Goal: Task Accomplishment & Management: Manage account settings

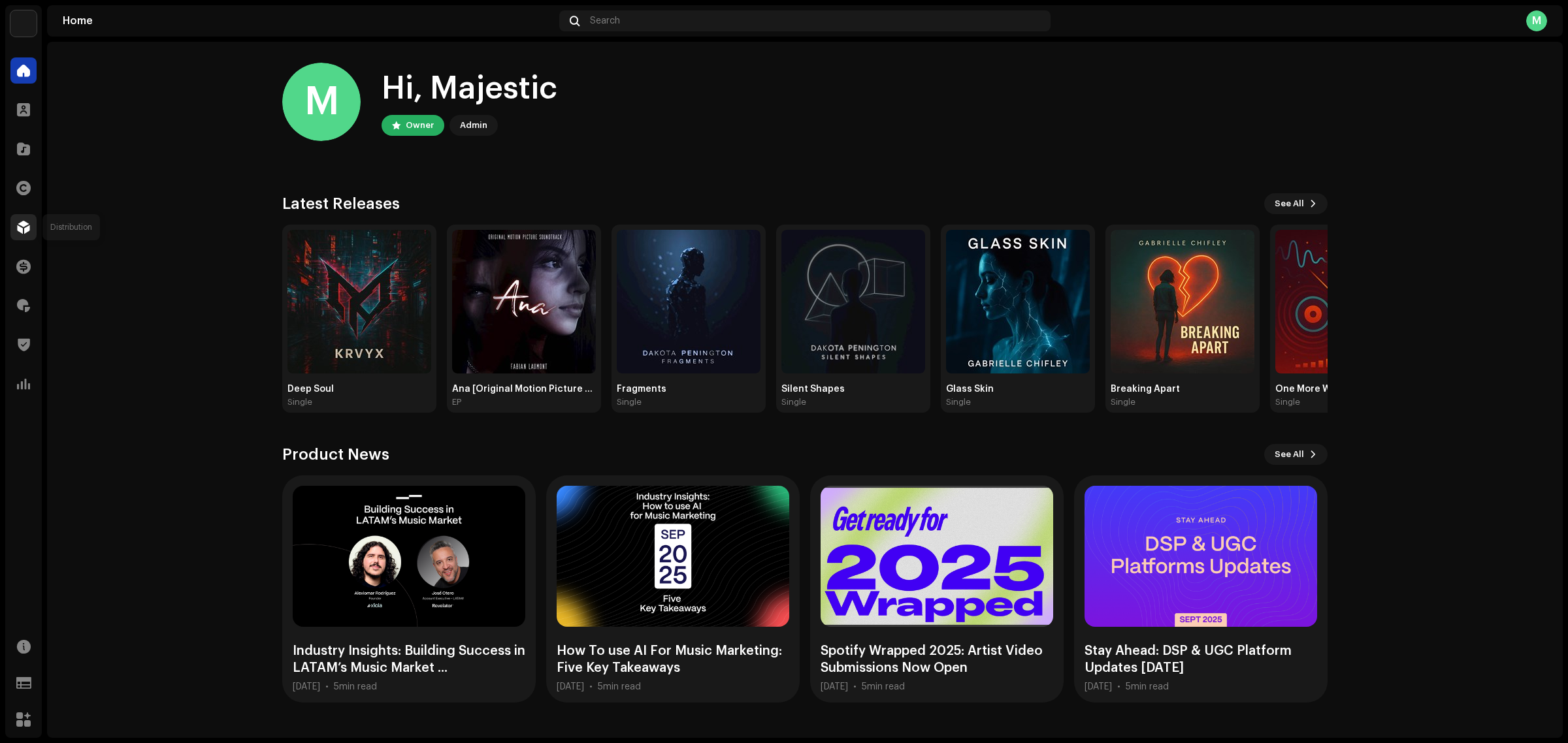
click at [24, 231] on span at bounding box center [23, 227] width 13 height 11
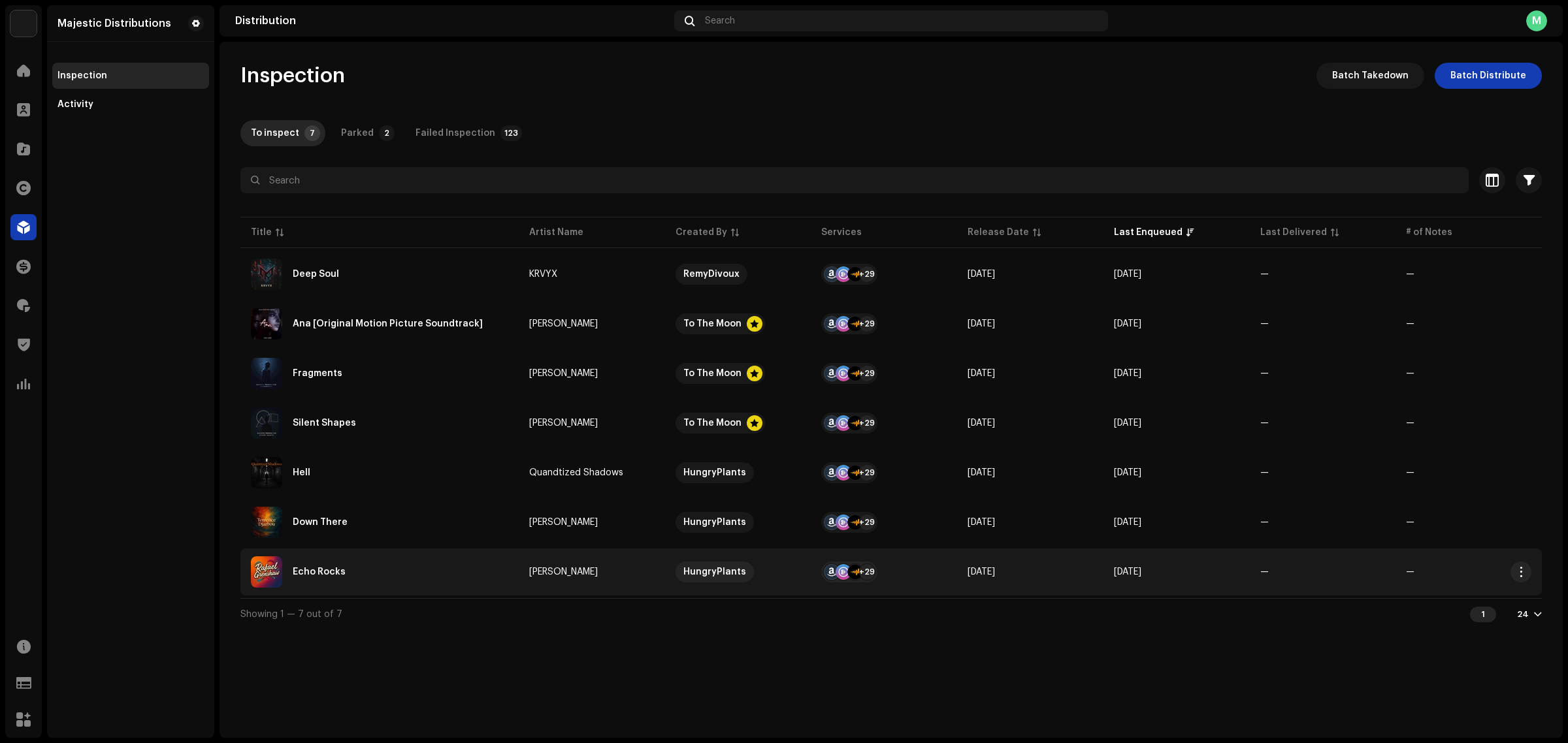
click at [501, 568] on div "Echo Rocks" at bounding box center [379, 573] width 257 height 32
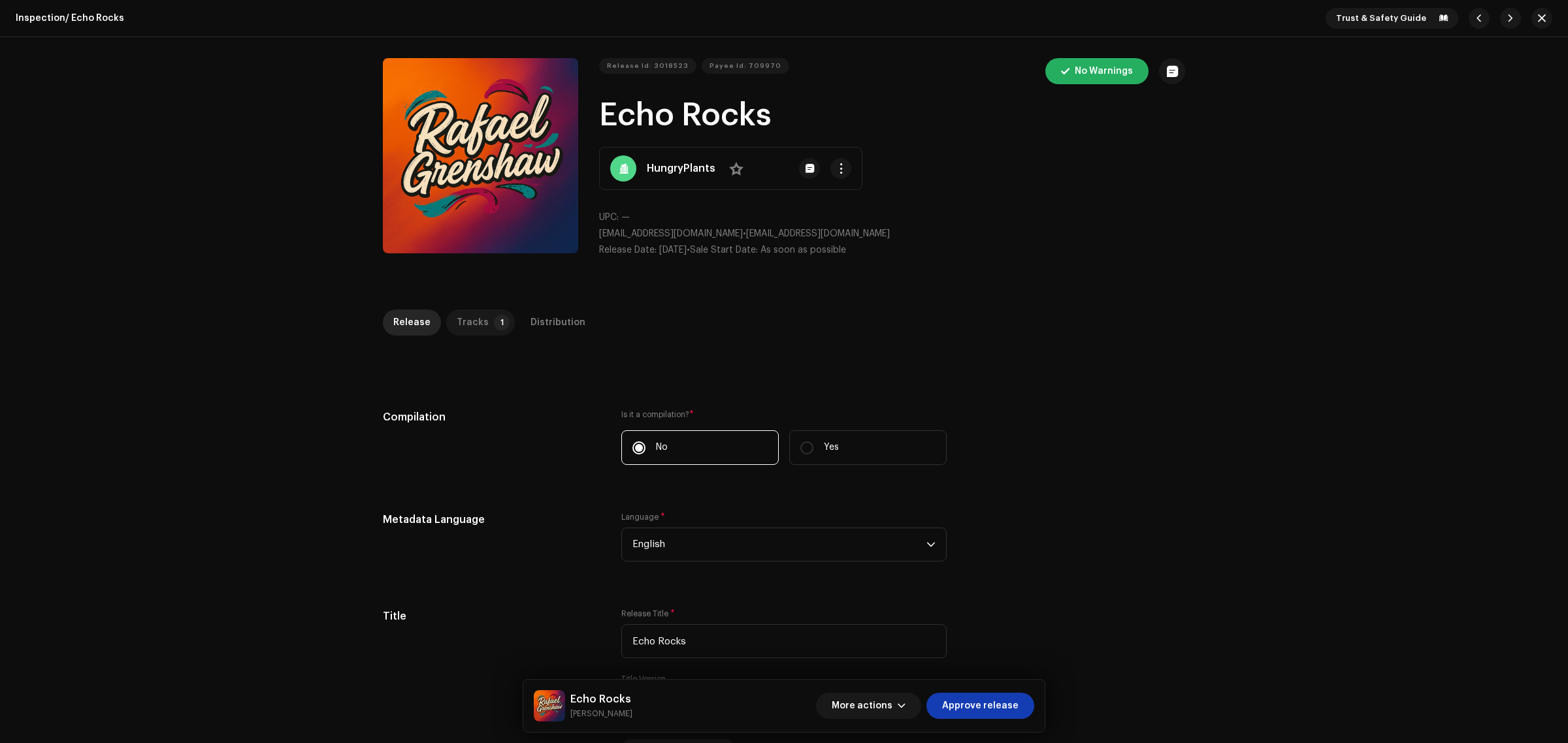
click at [481, 318] on p-tab "Tracks 1" at bounding box center [481, 322] width 69 height 26
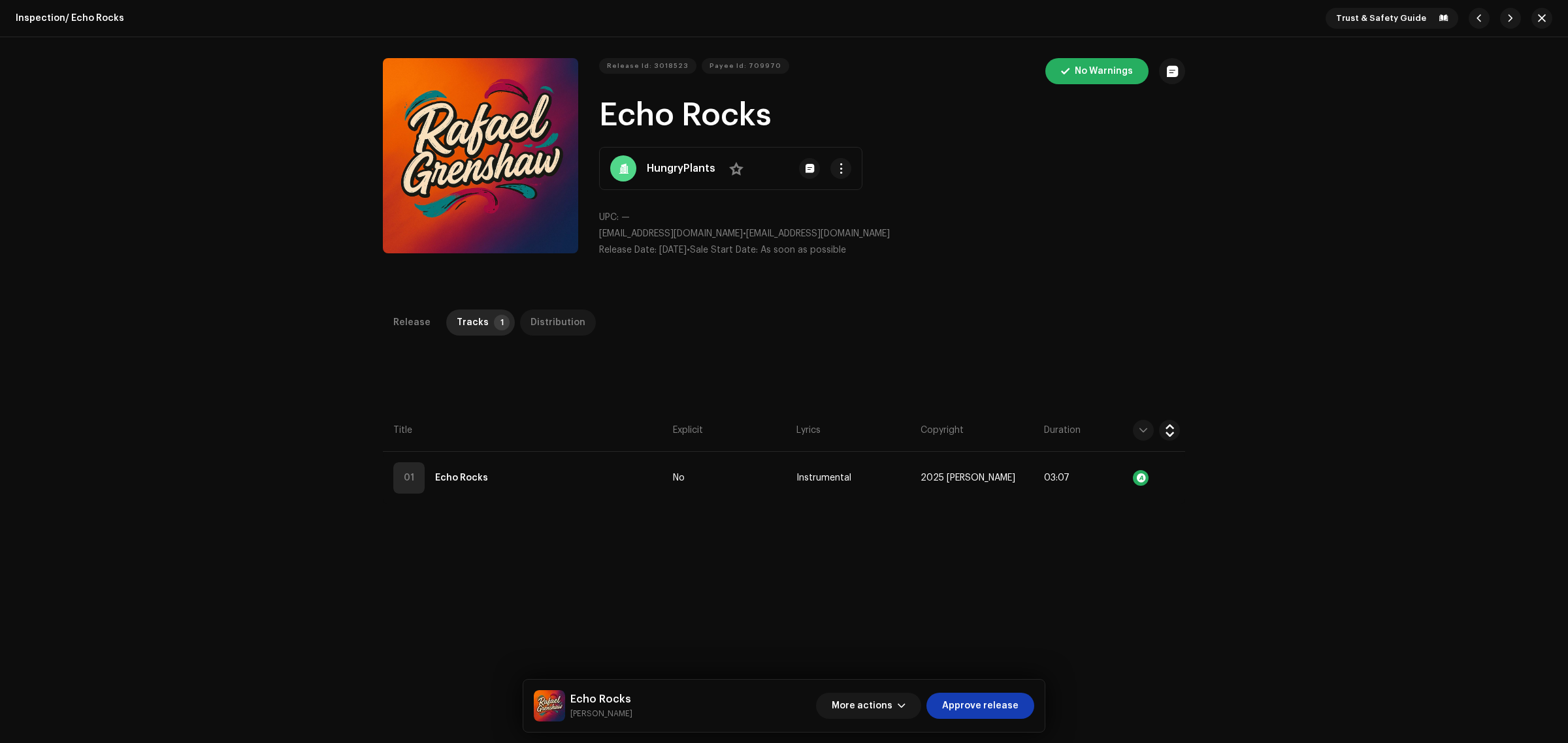
click at [534, 318] on div "Distribution" at bounding box center [558, 322] width 55 height 26
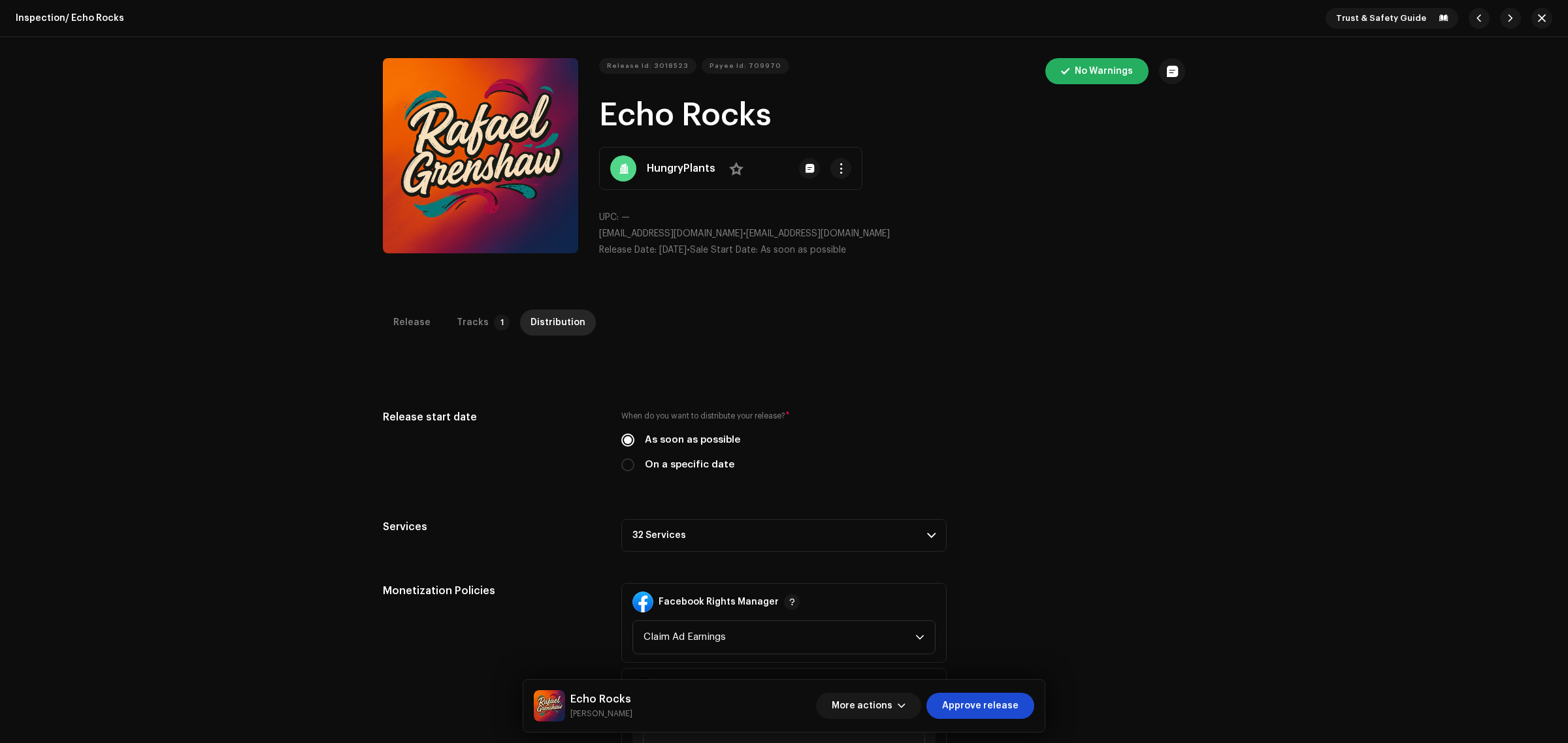
click at [980, 694] on span "Approve release" at bounding box center [980, 705] width 76 height 26
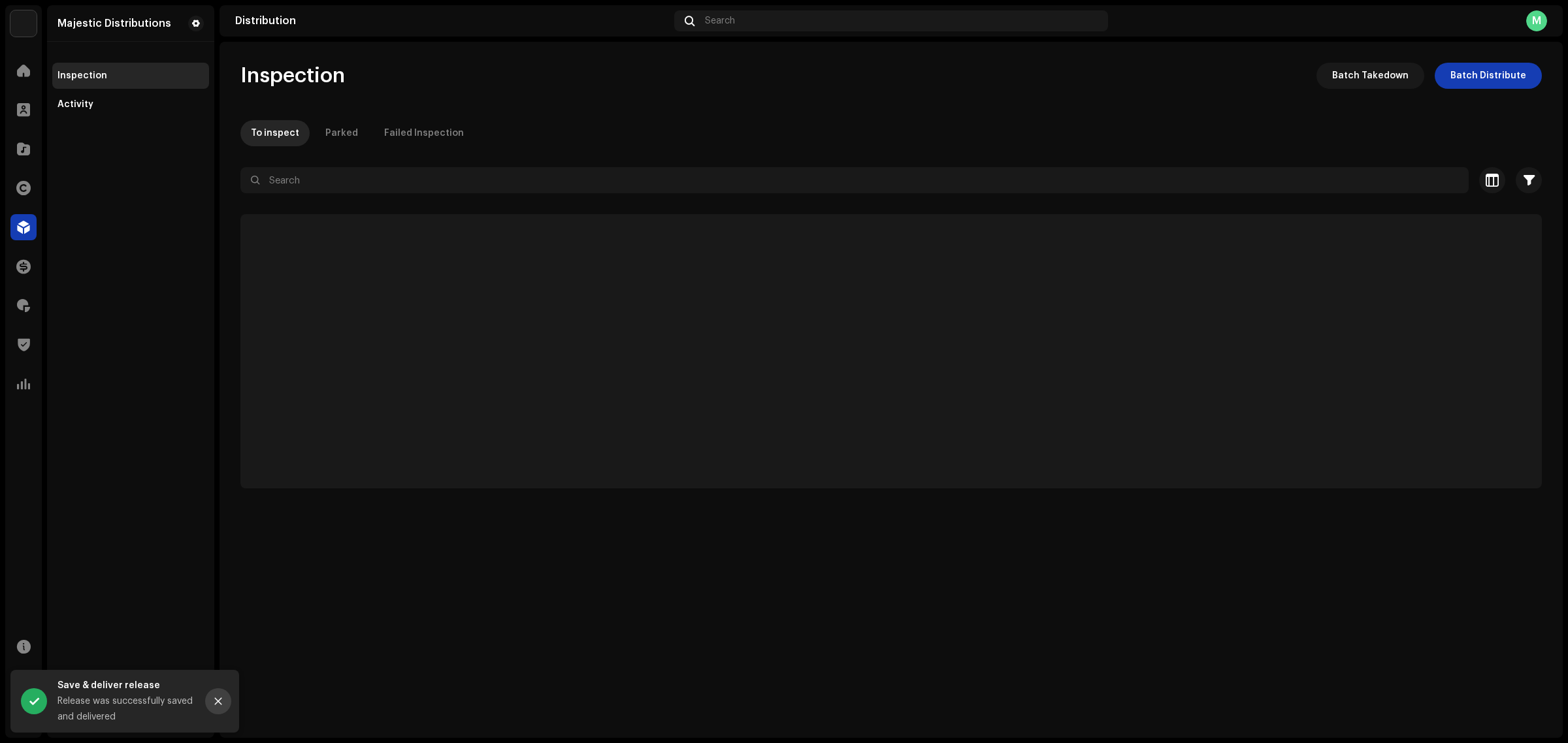
click at [220, 705] on icon "Close" at bounding box center [218, 702] width 8 height 8
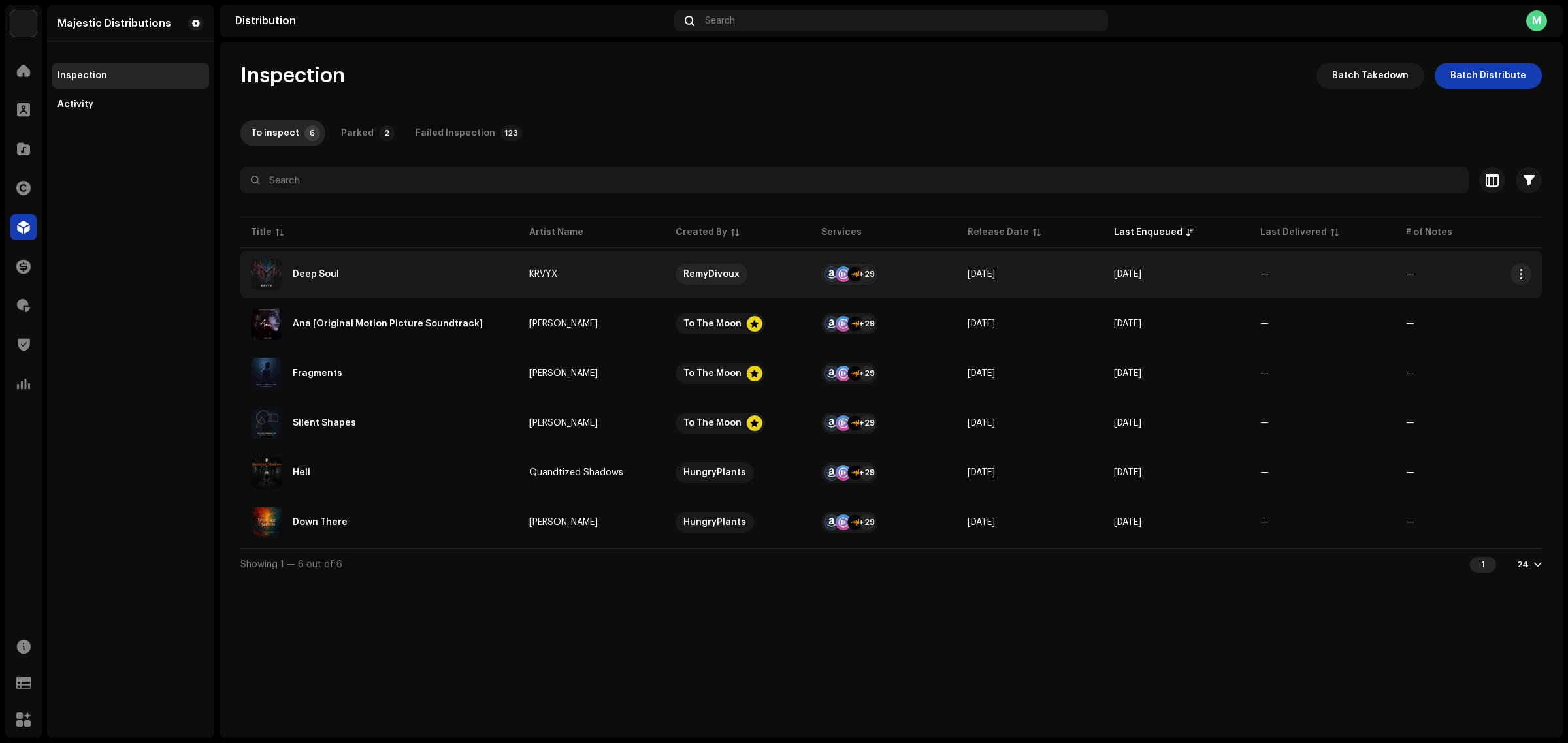
click at [423, 267] on div "Deep Soul" at bounding box center [379, 275] width 257 height 32
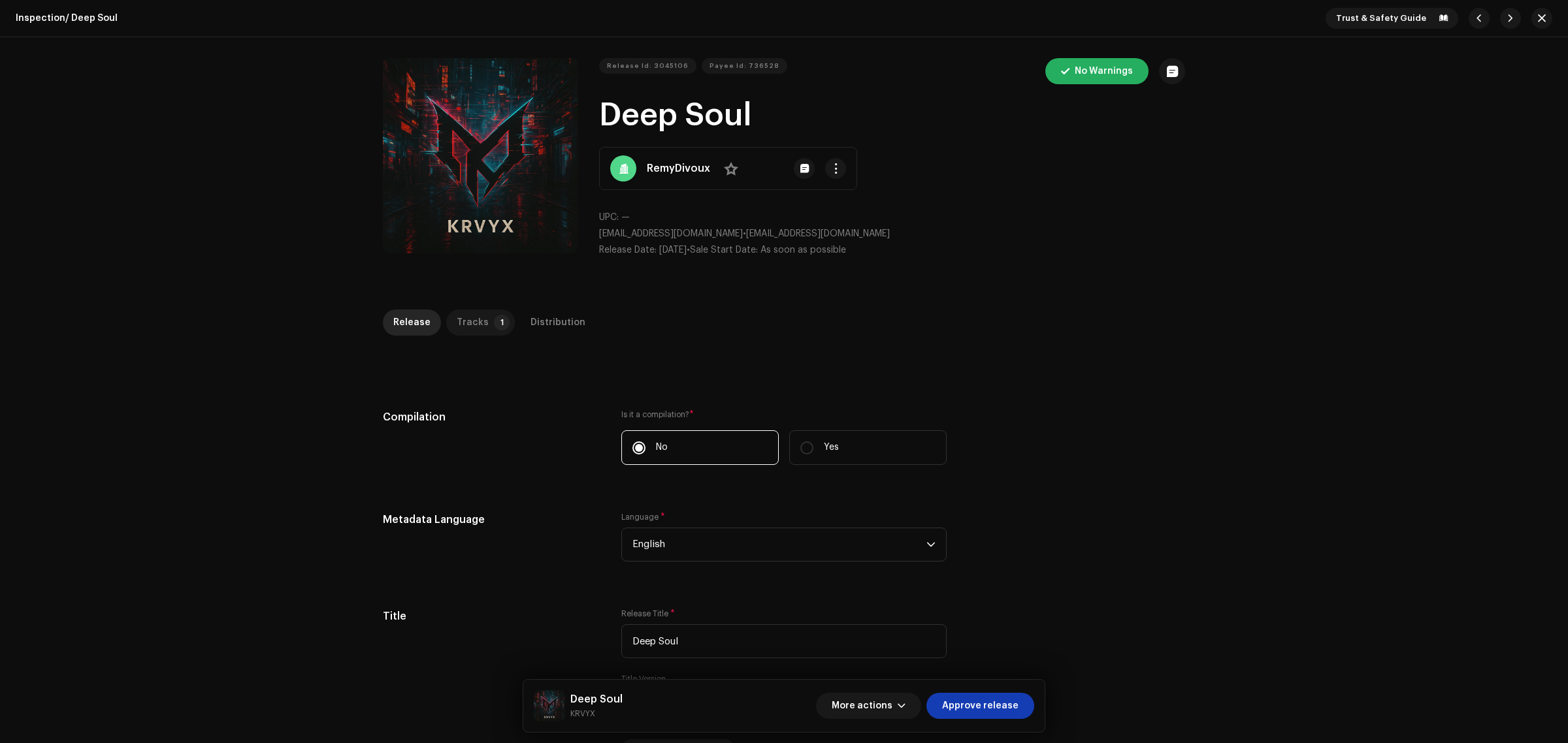
click at [474, 320] on div "Tracks" at bounding box center [472, 322] width 32 height 26
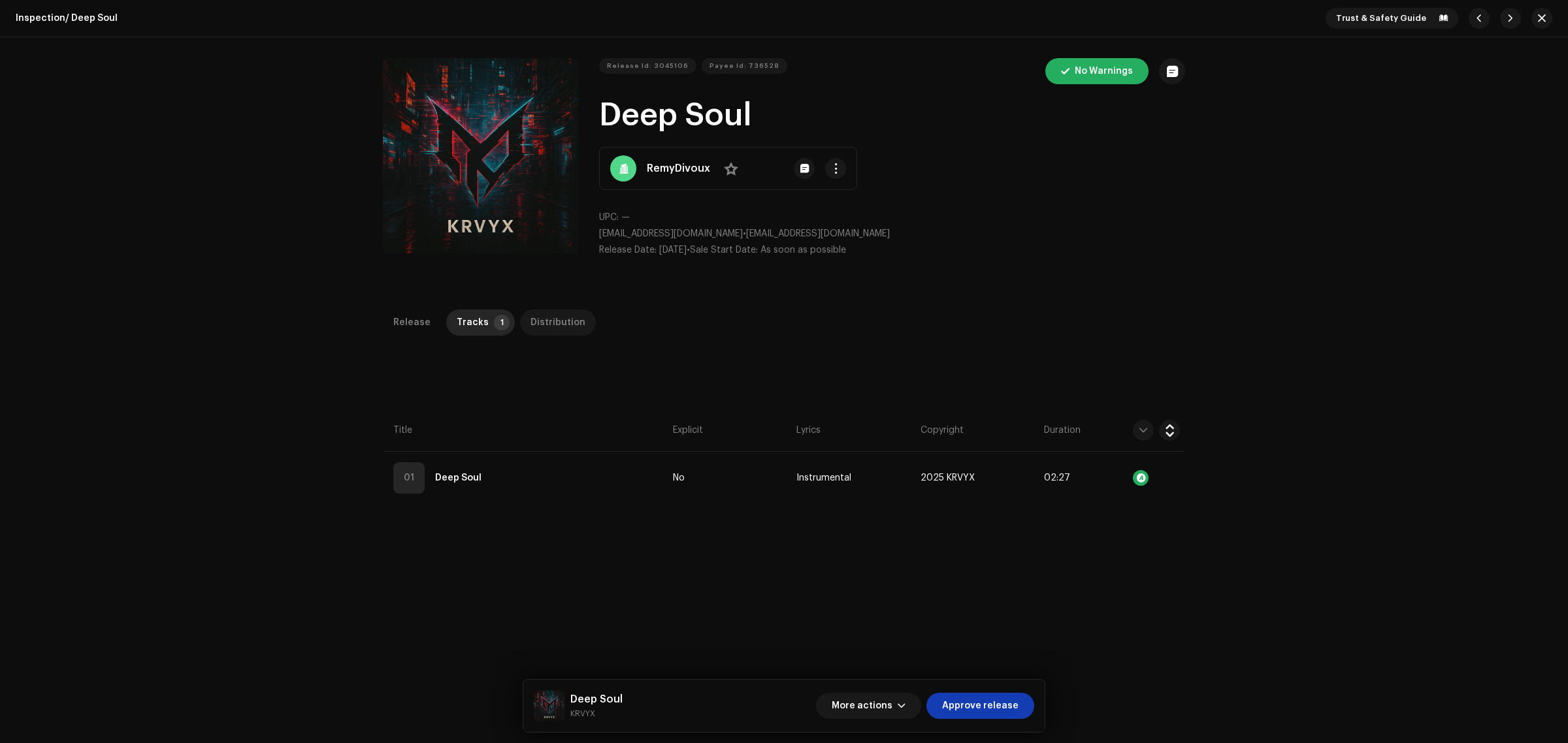
click at [537, 318] on div "Distribution" at bounding box center [558, 322] width 55 height 26
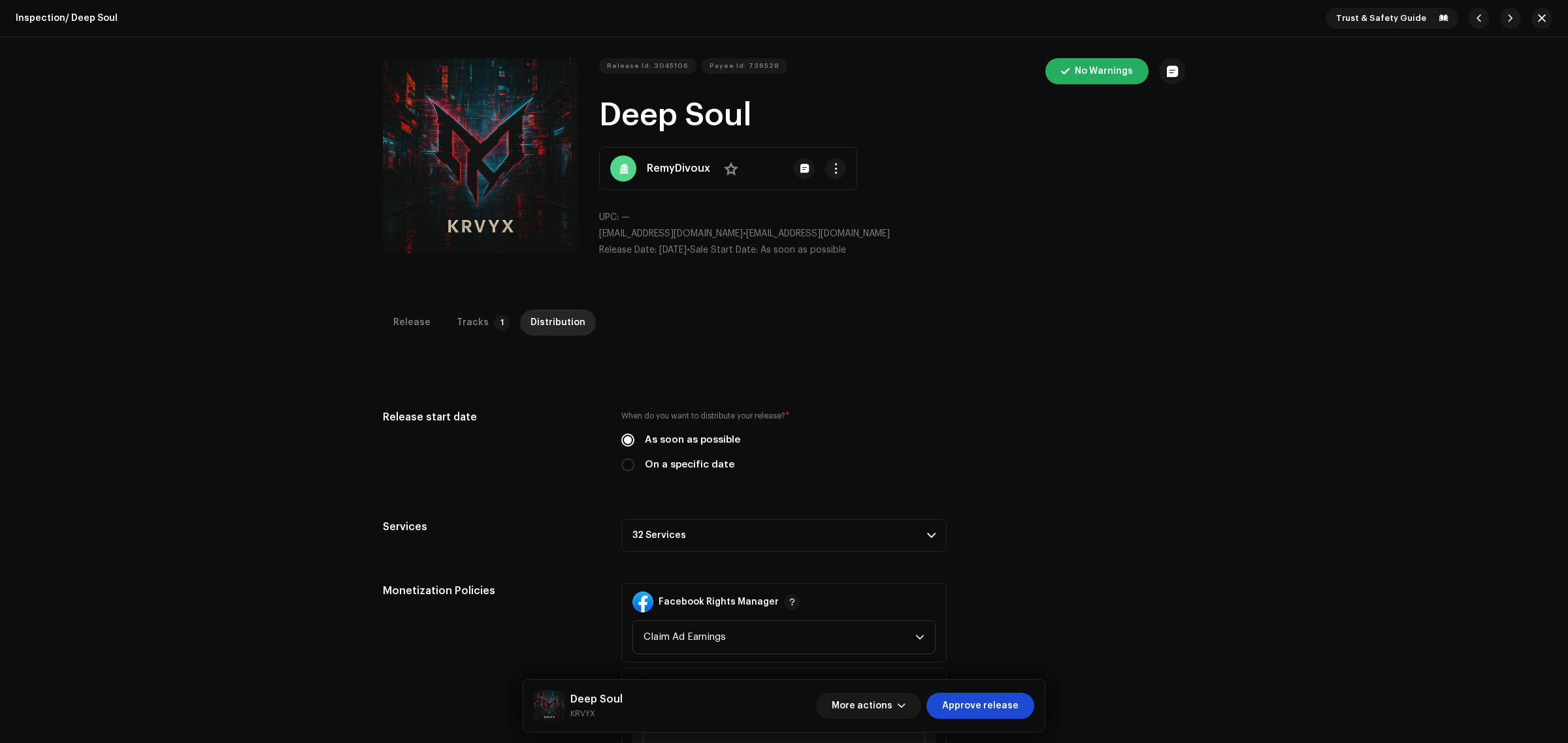
click at [1018, 700] on span "Approve release" at bounding box center [980, 705] width 76 height 26
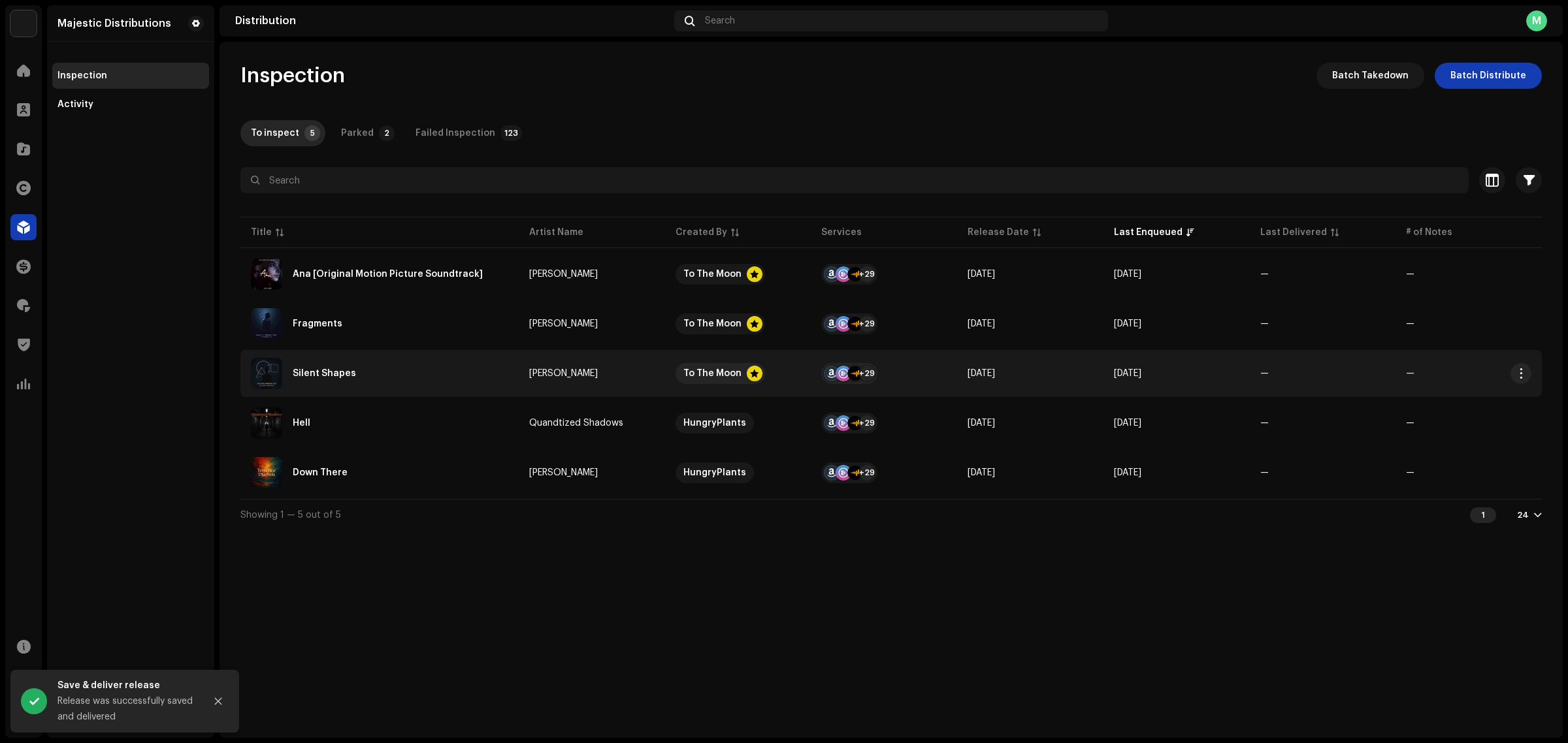
click at [417, 370] on div "Silent Shapes" at bounding box center [379, 374] width 257 height 32
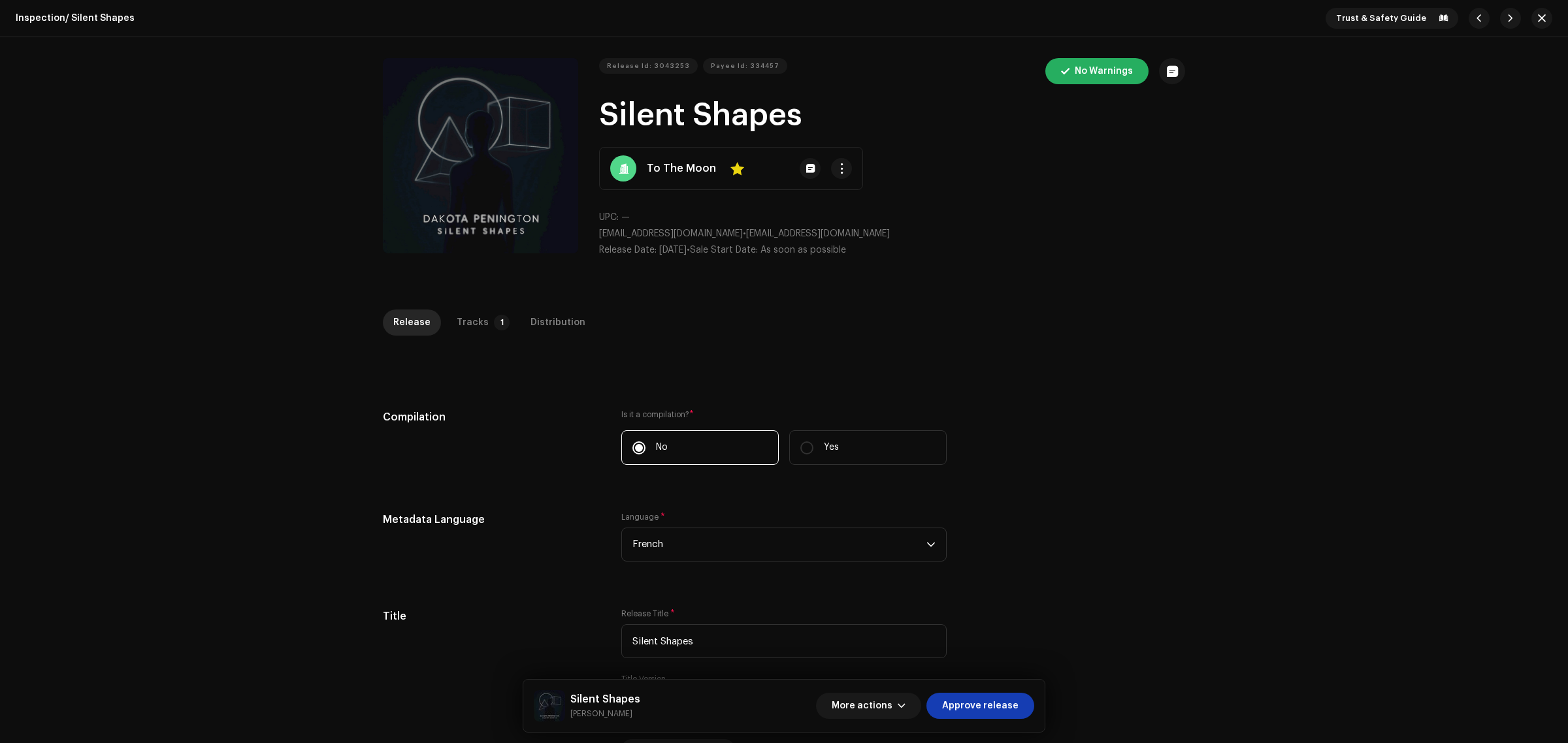
click at [465, 313] on div "Tracks" at bounding box center [472, 322] width 32 height 26
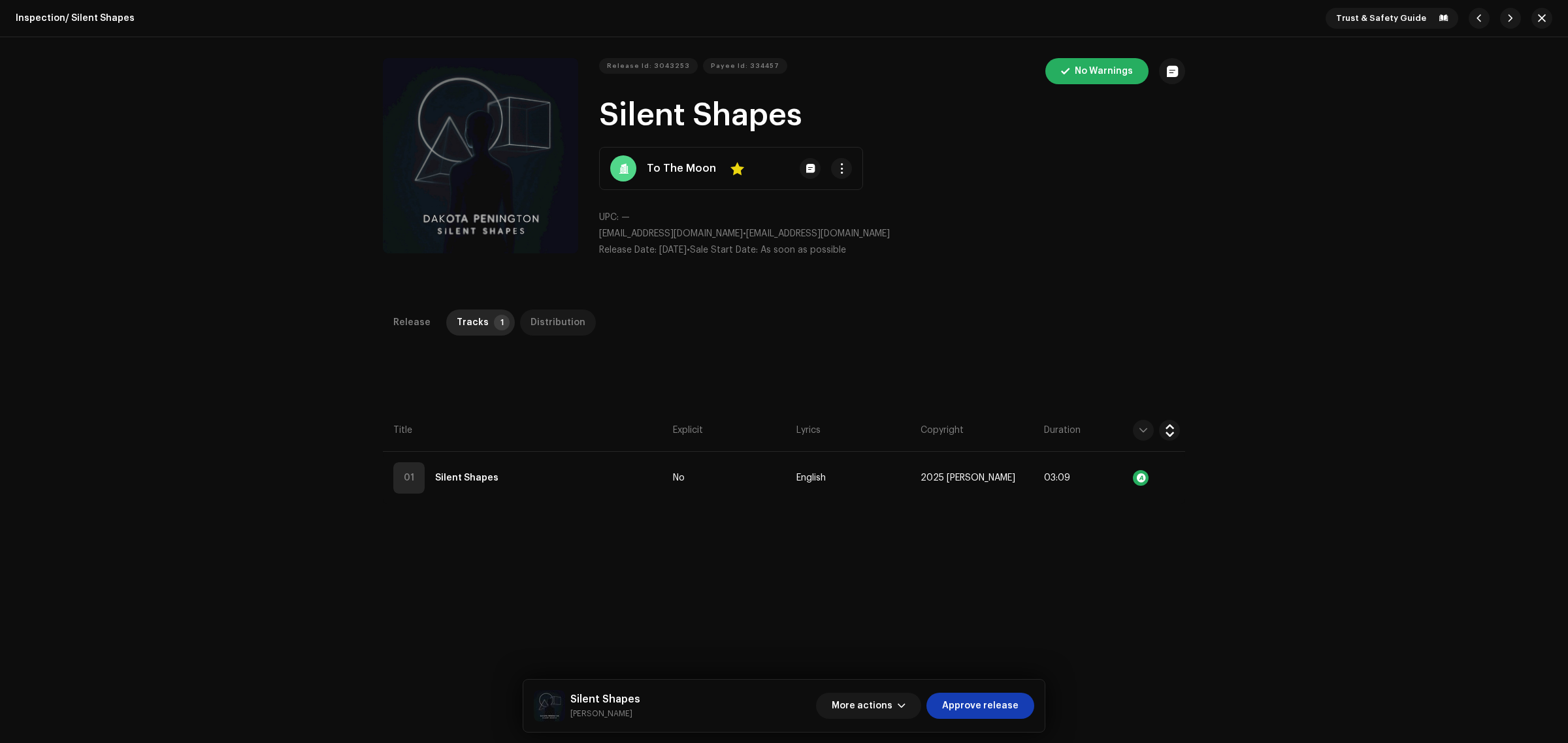
click at [532, 315] on div "Distribution" at bounding box center [558, 322] width 55 height 26
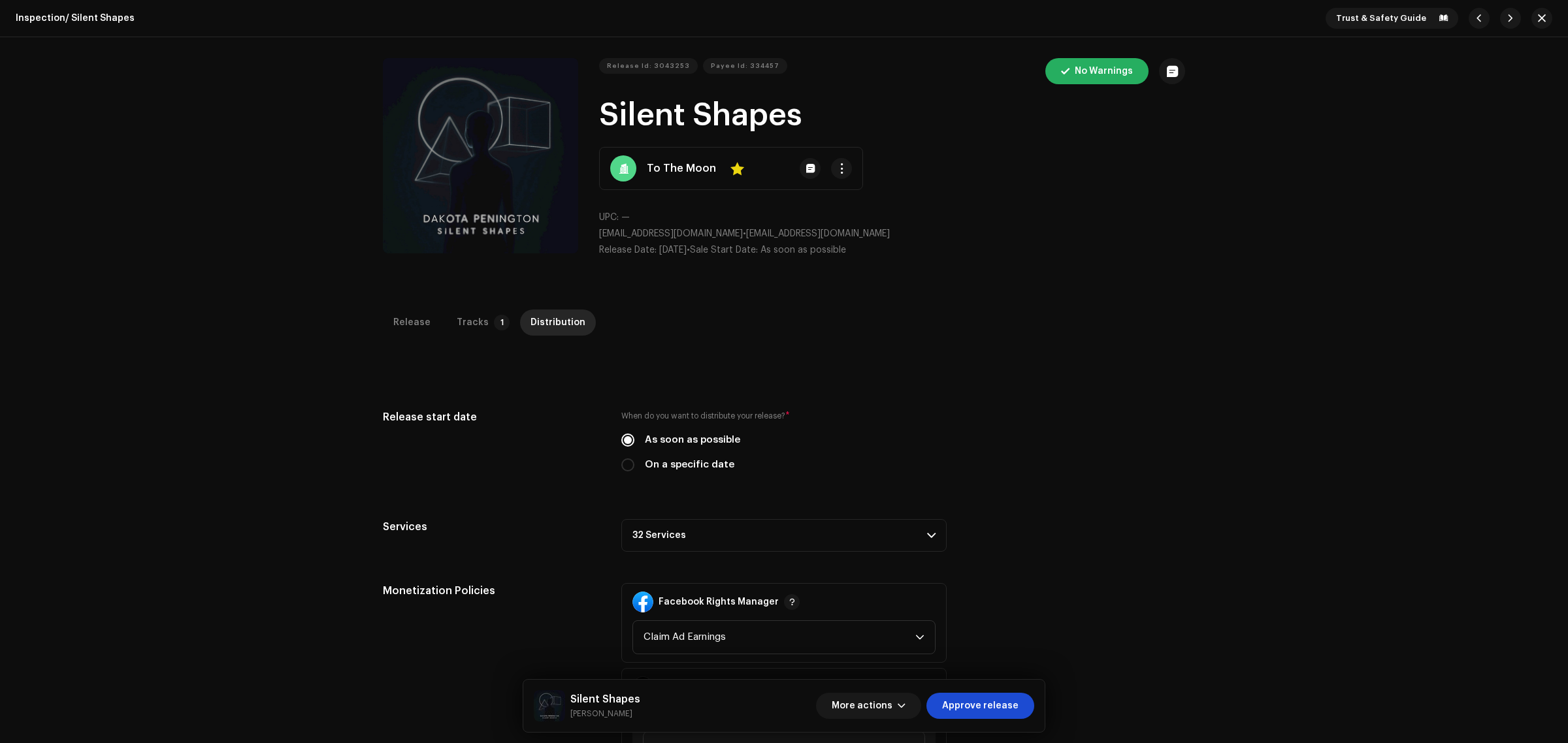
click at [1020, 705] on button "Approve release" at bounding box center [980, 705] width 108 height 26
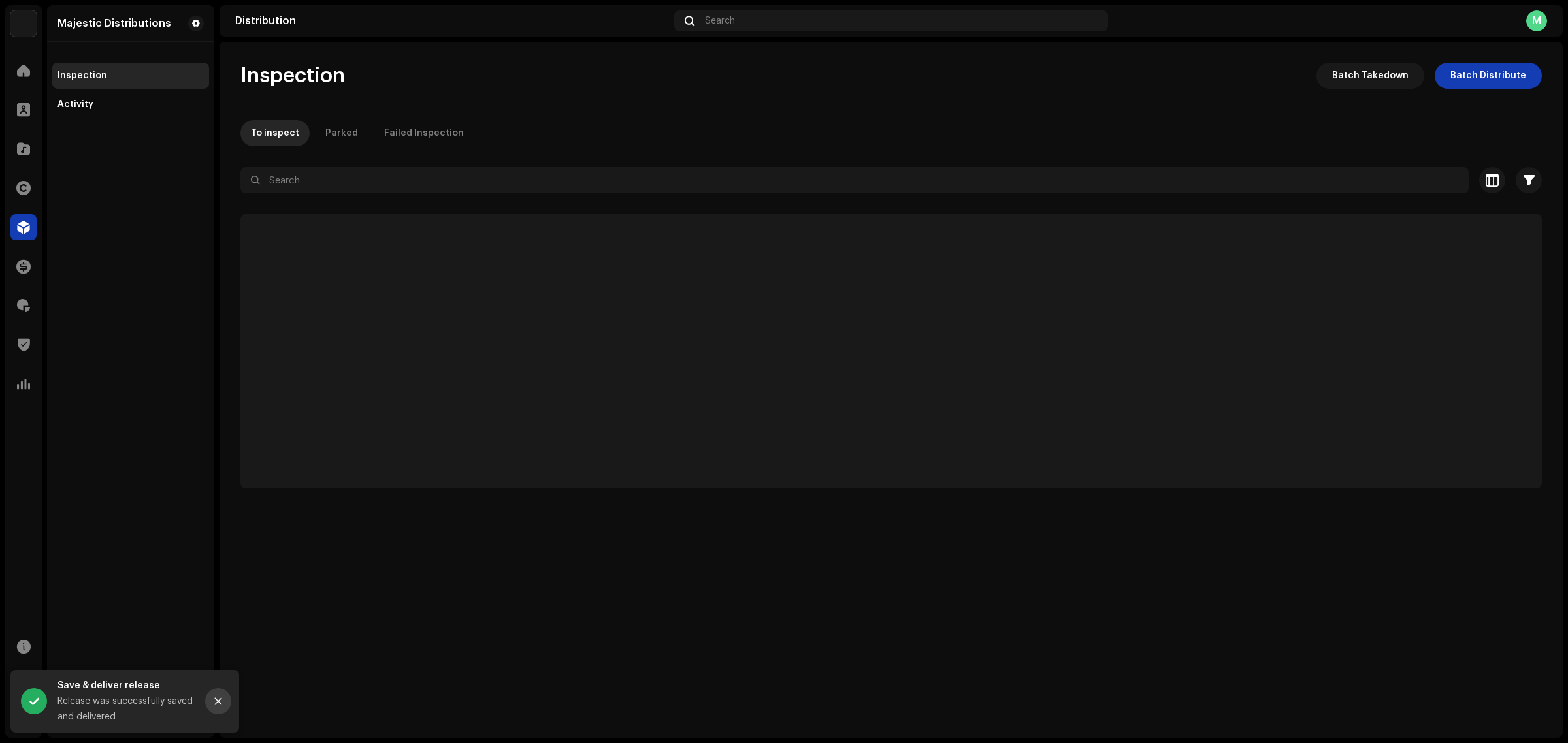
click at [223, 699] on button "Close" at bounding box center [217, 701] width 26 height 26
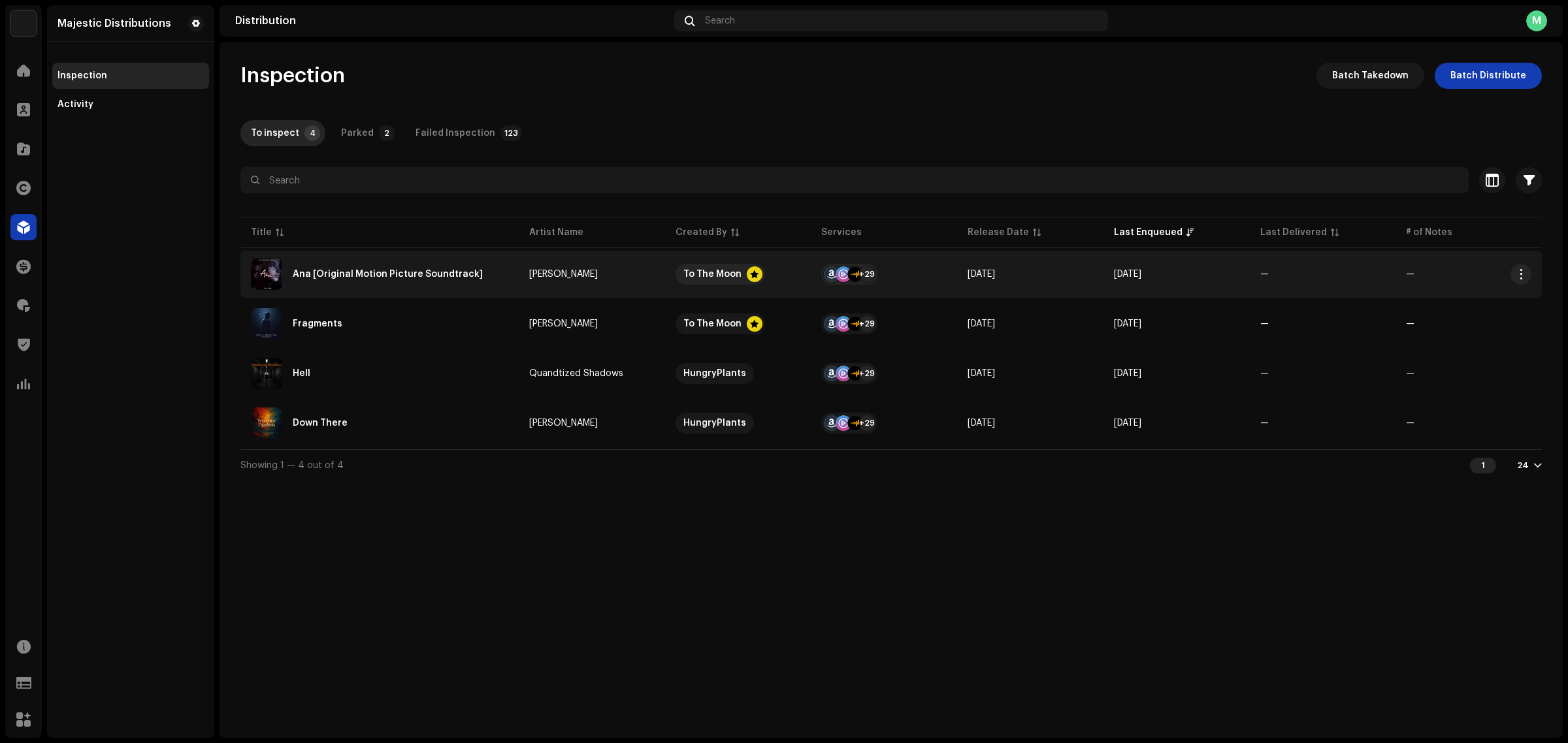
click at [488, 282] on div "Ana [Original Motion Picture Soundtrack]" at bounding box center [379, 275] width 257 height 32
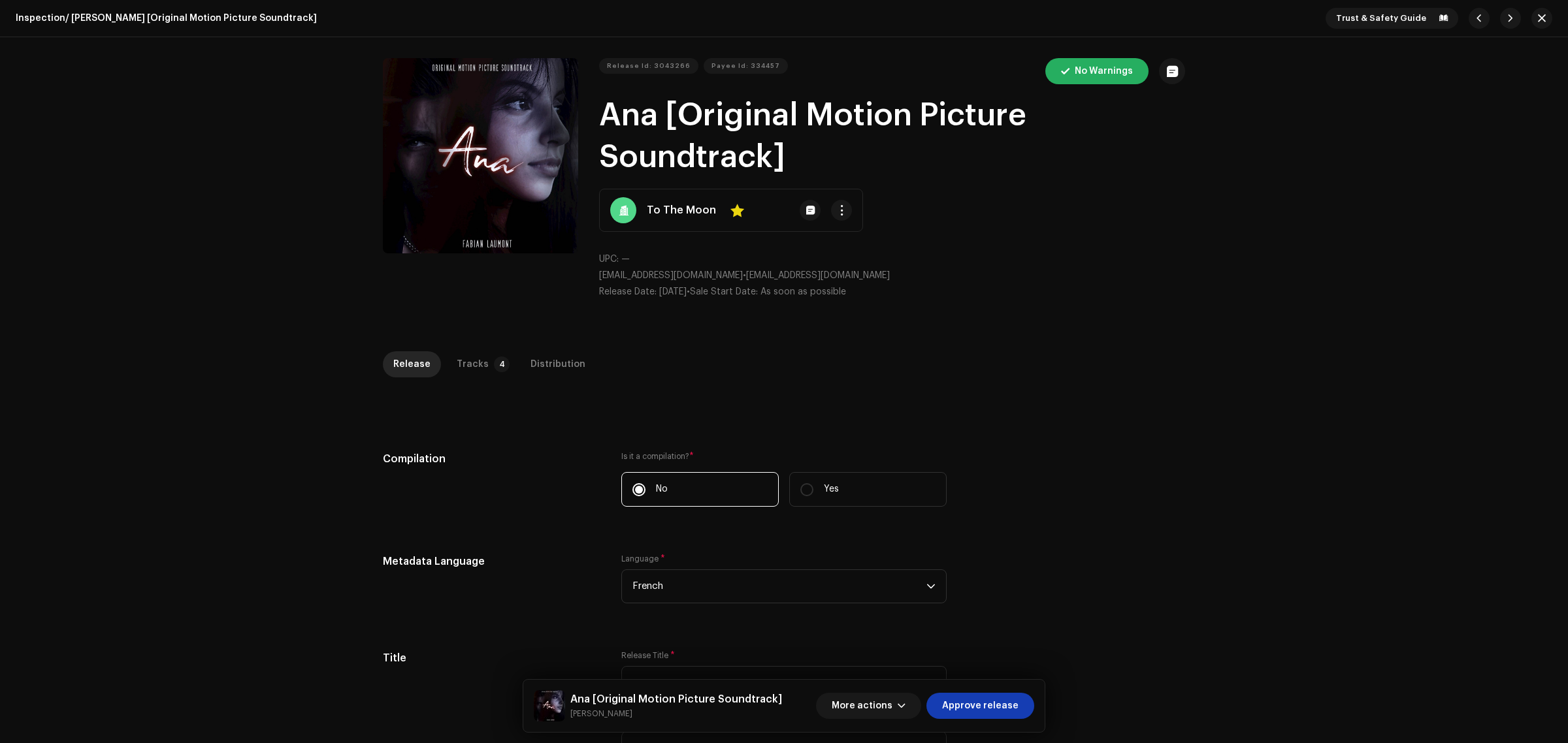
click at [1377, 409] on div "Inspection / [PERSON_NAME] [Original Motion Picture Soundtrack] Trust & Safety …" at bounding box center [784, 371] width 1568 height 743
click at [494, 366] on p-badge "4" at bounding box center [501, 364] width 16 height 16
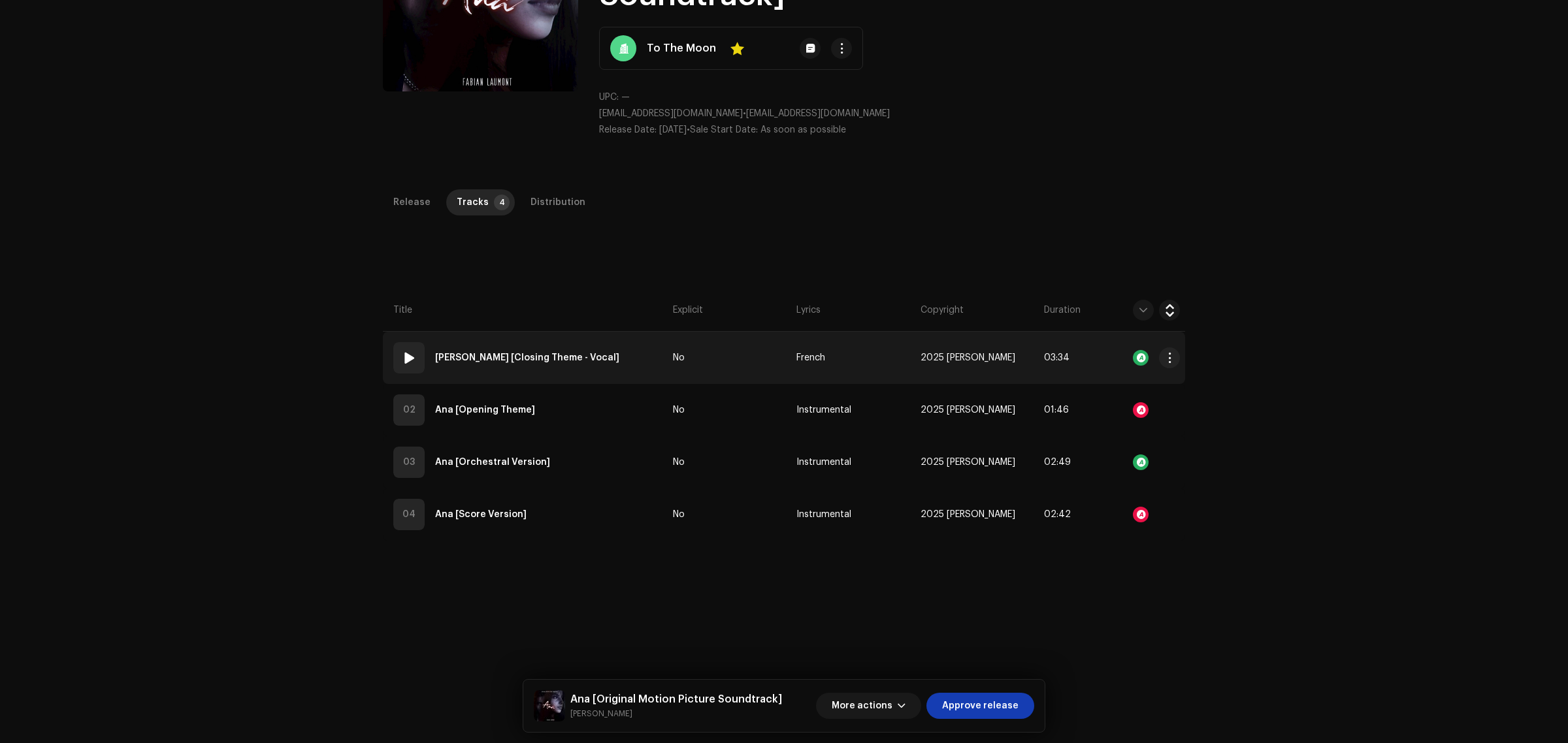
scroll to position [163, 0]
click at [608, 350] on td "01 [PERSON_NAME] [Closing Theme - Vocal]" at bounding box center [525, 356] width 285 height 53
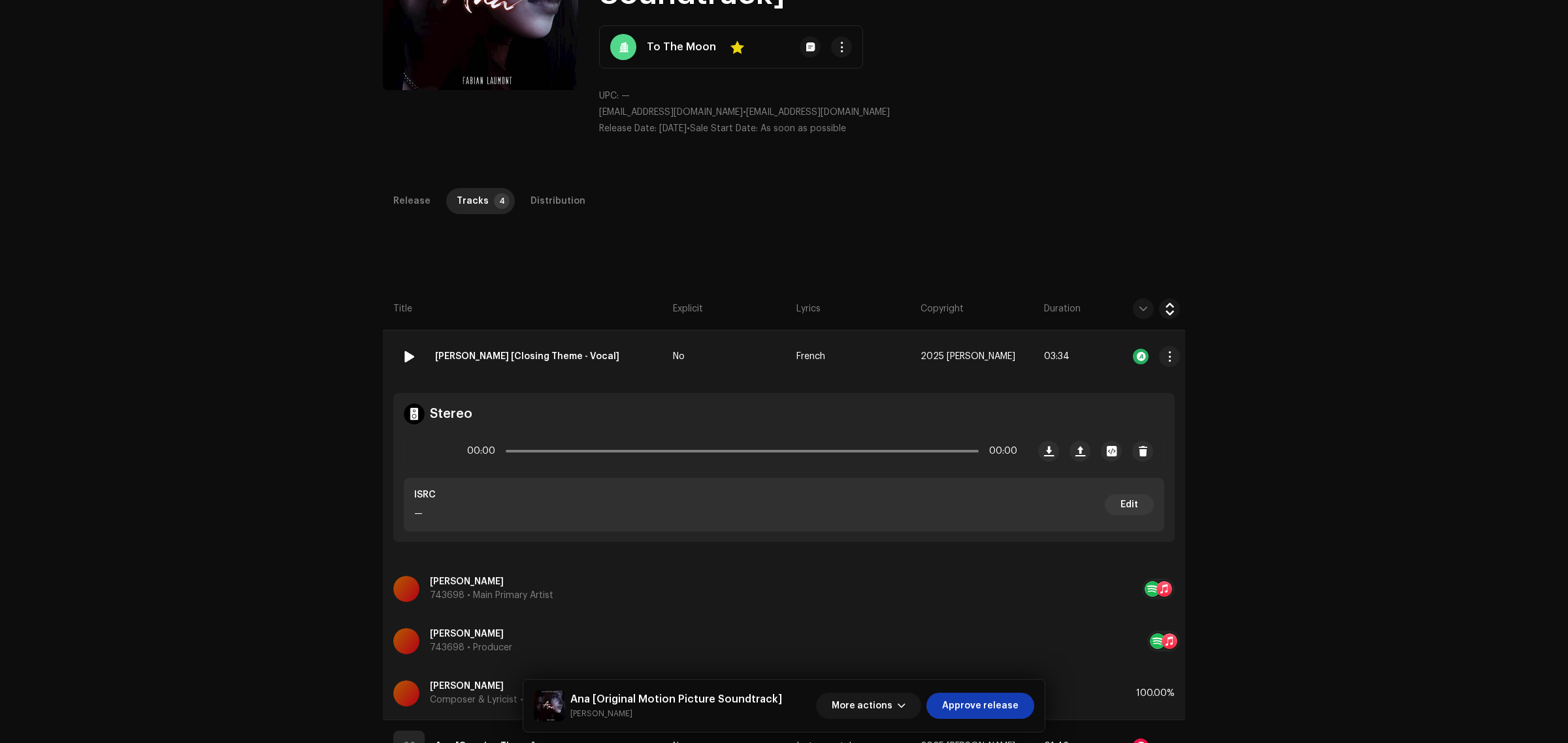
click at [611, 351] on td "01 [PERSON_NAME] [Closing Theme - Vocal]" at bounding box center [525, 356] width 285 height 53
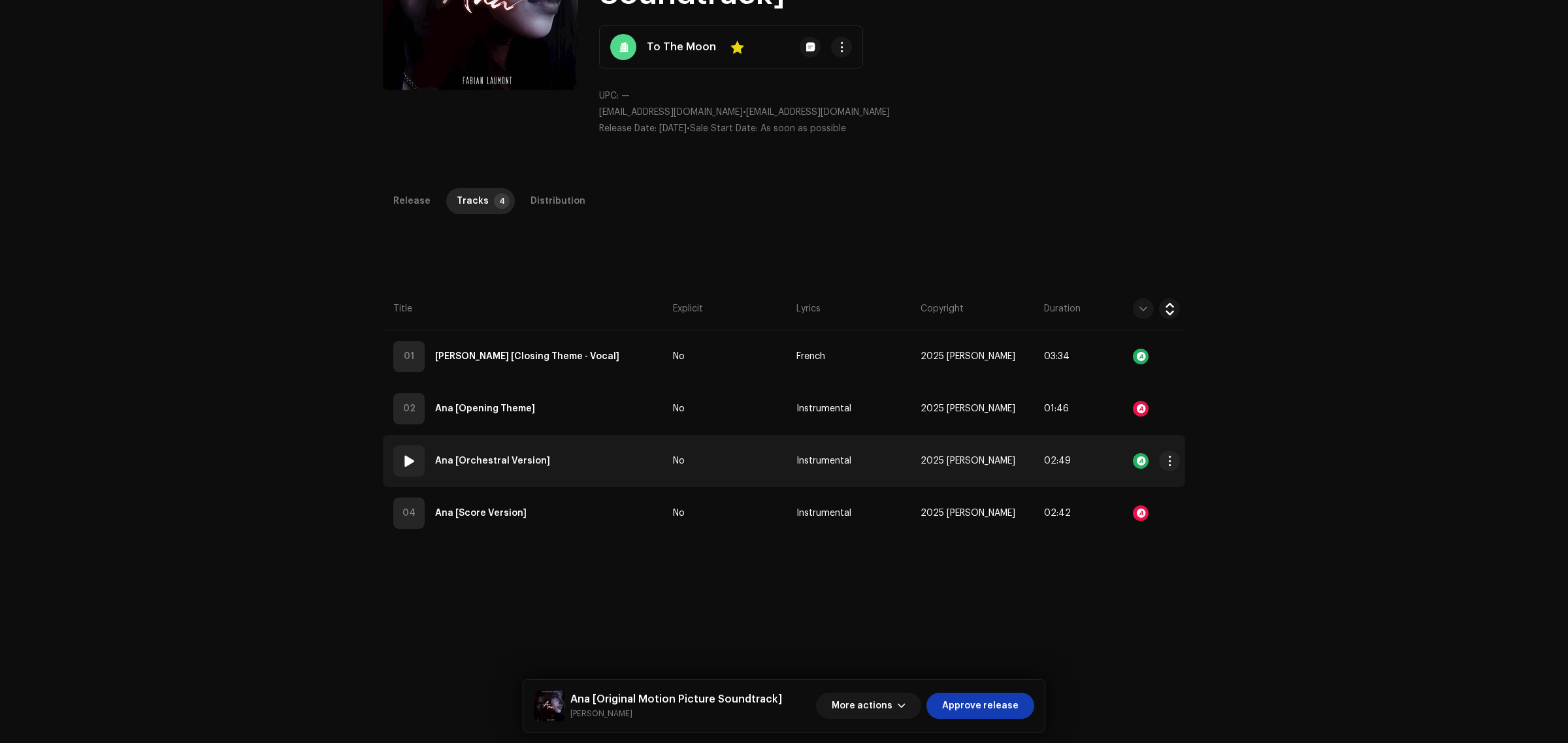
click at [586, 451] on td "03 [PERSON_NAME] [Orchestral Version]" at bounding box center [525, 461] width 285 height 53
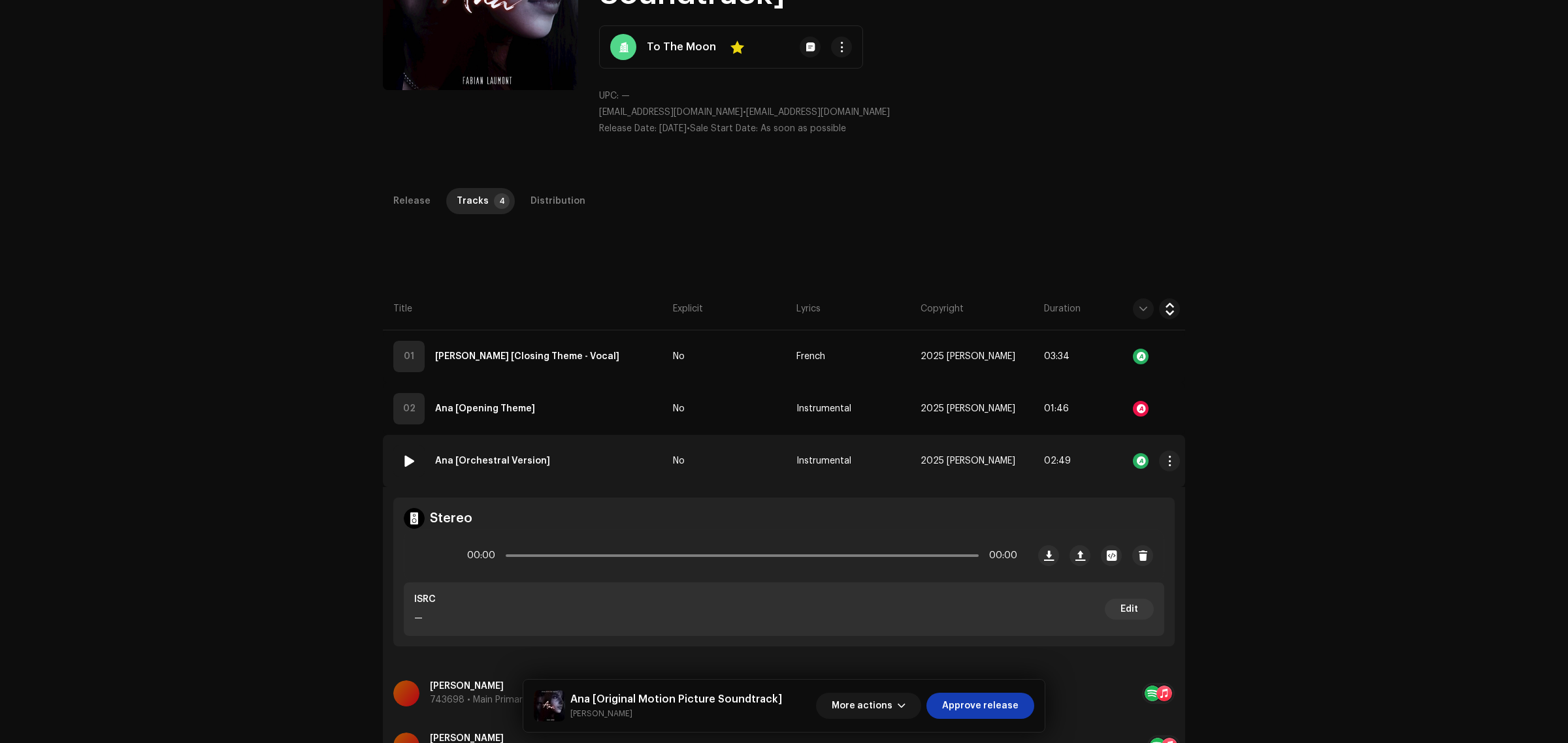
click at [588, 455] on td "03 [PERSON_NAME] [Orchestral Version]" at bounding box center [525, 461] width 285 height 53
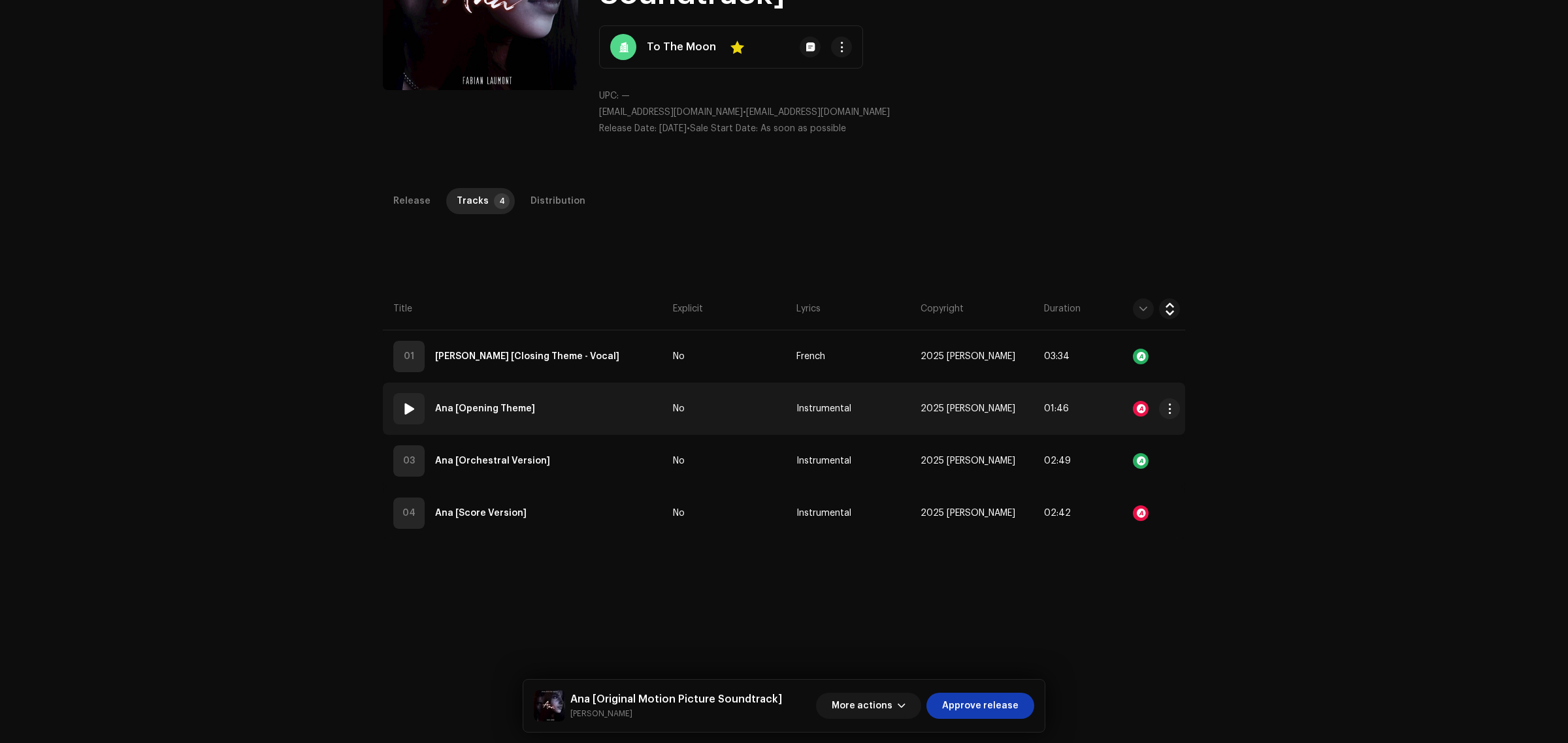
click at [606, 404] on td "02 [PERSON_NAME] [Opening Theme]" at bounding box center [525, 409] width 285 height 53
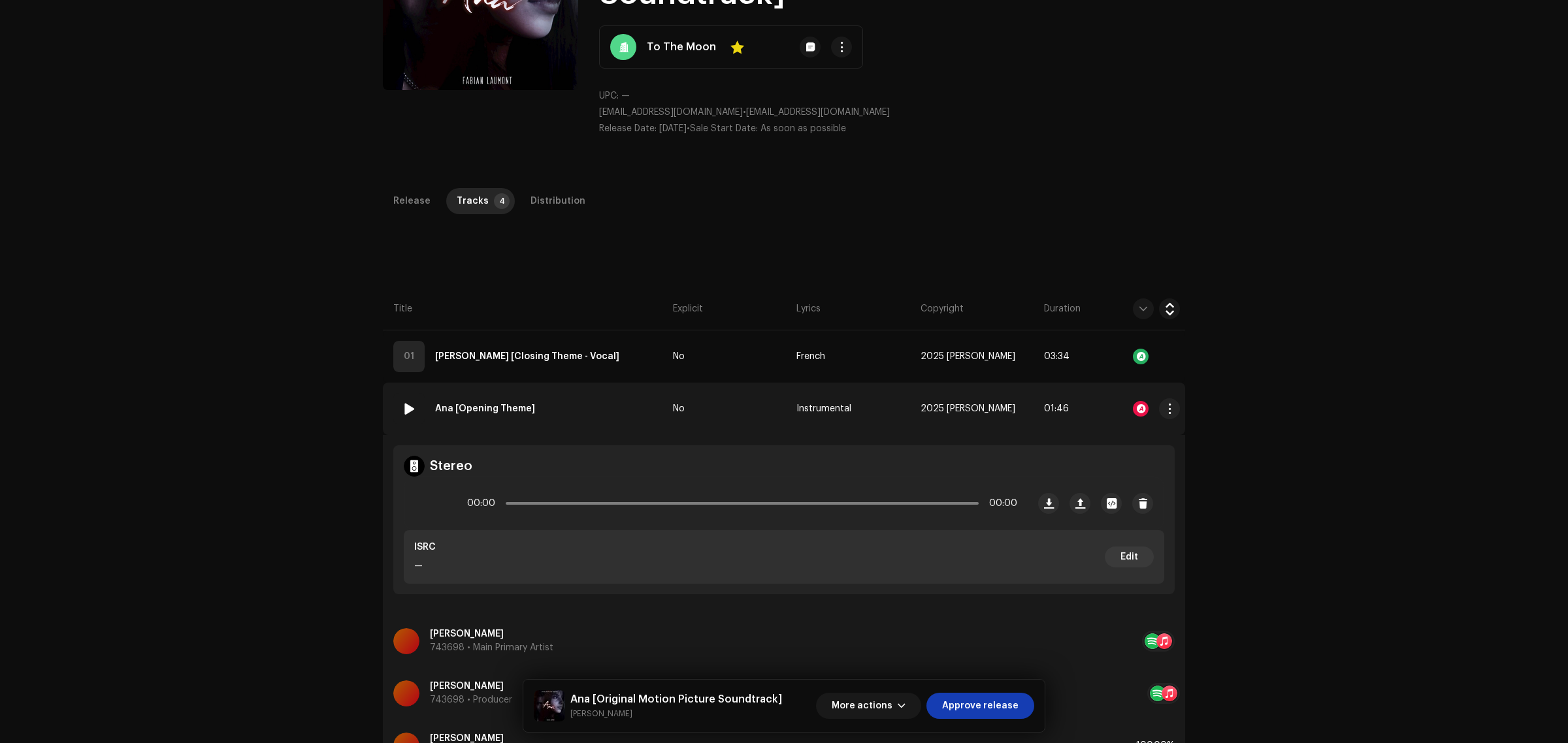
click at [606, 404] on td "02 [PERSON_NAME] [Opening Theme]" at bounding box center [525, 409] width 285 height 53
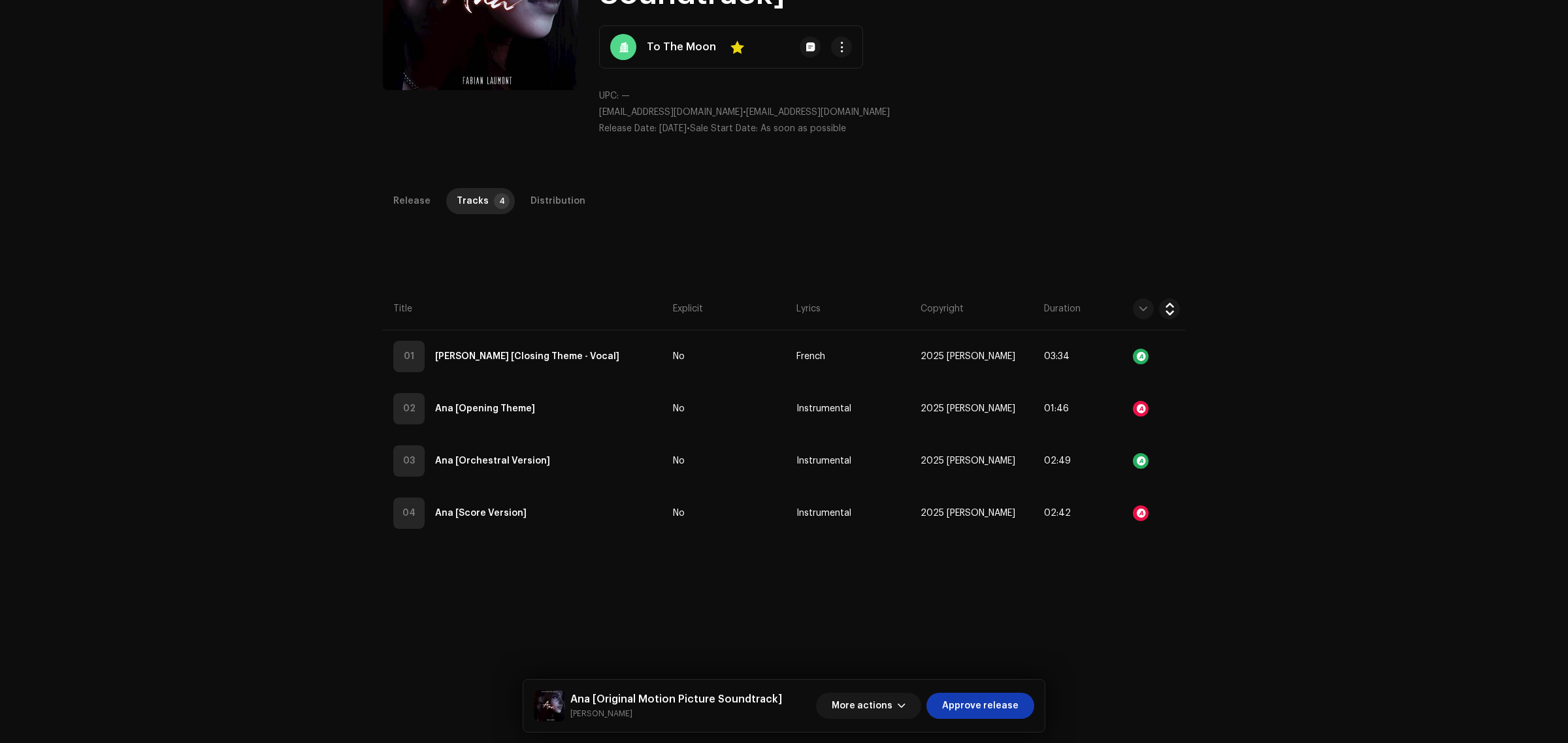
click at [1353, 385] on div "Inspection / [PERSON_NAME] [Original Motion Picture Soundtrack] Trust & Safety …" at bounding box center [784, 371] width 1568 height 743
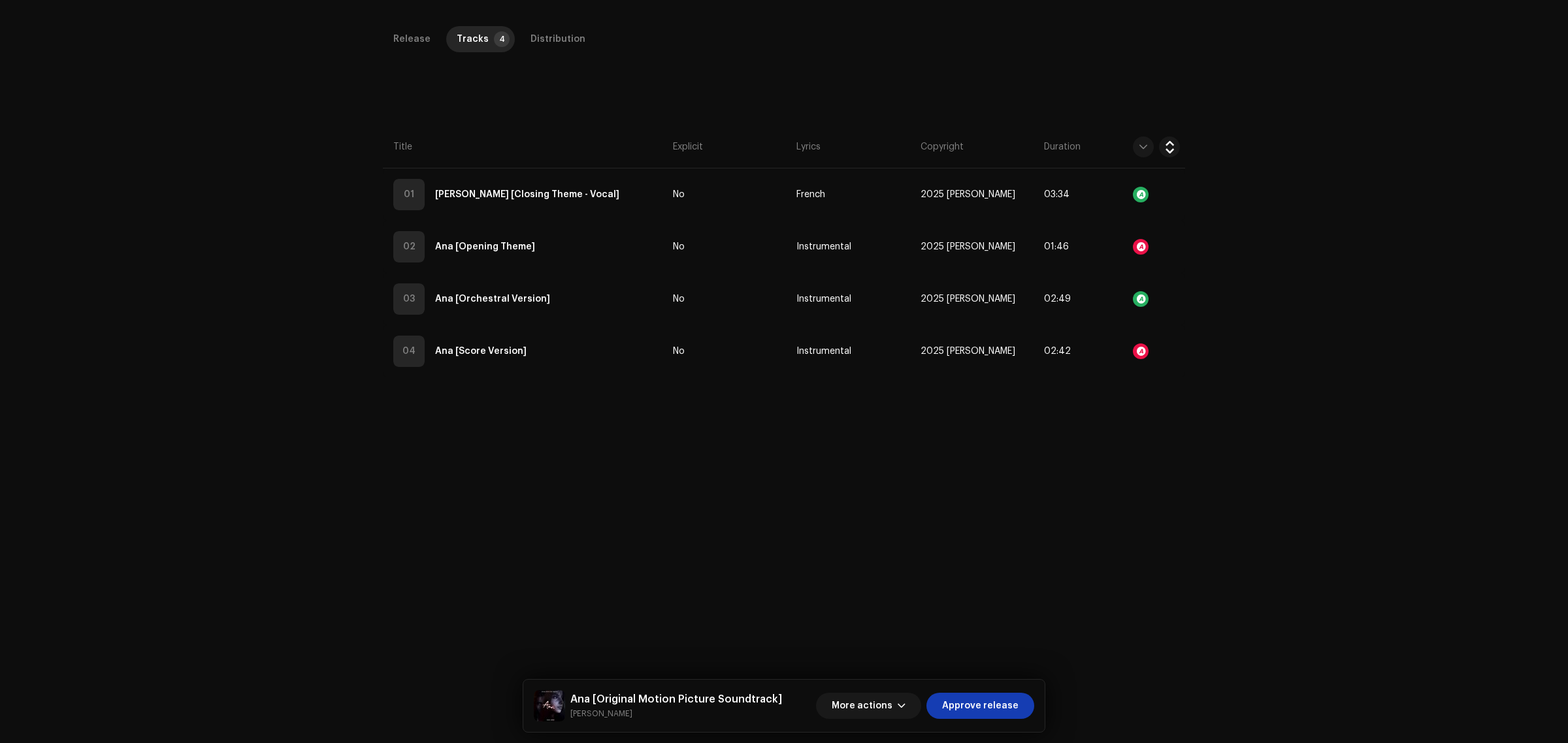
scroll to position [327, 0]
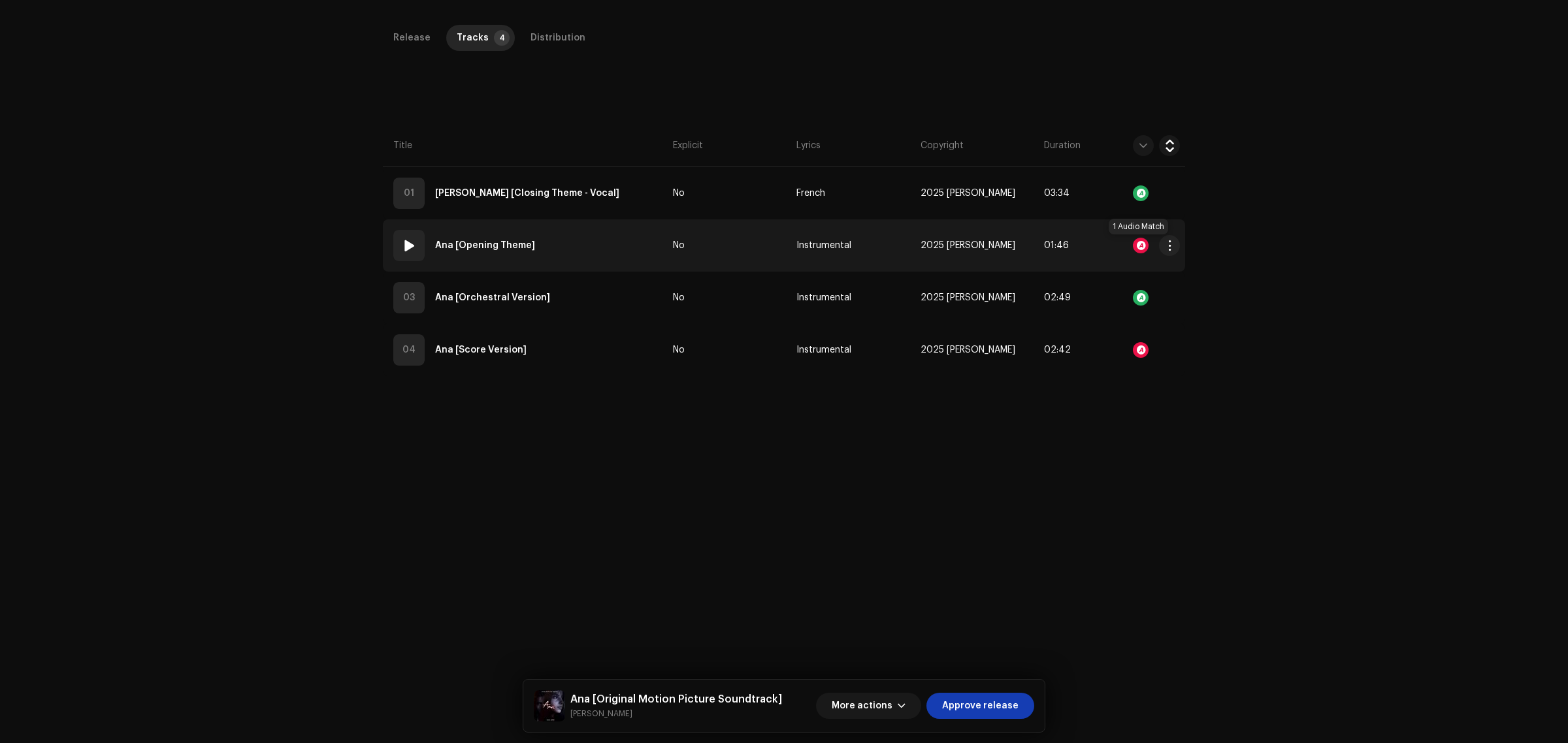
click at [1138, 248] on div at bounding box center [1140, 245] width 16 height 16
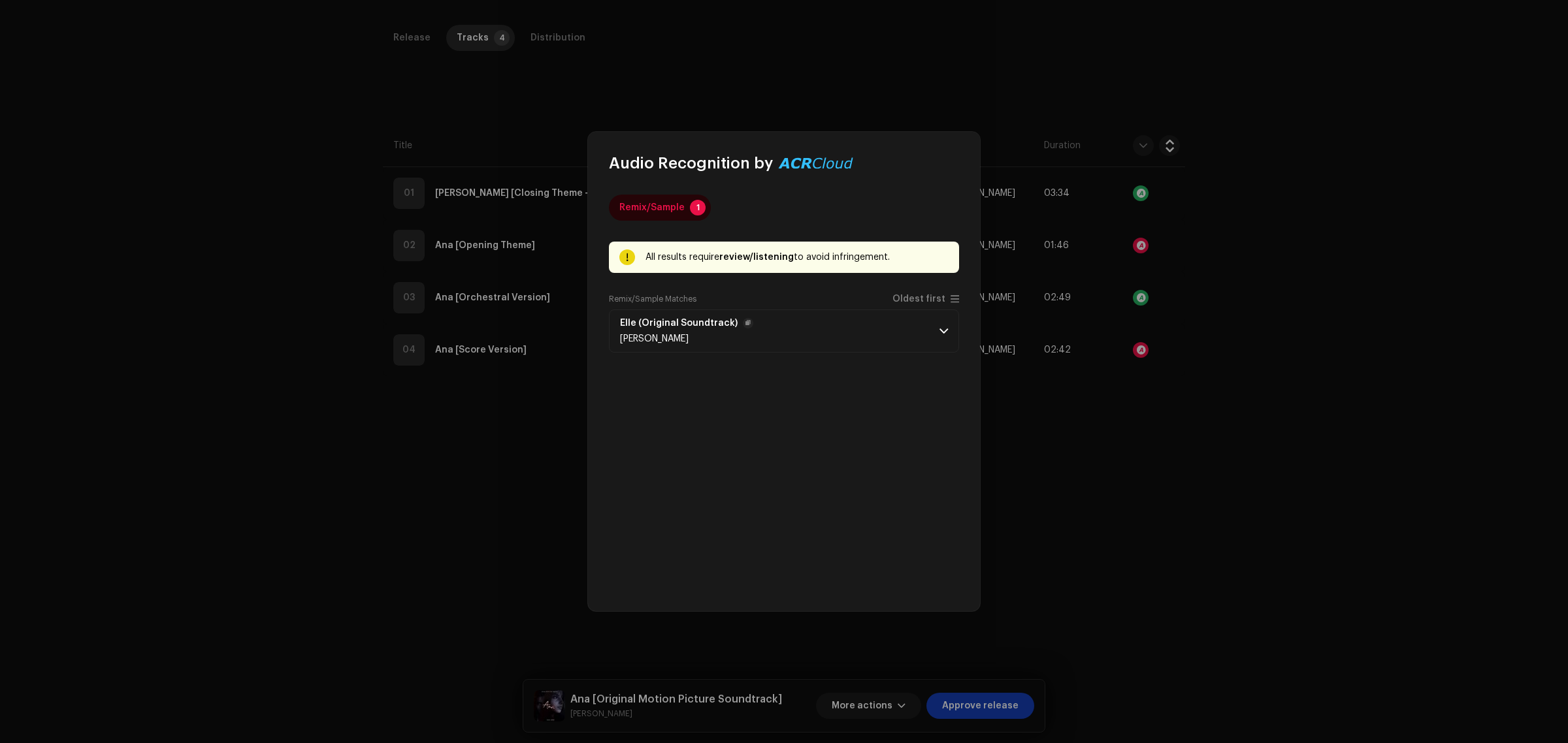
click at [878, 334] on p-accordion-header "Elle (Original Soundtrack) [PERSON_NAME]" at bounding box center [783, 331] width 350 height 43
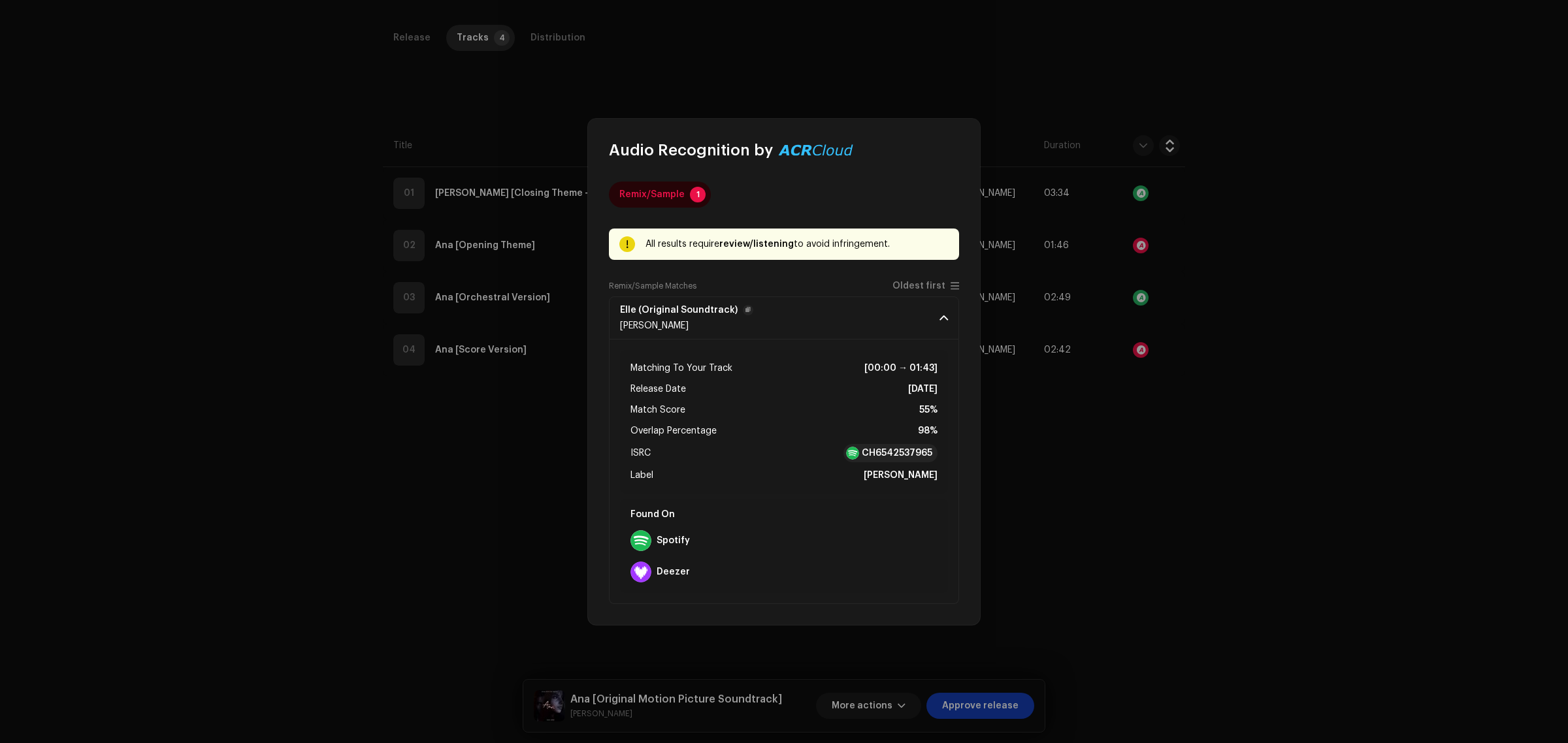
click at [899, 318] on p-accordion-header "Elle (Original Soundtrack) [PERSON_NAME]" at bounding box center [783, 318] width 350 height 43
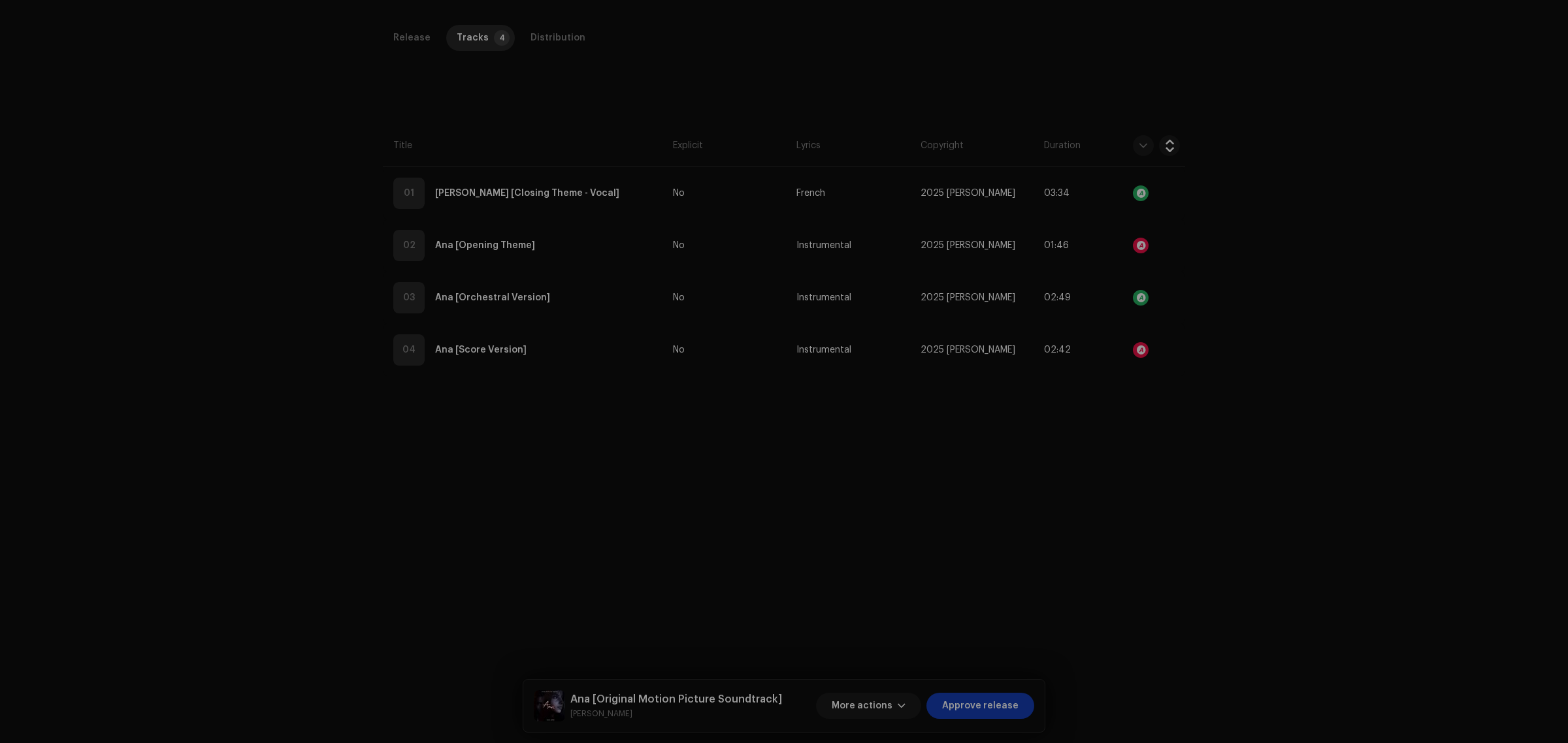
click at [1297, 386] on div "Audio Recognition by Remix/Sample 1 All results require review/listening to avo…" at bounding box center [784, 371] width 1568 height 743
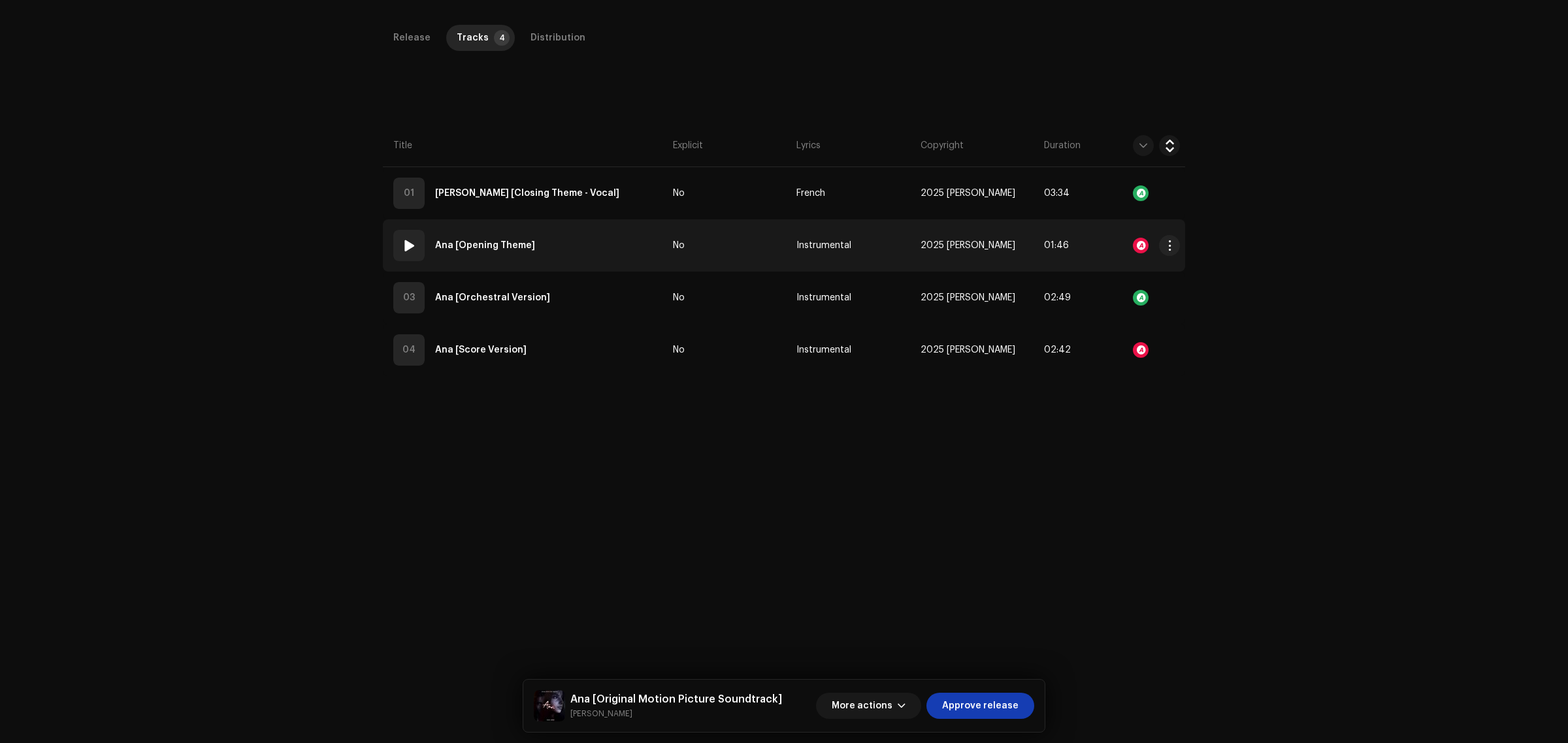
click at [1141, 245] on div at bounding box center [1140, 245] width 16 height 16
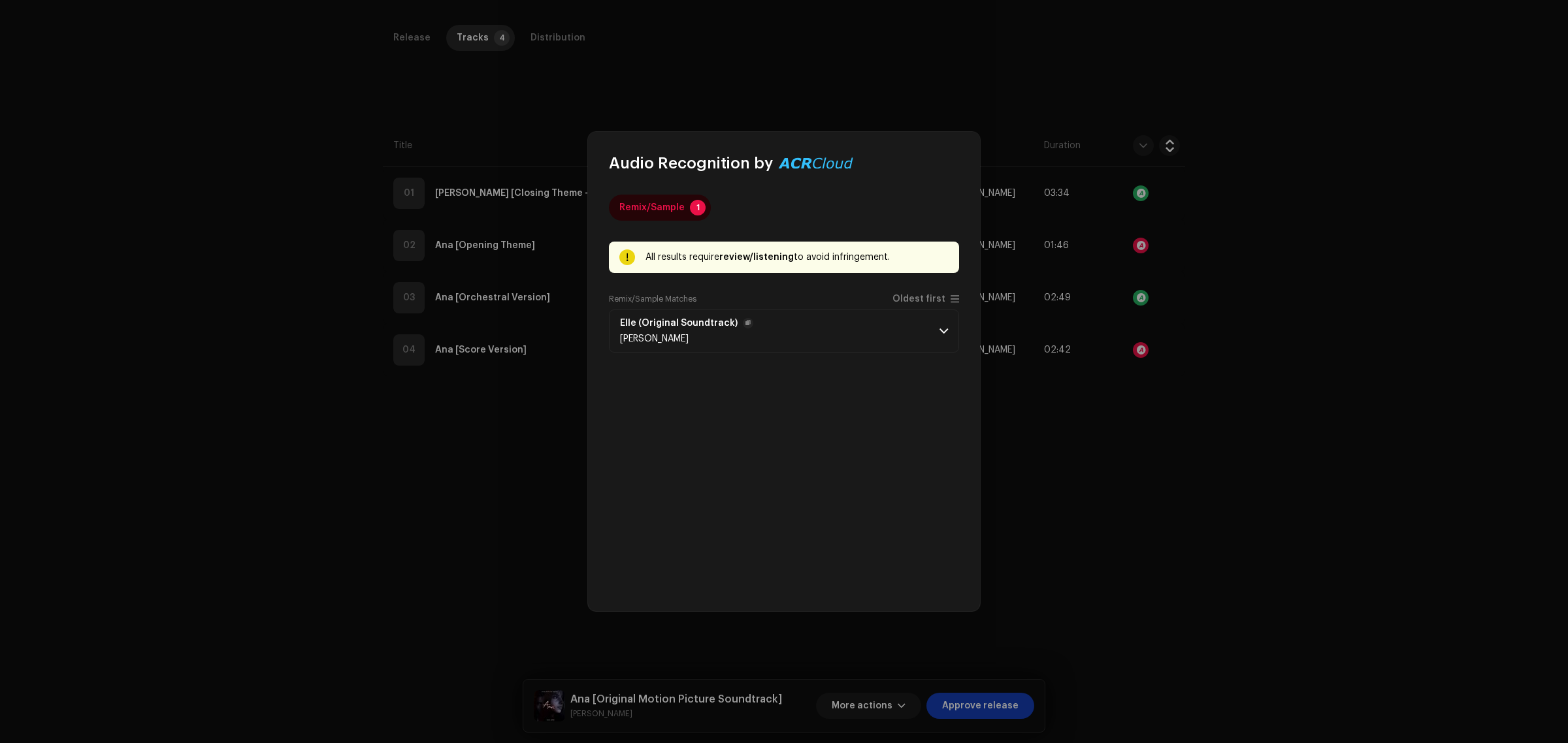
click at [895, 344] on p-accordion-header "Elle (Original Soundtrack) [PERSON_NAME]" at bounding box center [783, 331] width 350 height 43
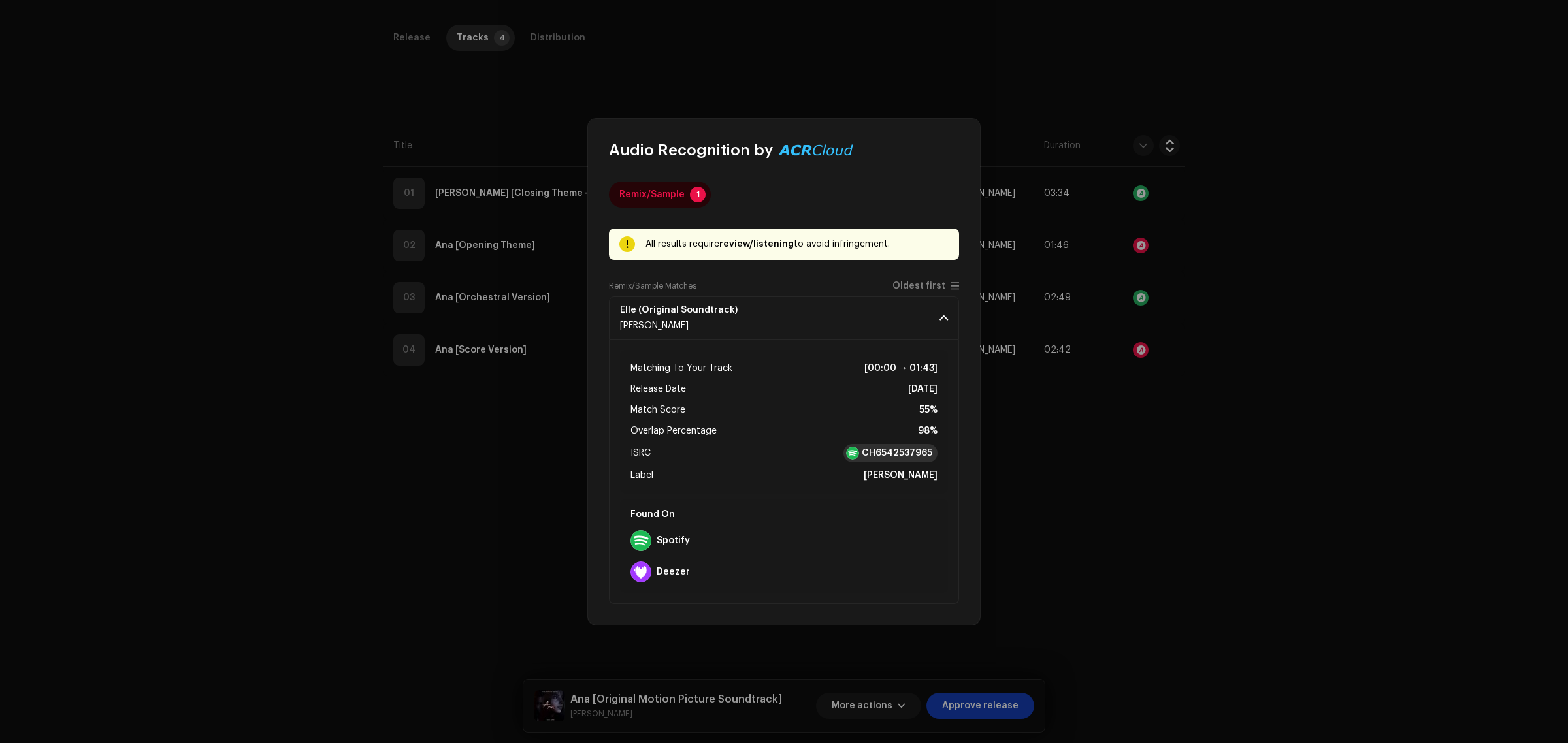
click at [878, 448] on strong "CH6542537965" at bounding box center [897, 454] width 70 height 13
click at [671, 537] on strong "Spotify" at bounding box center [673, 541] width 33 height 11
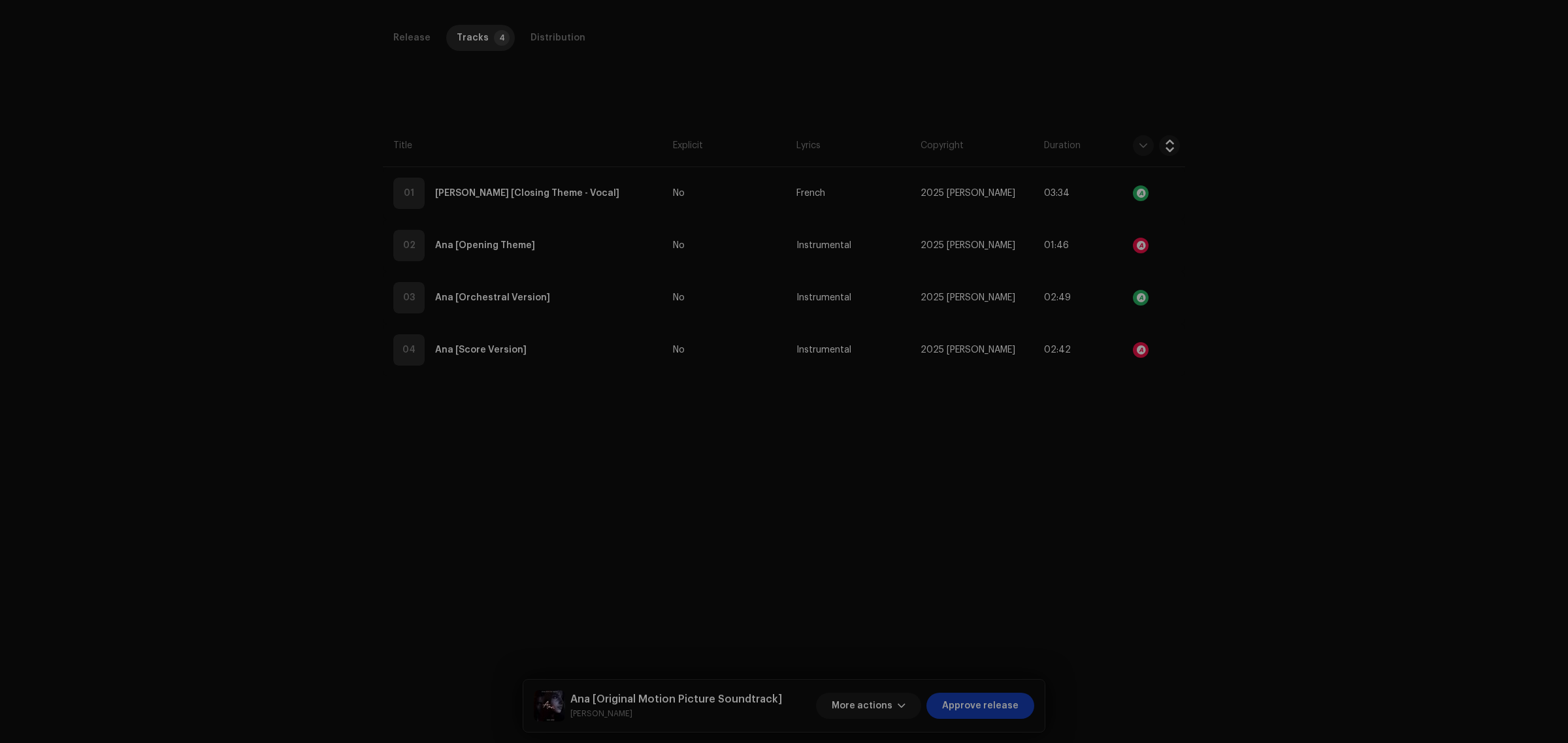
click at [1401, 262] on div "Audio Recognition by Remix/Sample 1 All results require review/listening to avo…" at bounding box center [784, 371] width 1568 height 743
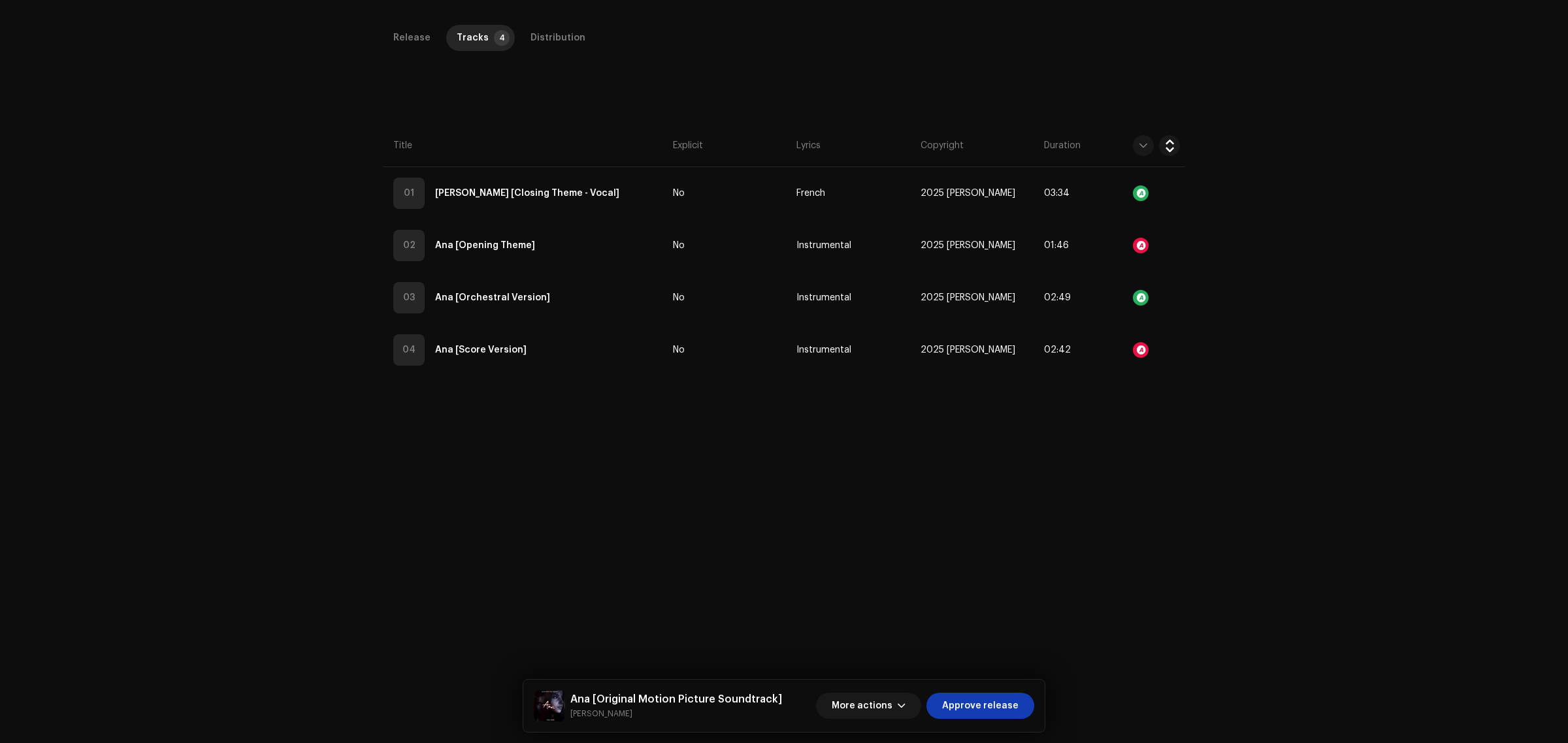
scroll to position [0, 0]
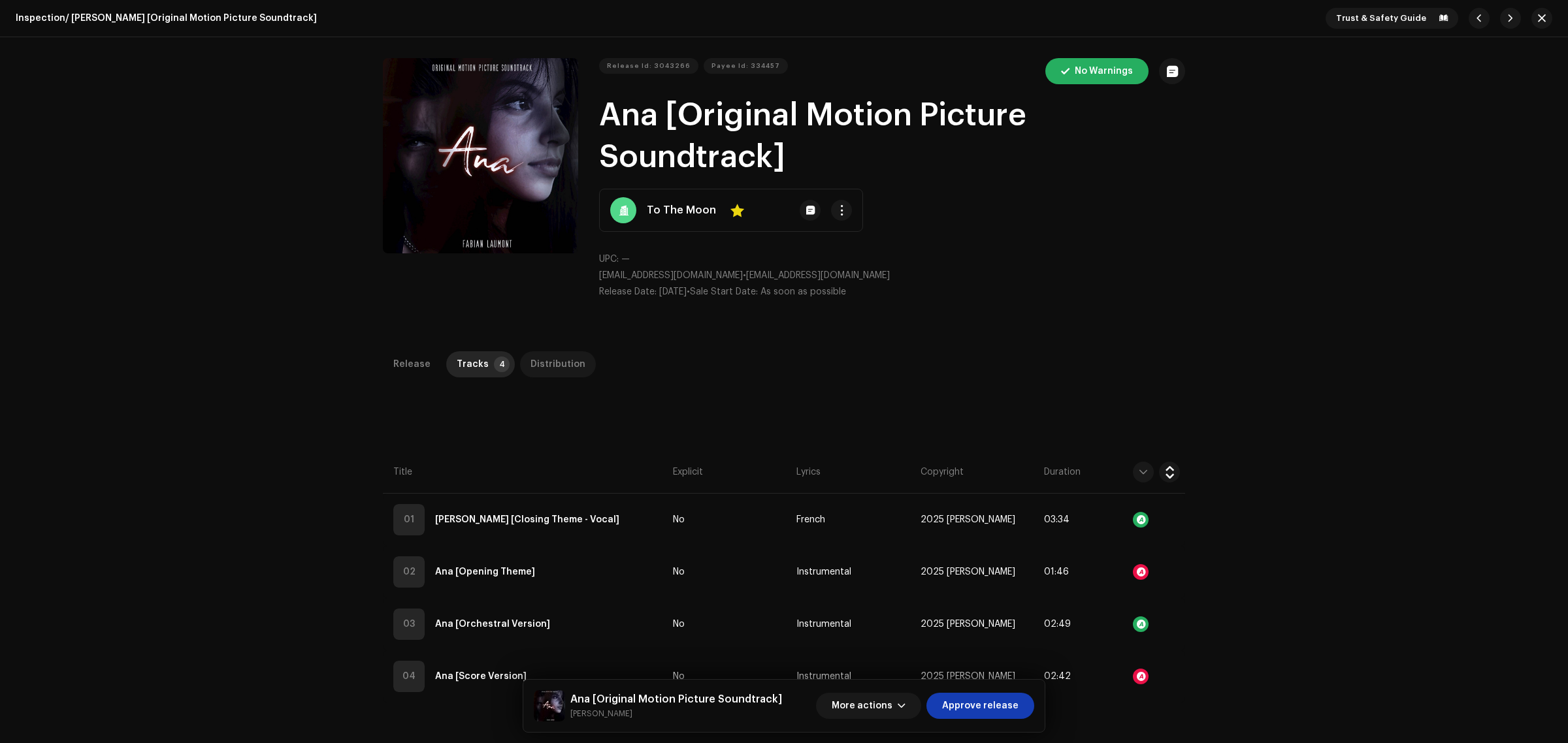
click at [534, 351] on div "Distribution" at bounding box center [558, 364] width 55 height 26
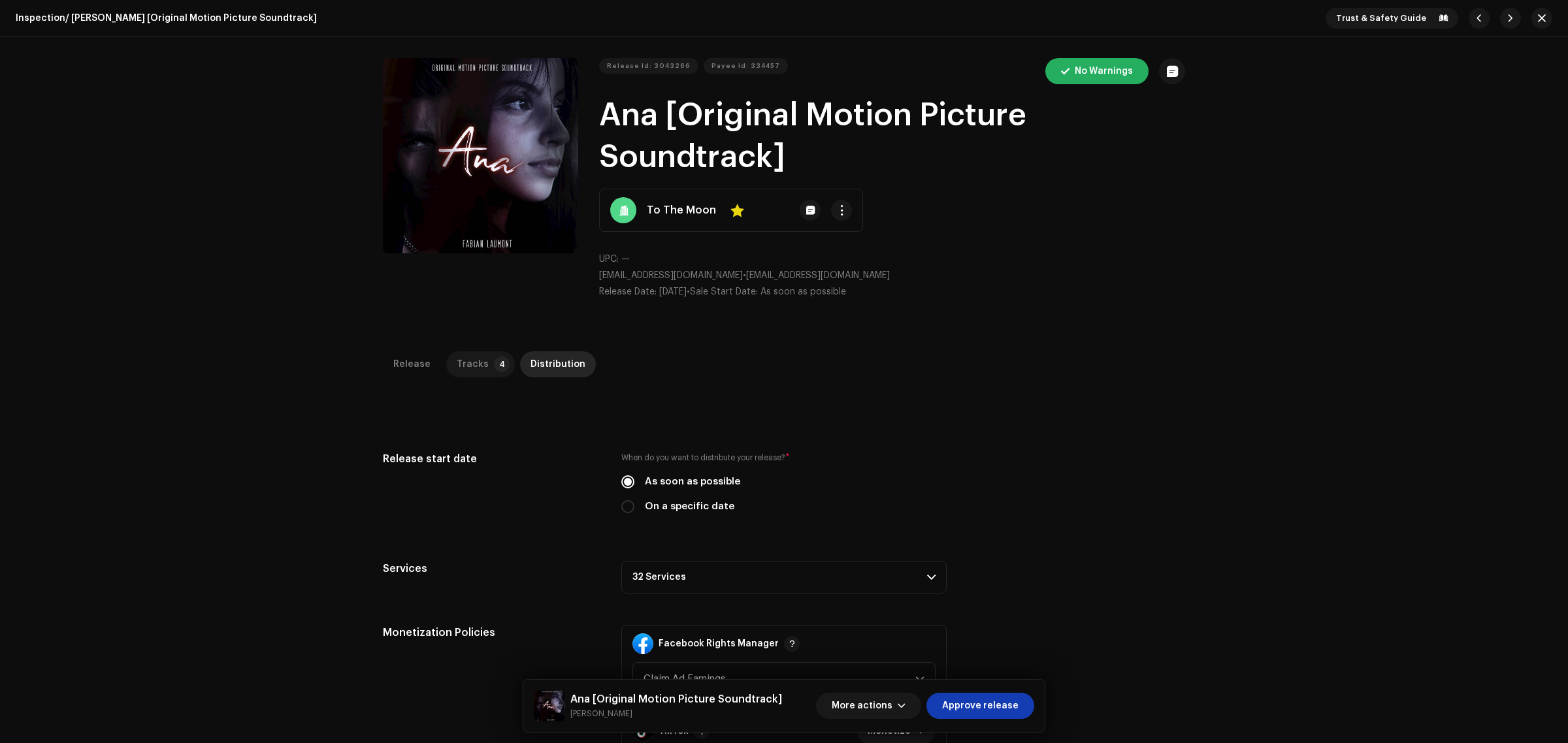
click at [494, 360] on p-badge "4" at bounding box center [501, 364] width 16 height 16
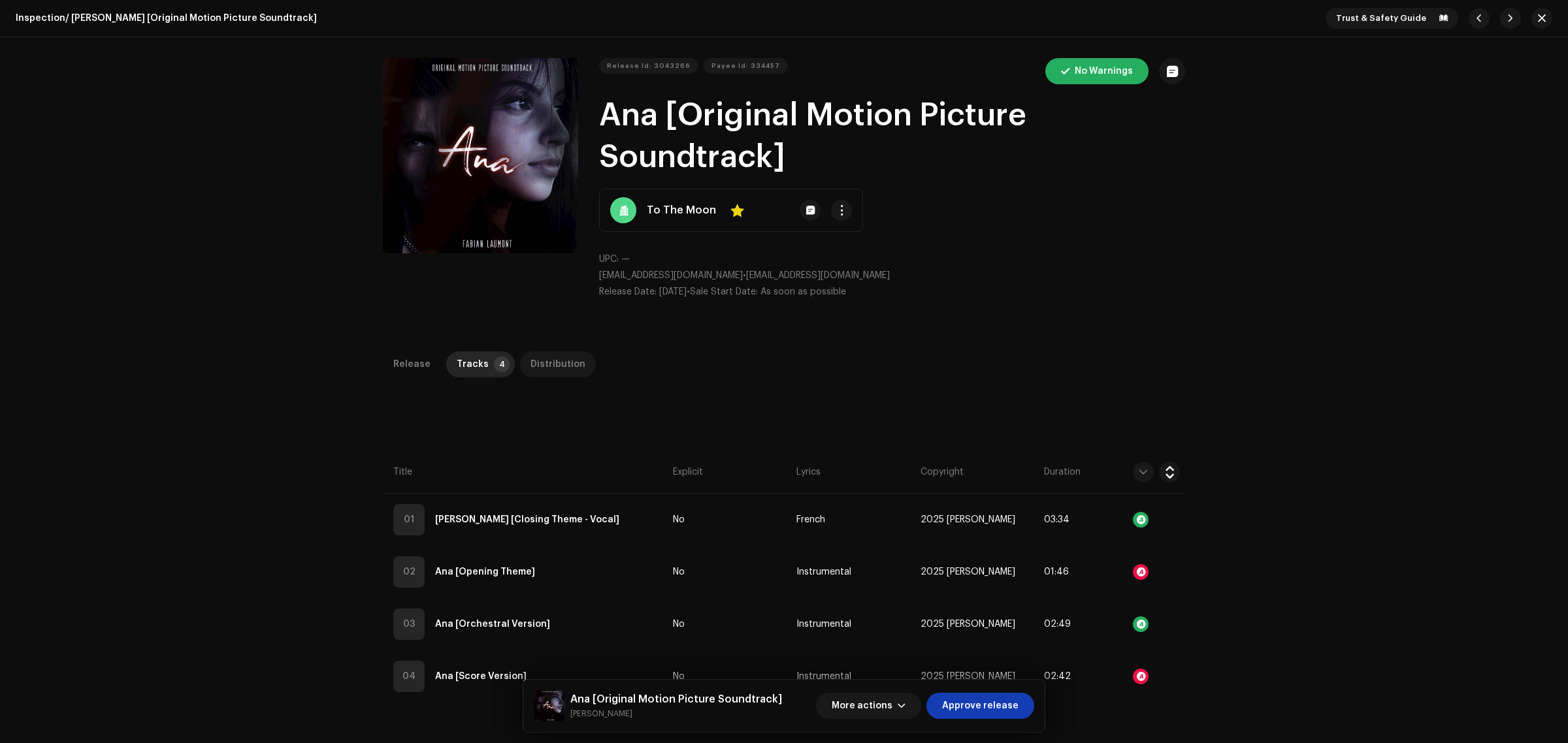
click at [552, 354] on div "Distribution" at bounding box center [558, 364] width 55 height 26
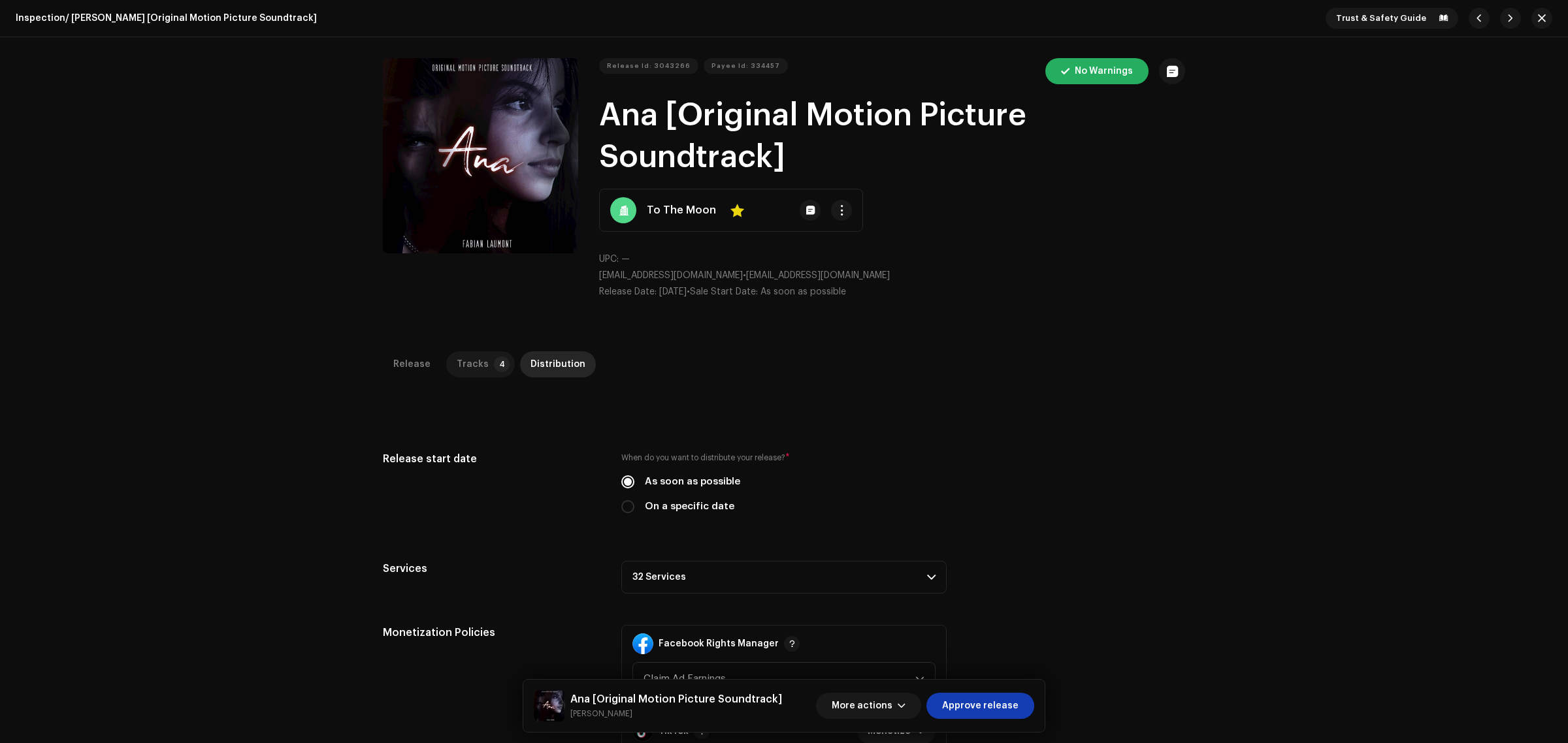
click at [477, 359] on div "Tracks" at bounding box center [472, 364] width 32 height 26
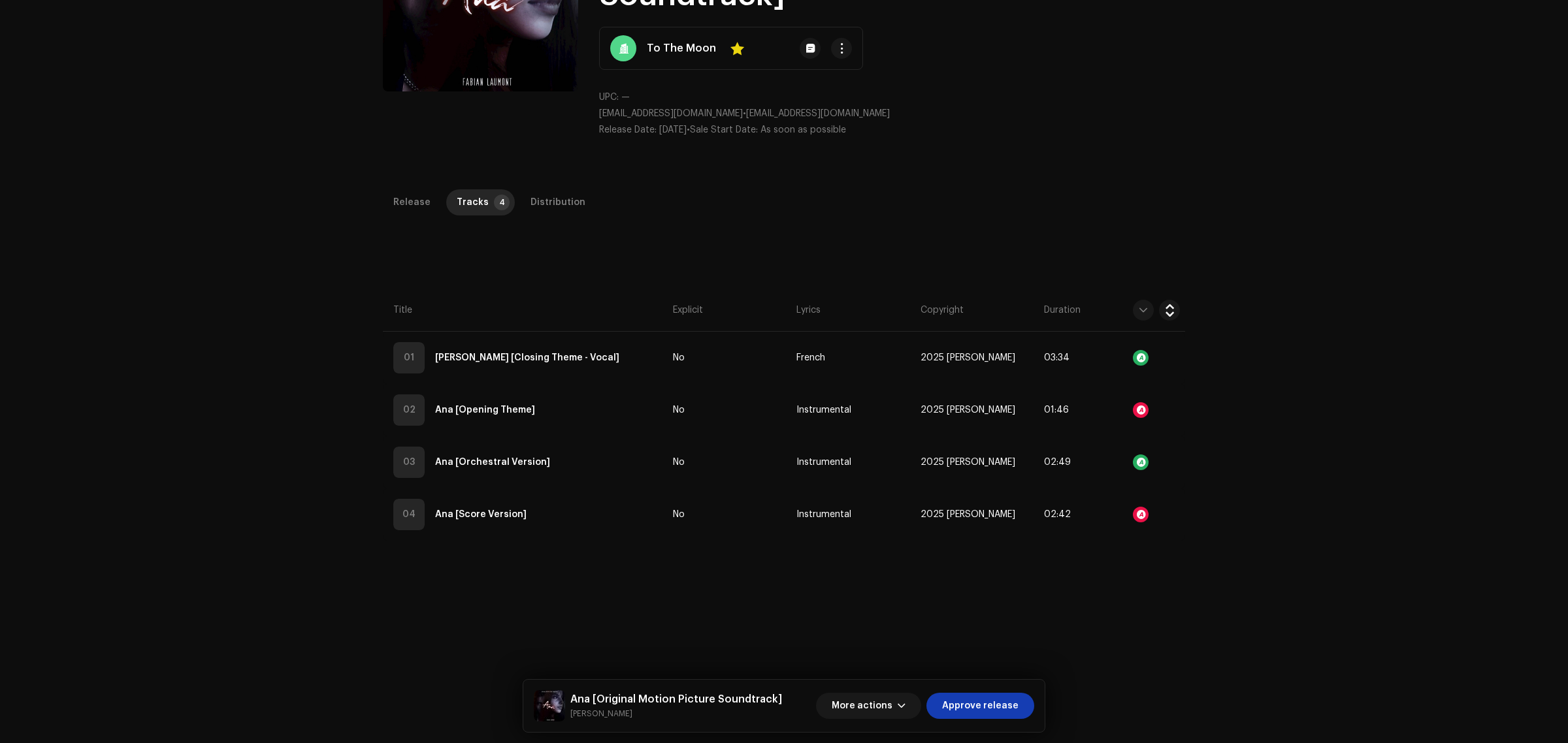
scroll to position [163, 0]
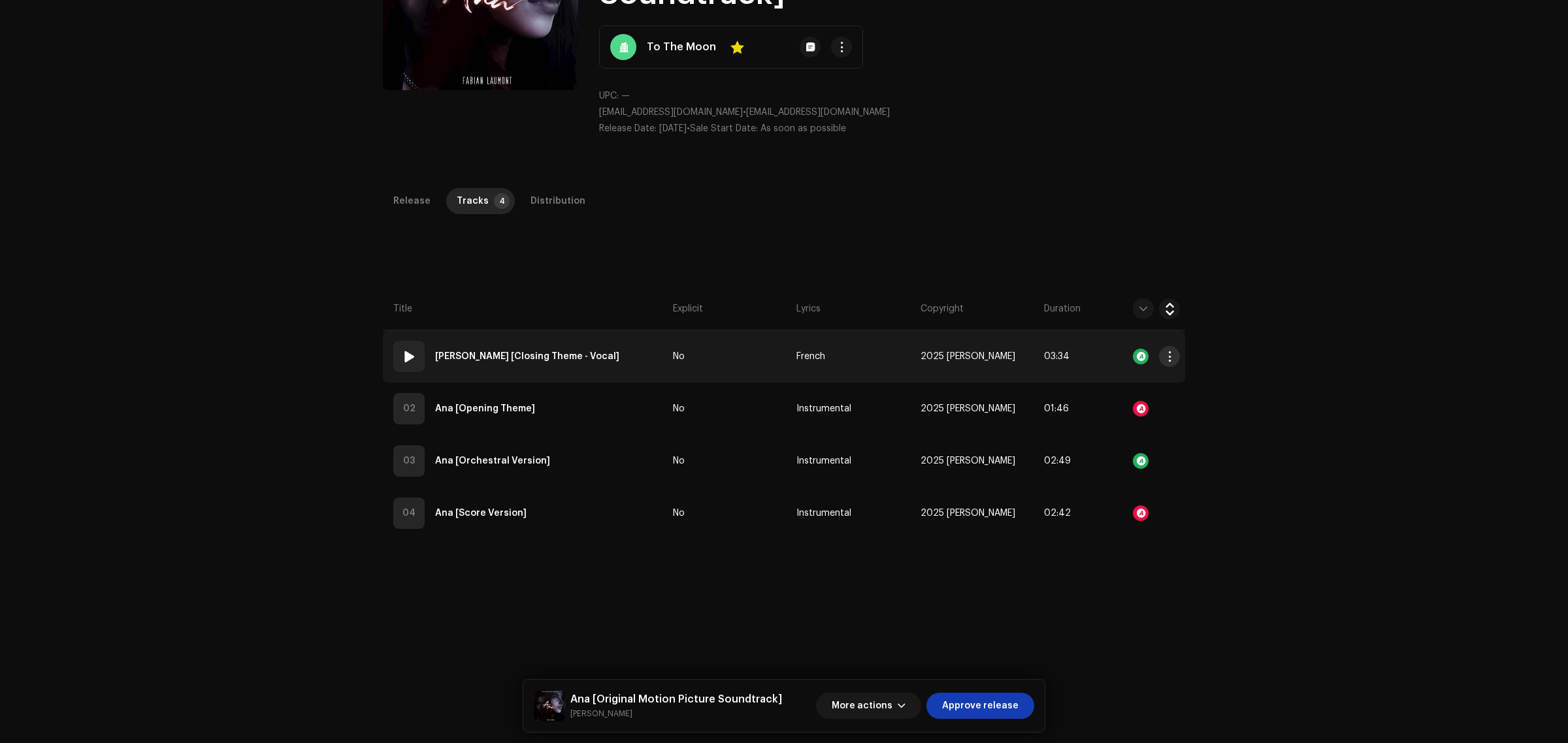
click at [1165, 354] on span "button" at bounding box center [1170, 356] width 10 height 11
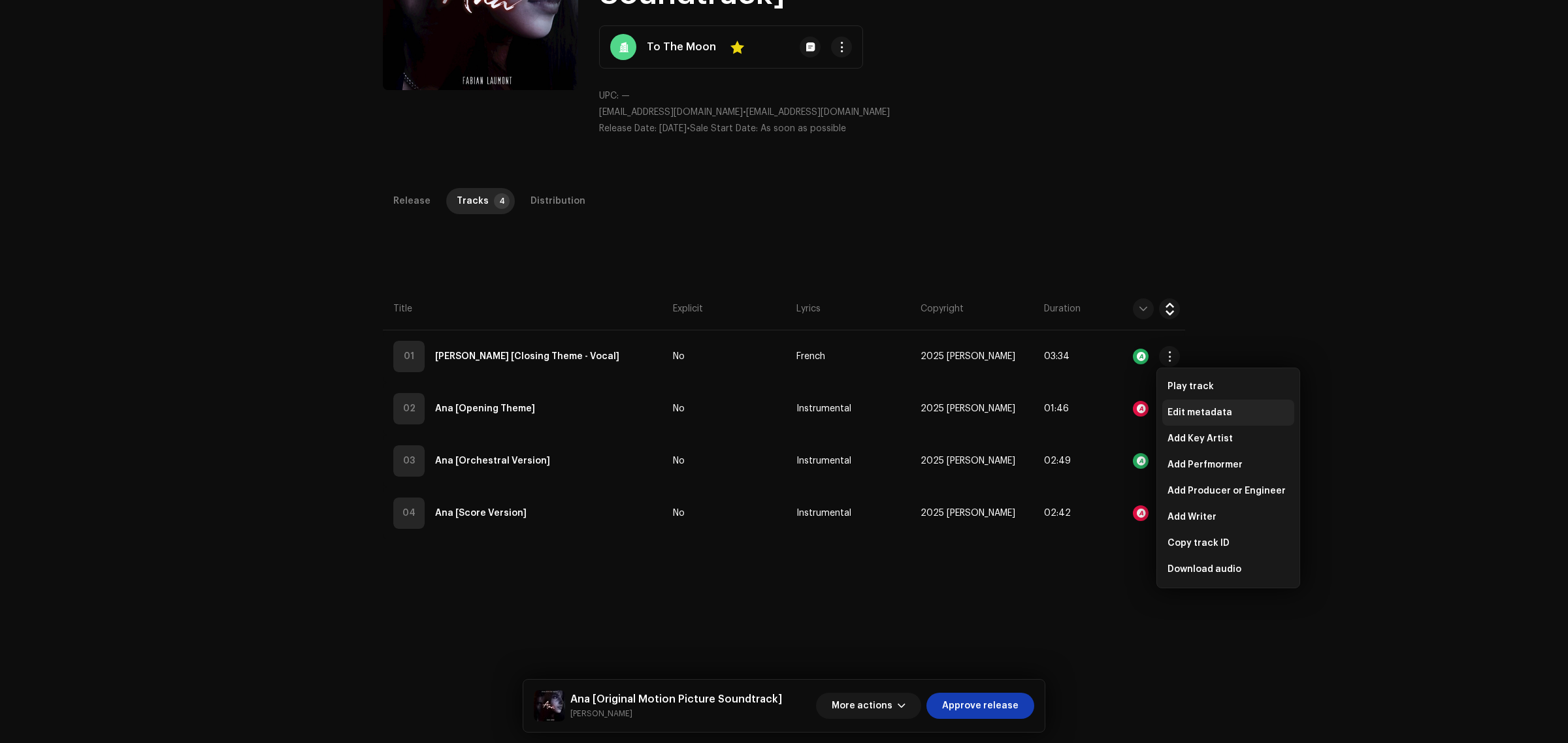
click at [1184, 408] on span "Edit metadata" at bounding box center [1199, 413] width 64 height 11
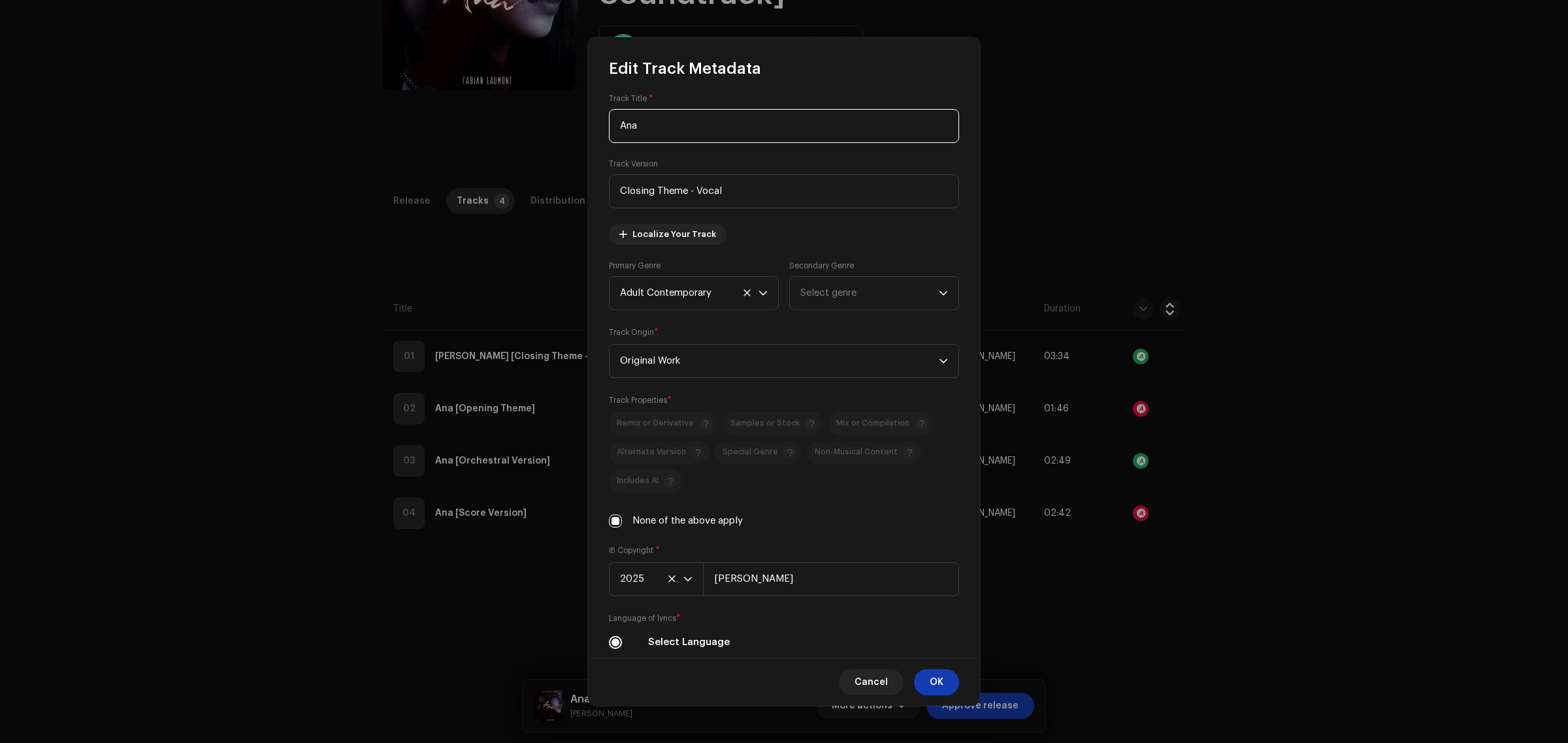
scroll to position [0, 0]
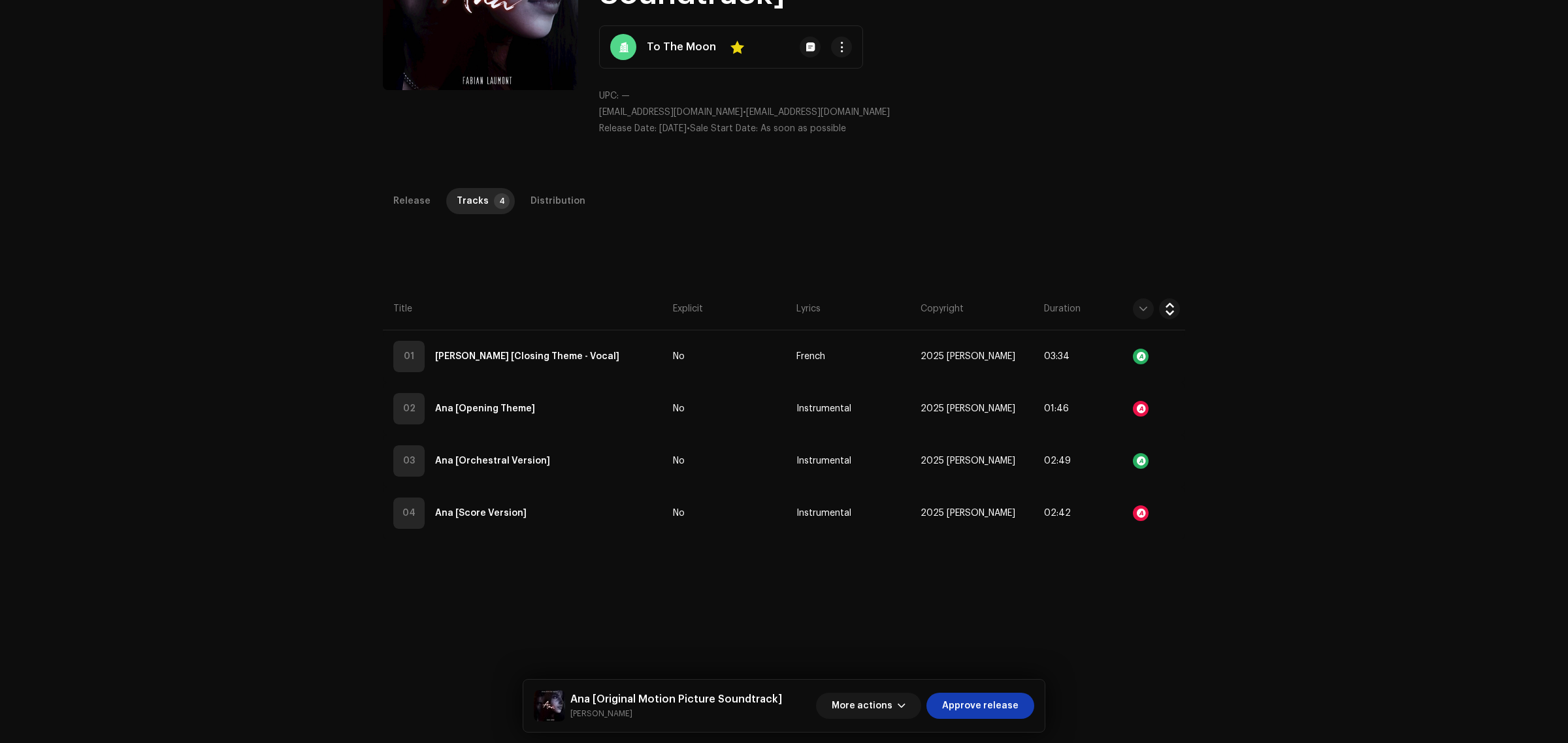
click at [1380, 438] on div "Edit Track Metadata Track Title * [PERSON_NAME] Track Version Closing Theme - V…" at bounding box center [784, 371] width 1568 height 743
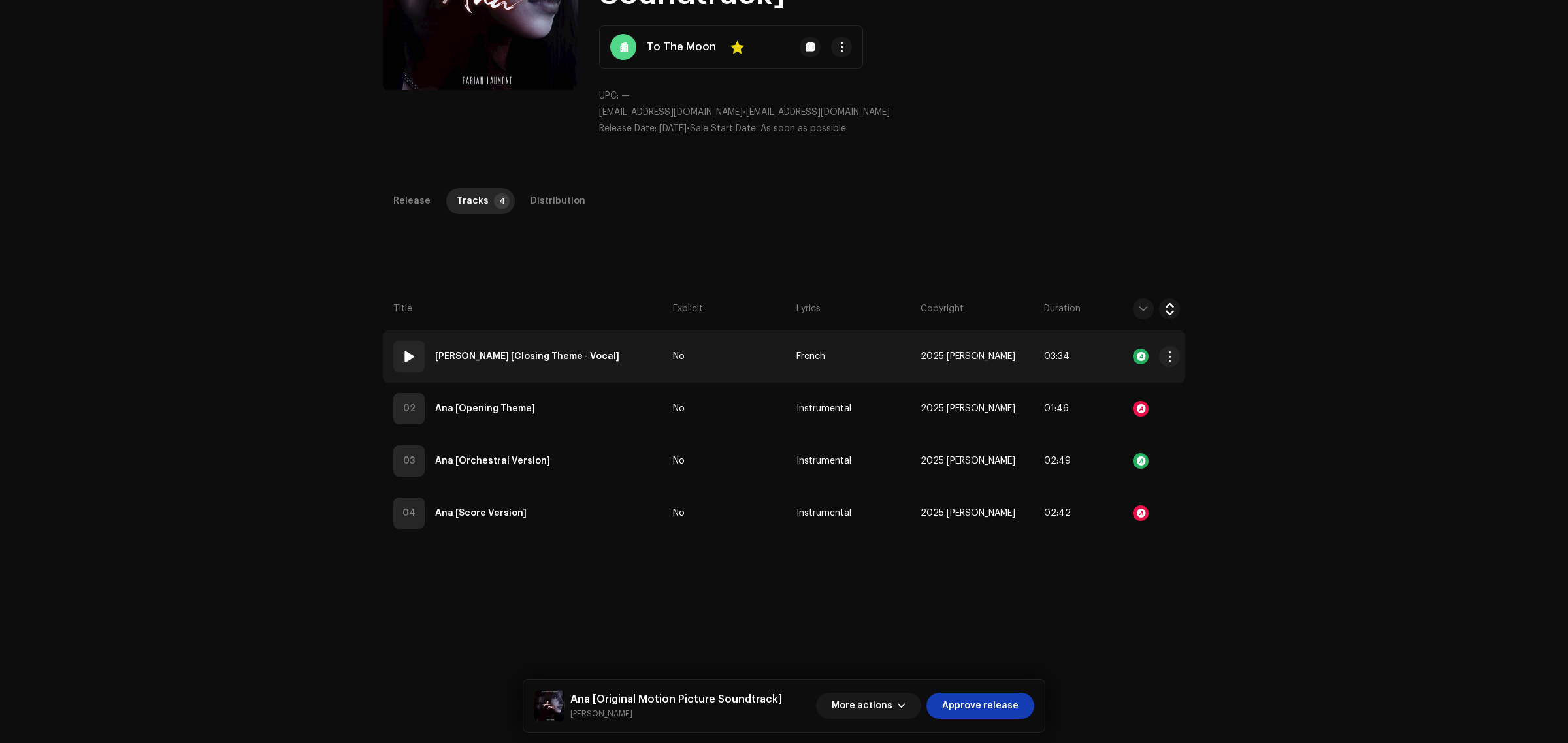
click at [631, 360] on td "01 [PERSON_NAME] [Closing Theme - Vocal]" at bounding box center [525, 356] width 285 height 53
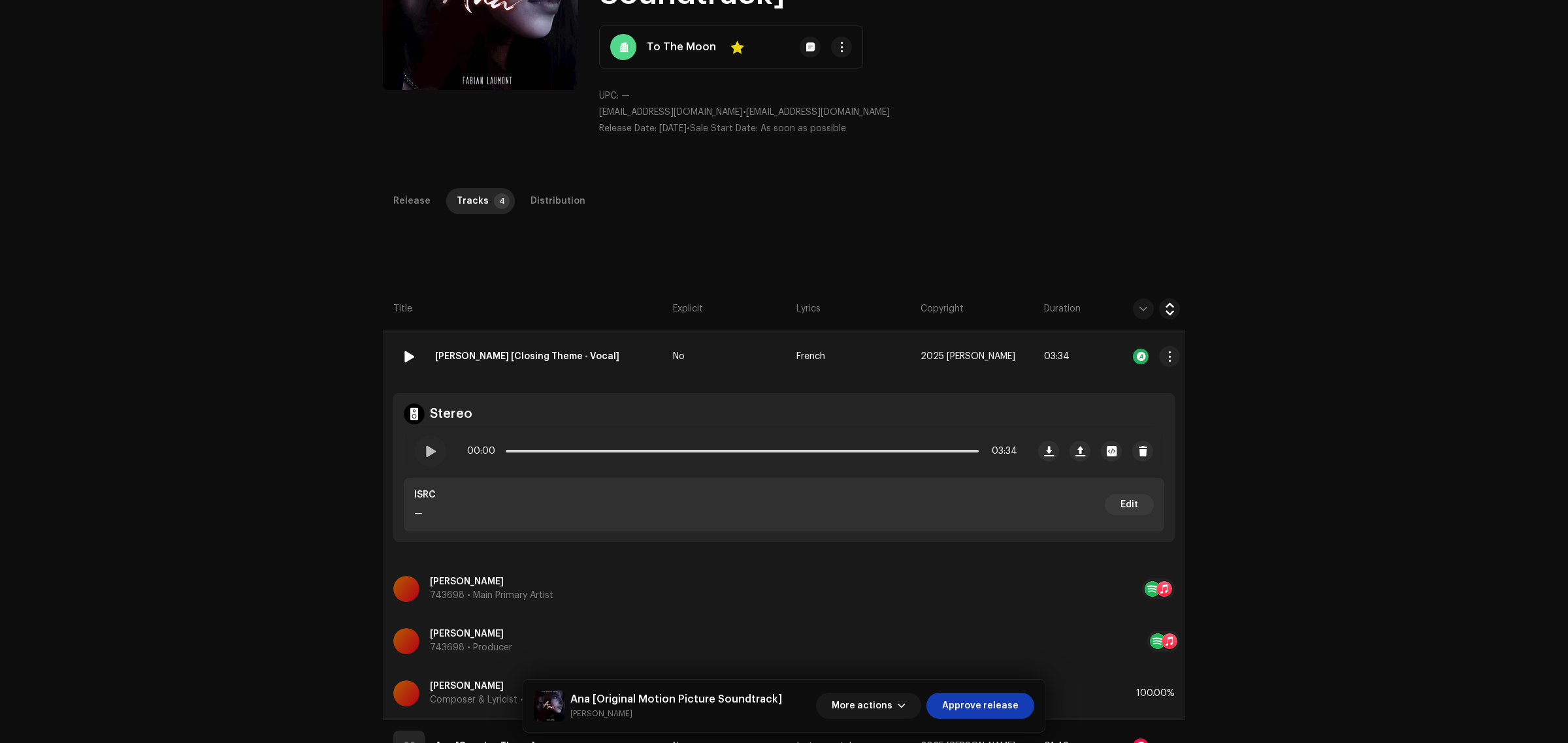
click at [611, 334] on td "01 [PERSON_NAME] [Closing Theme - Vocal]" at bounding box center [525, 356] width 285 height 53
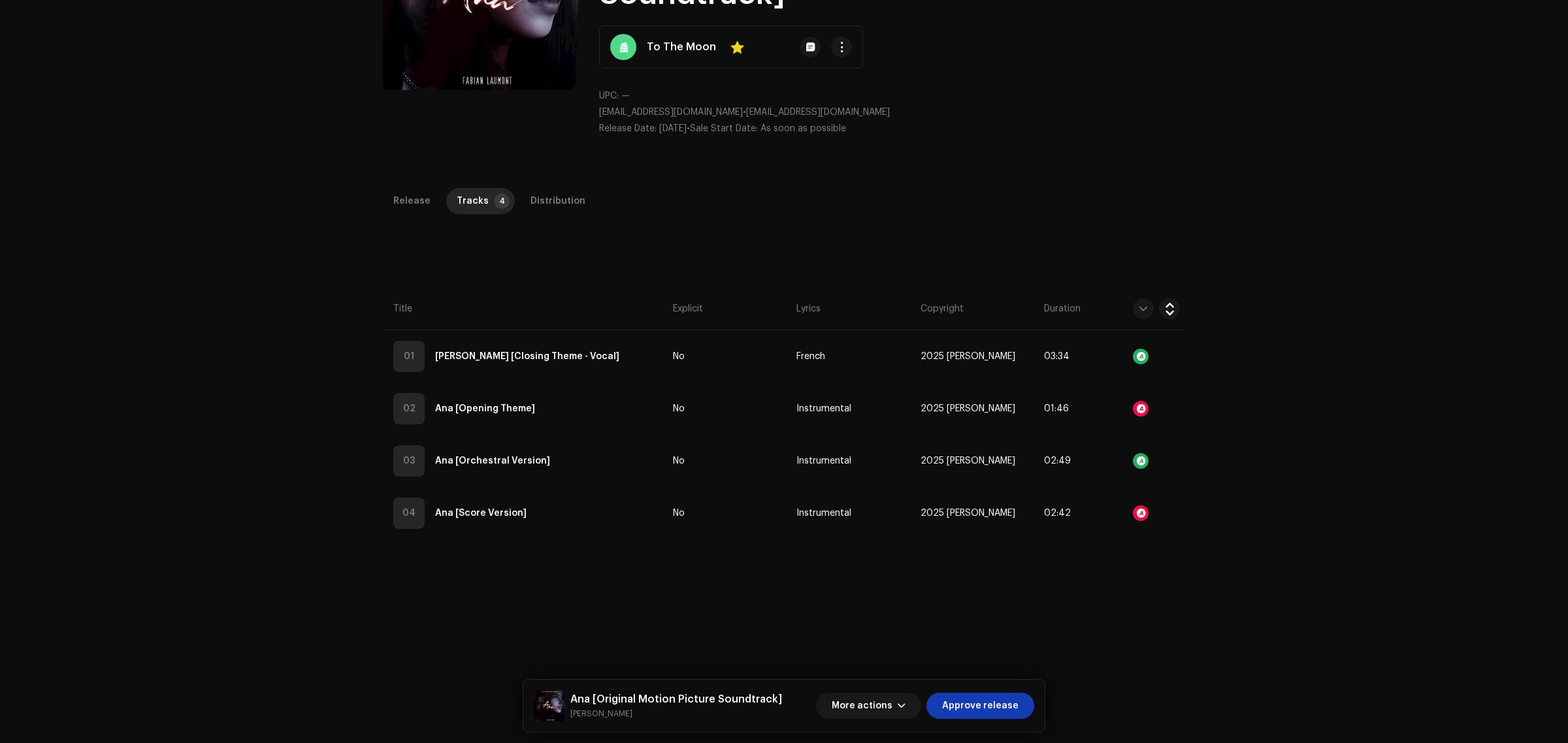
drag, startPoint x: 1400, startPoint y: 298, endPoint x: 1341, endPoint y: 328, distance: 66.2
click at [1400, 298] on div "Inspection / [PERSON_NAME] [Original Motion Picture Soundtrack] Trust & Safety …" at bounding box center [784, 371] width 1568 height 743
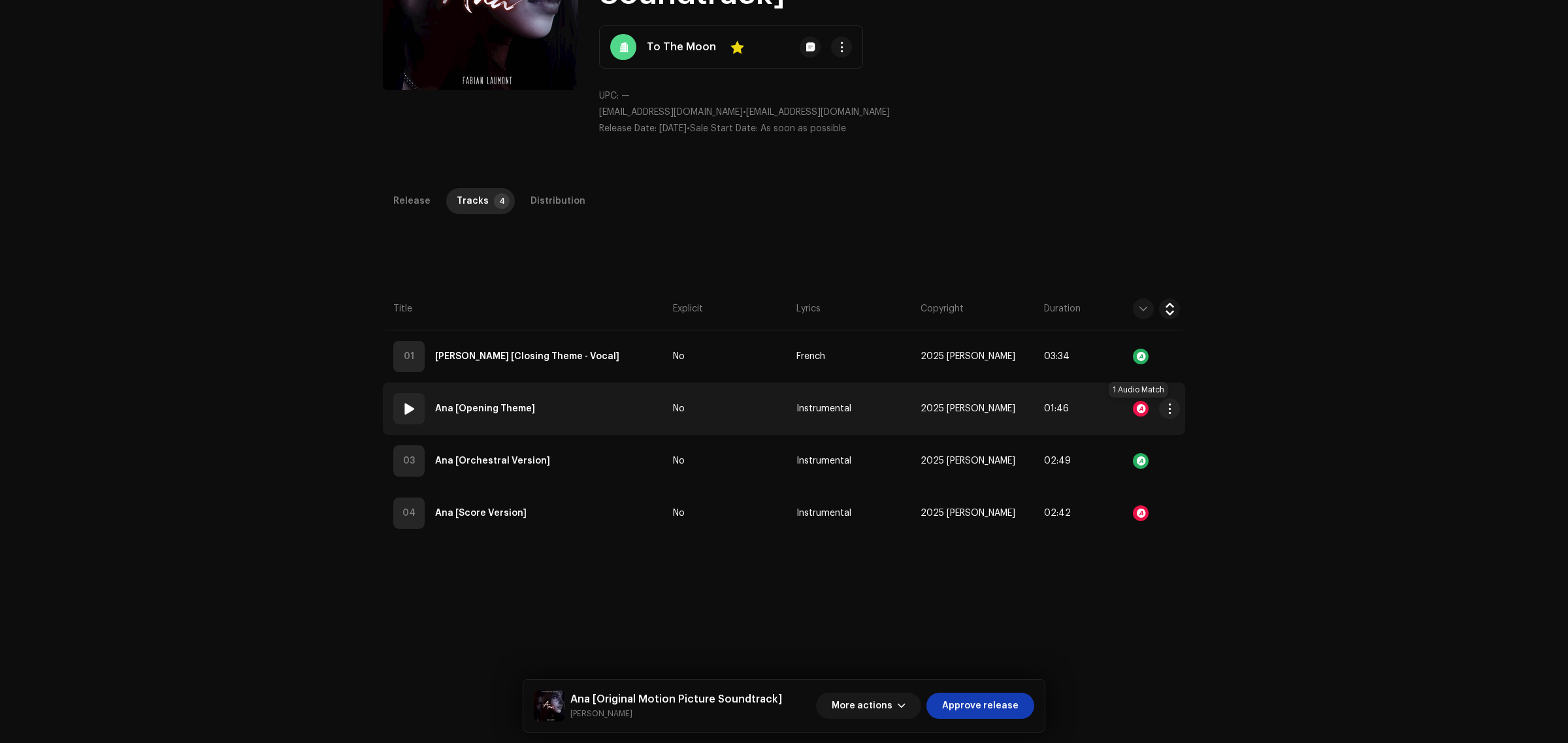
click at [1135, 409] on div at bounding box center [1140, 409] width 16 height 16
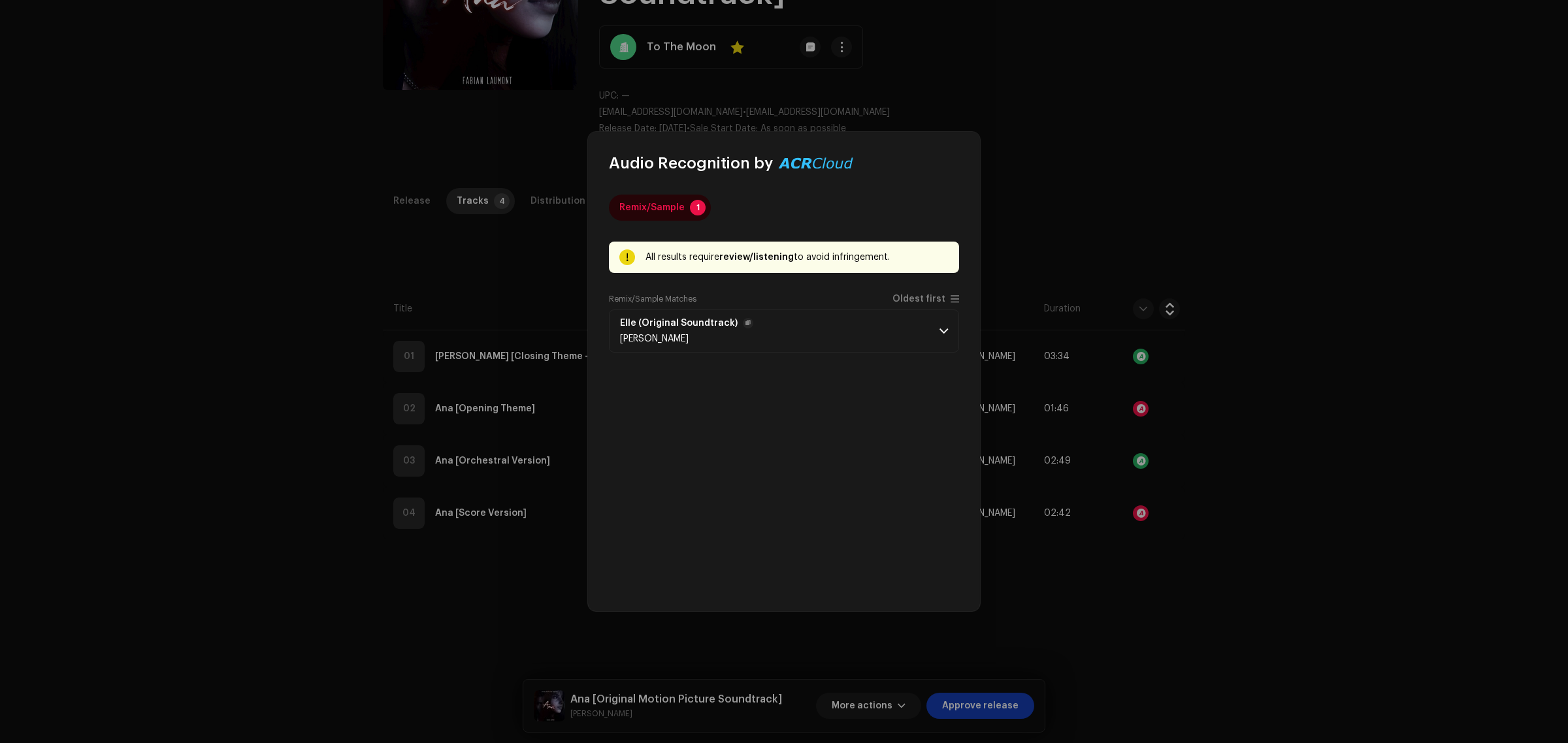
click at [851, 333] on p-accordion-header "Elle (Original Soundtrack) [PERSON_NAME]" at bounding box center [783, 331] width 350 height 43
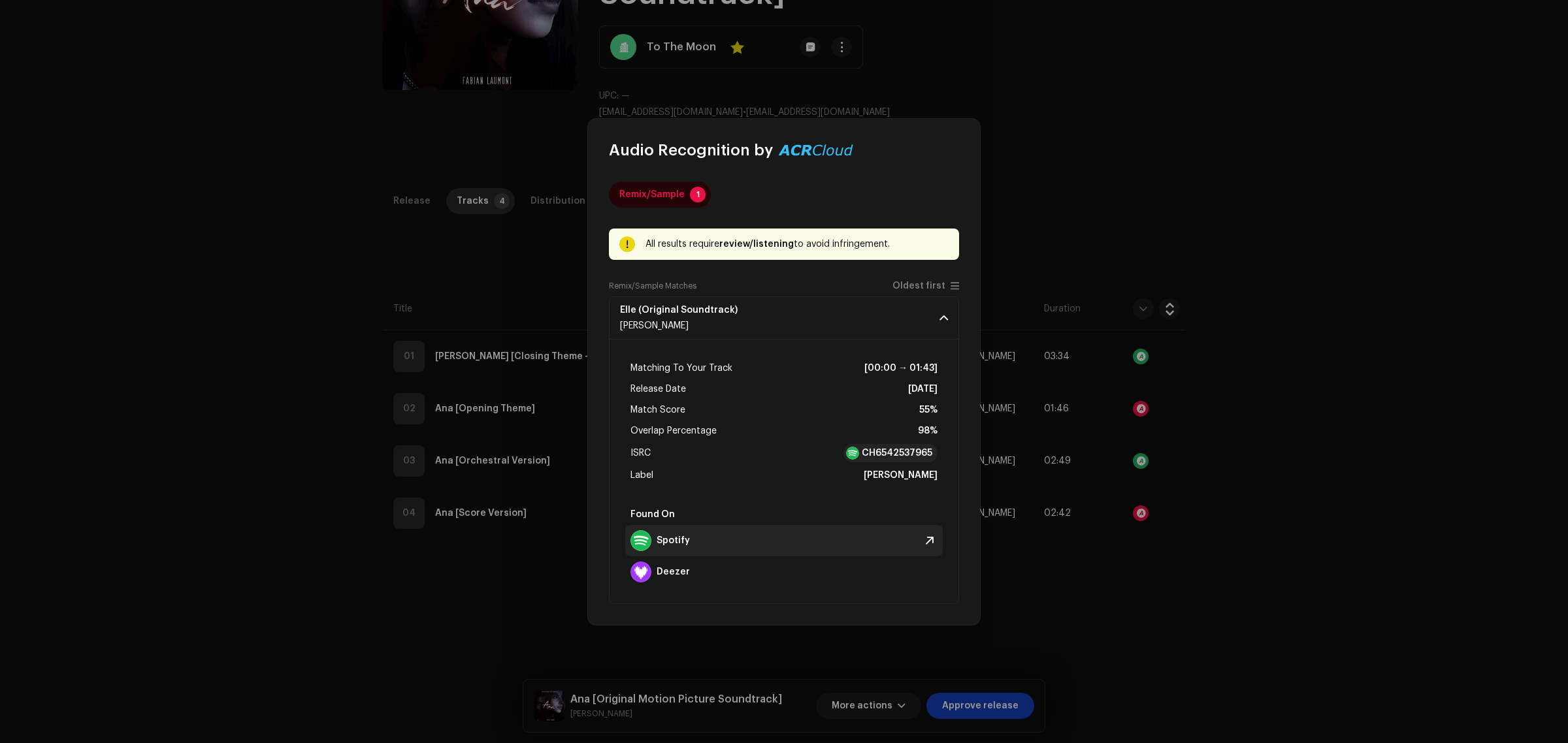
click at [675, 543] on strong "Spotify" at bounding box center [673, 541] width 33 height 11
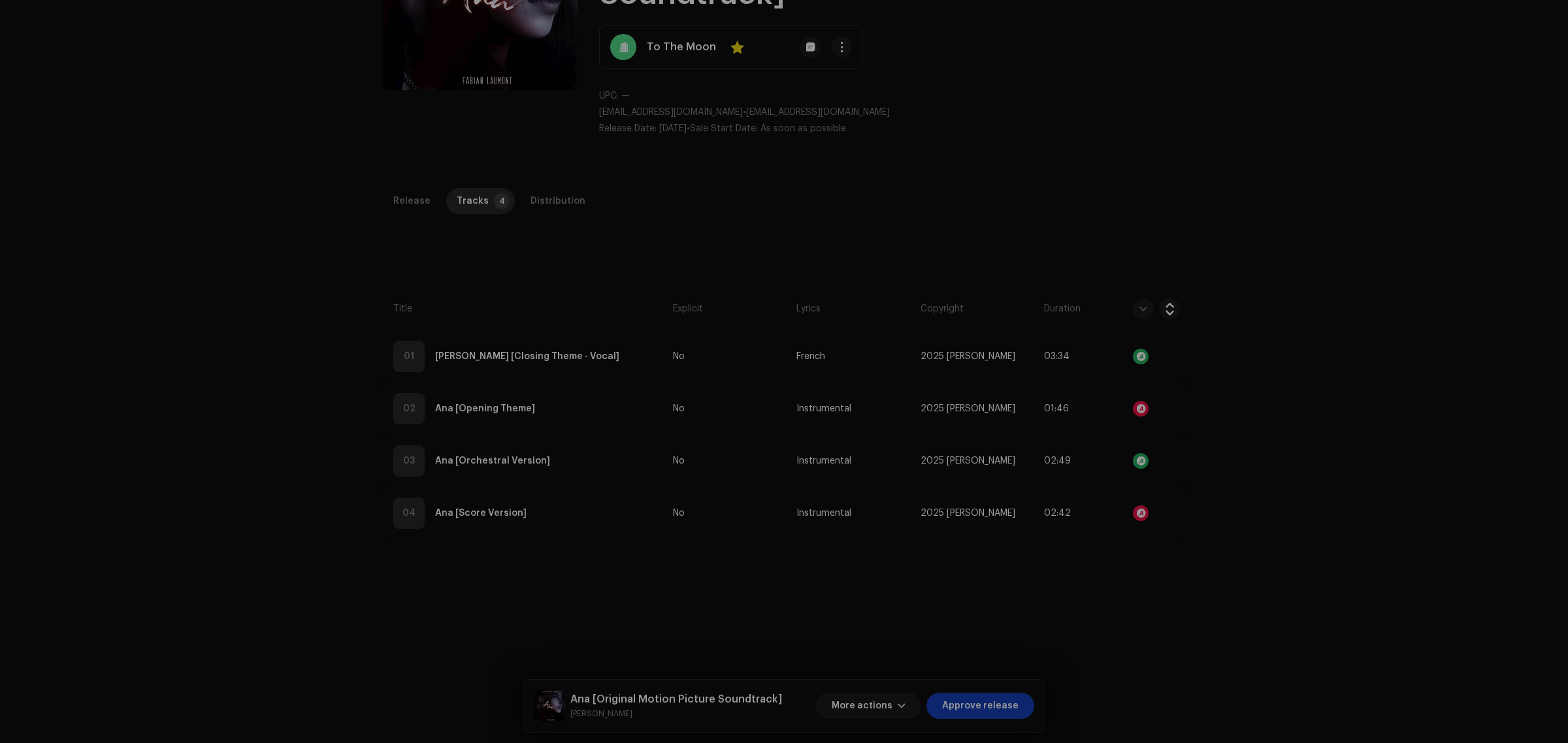
click at [1241, 219] on div "Audio Recognition by Remix/Sample 1 All results require review/listening to avo…" at bounding box center [784, 371] width 1568 height 743
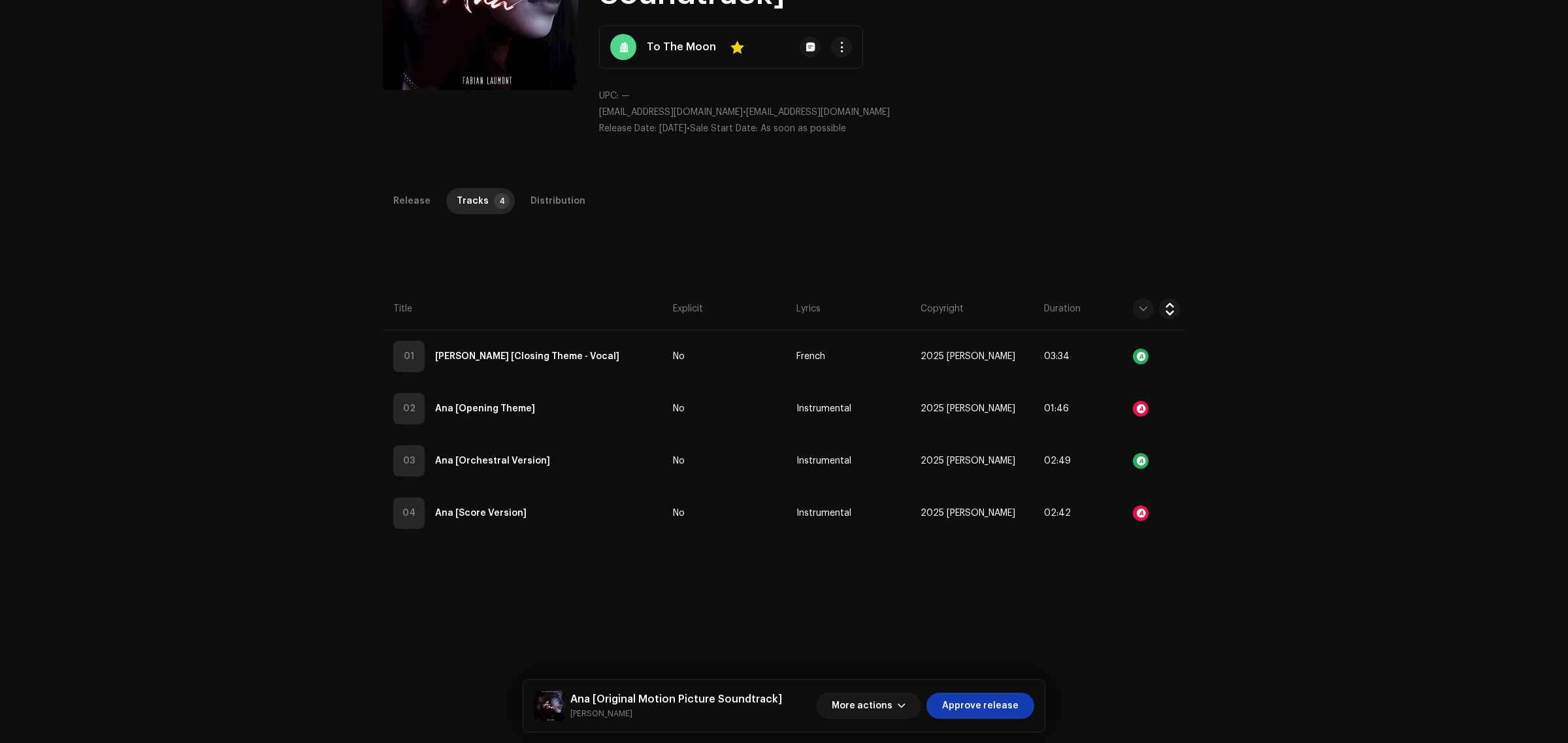
click at [1340, 292] on div "Inspection / [PERSON_NAME] [Original Motion Picture Soundtrack] Trust & Safety …" at bounding box center [784, 371] width 1568 height 743
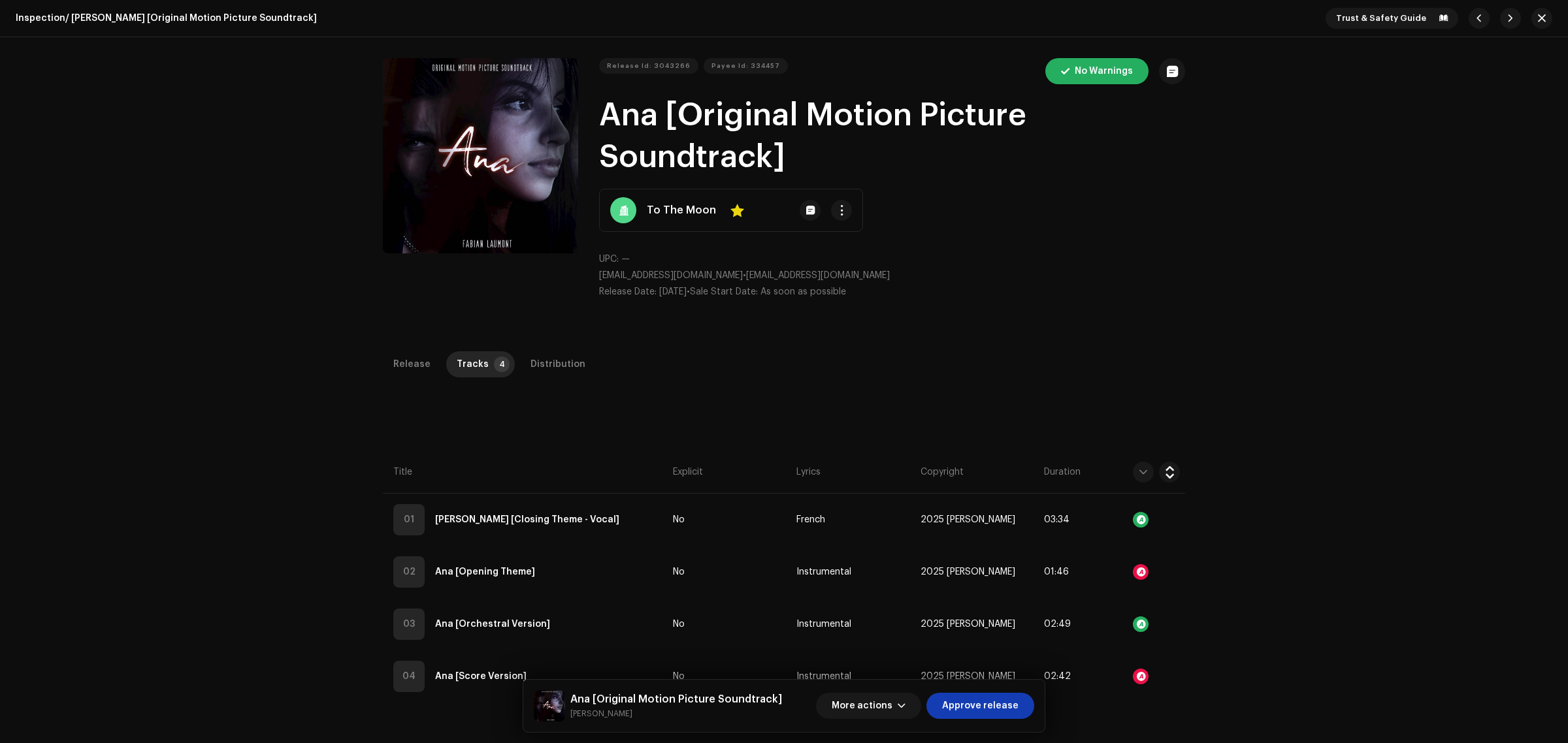
click at [1491, 579] on div "Inspection / [PERSON_NAME] [Original Motion Picture Soundtrack] Trust & Safety …" at bounding box center [784, 371] width 1568 height 743
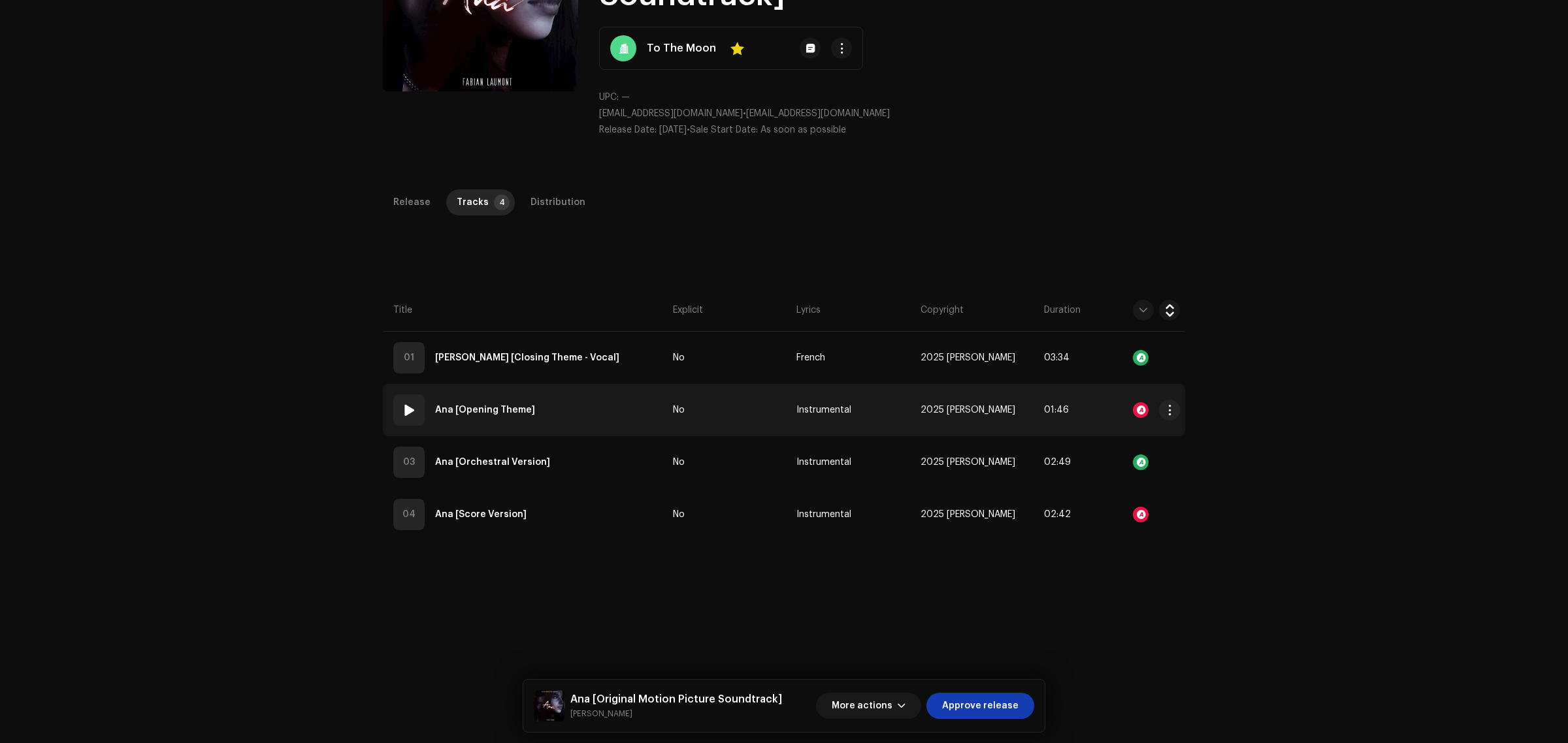
scroll to position [163, 0]
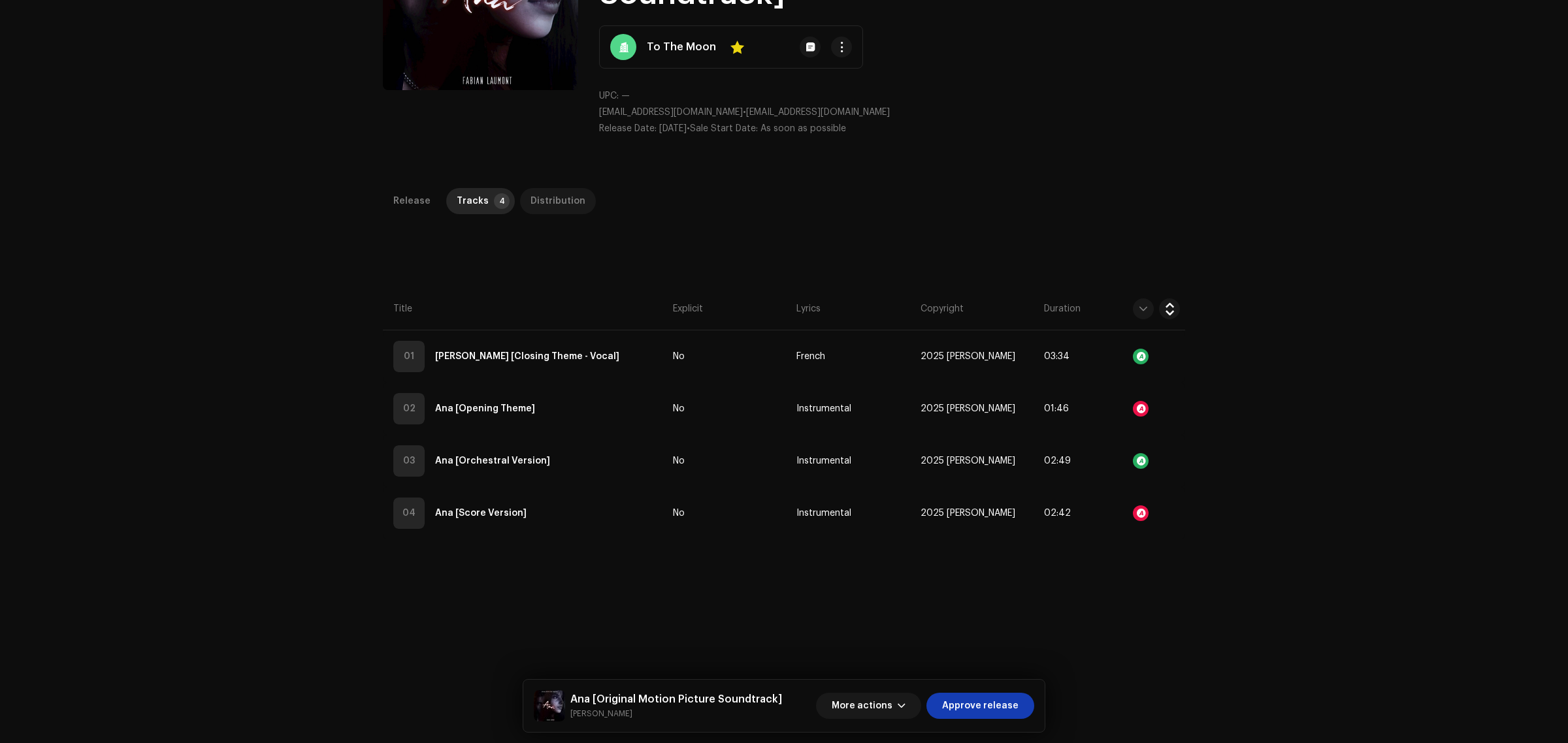
click at [546, 201] on div "Distribution" at bounding box center [558, 201] width 55 height 26
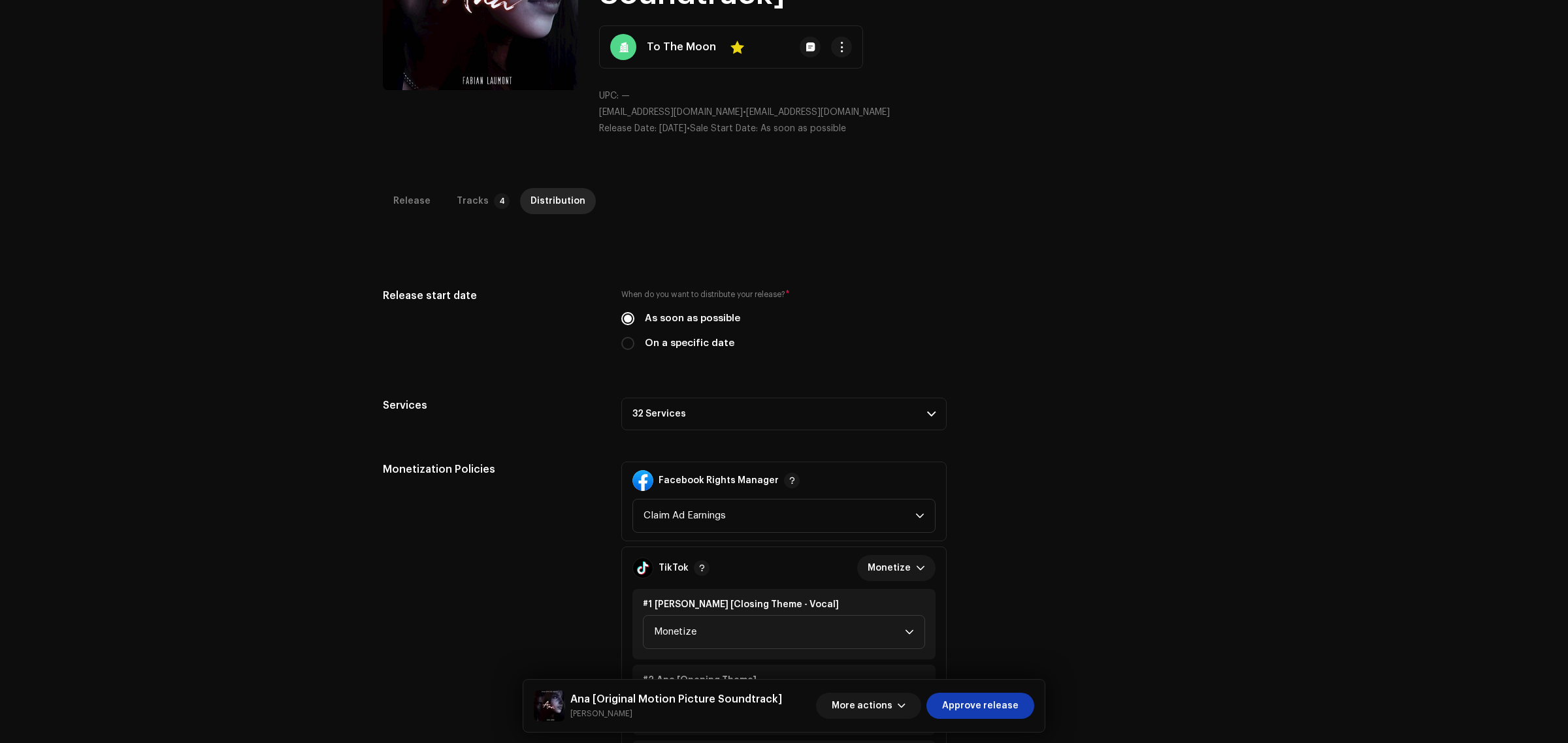
click at [765, 404] on p-accordion-header "32 Services" at bounding box center [783, 414] width 325 height 33
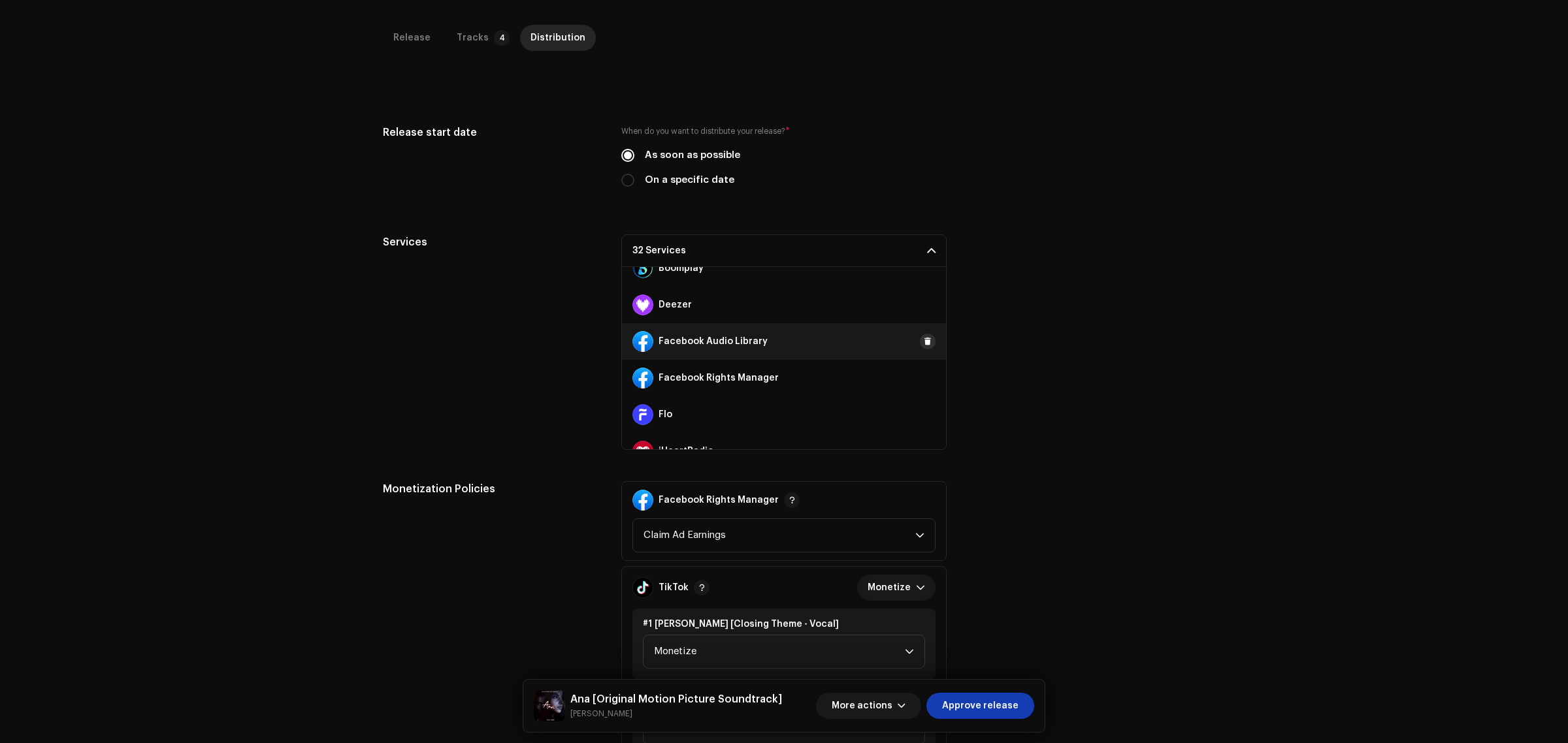
click at [924, 338] on span at bounding box center [927, 342] width 8 height 11
click at [924, 374] on span at bounding box center [927, 378] width 8 height 11
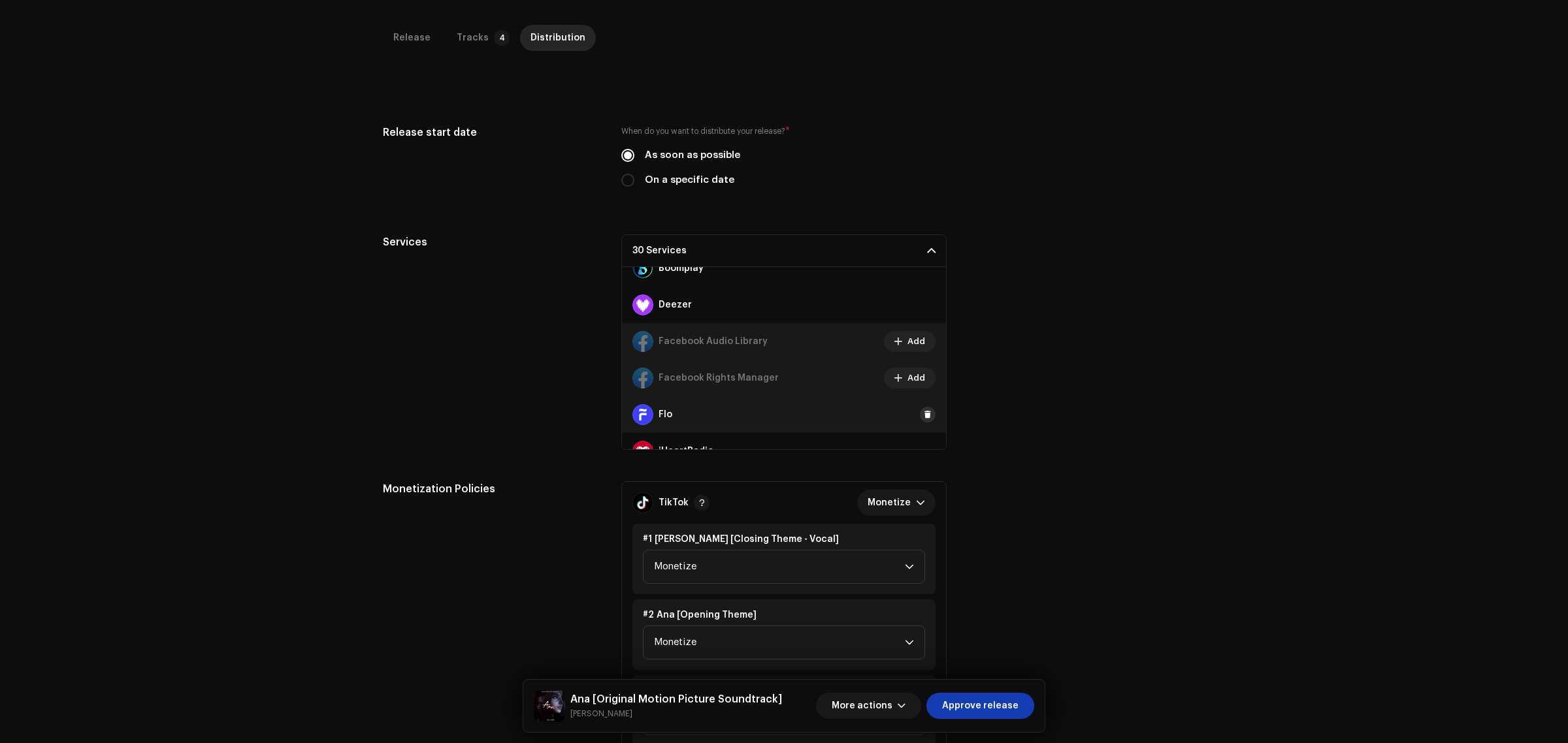
click at [919, 409] on button at bounding box center [927, 415] width 16 height 16
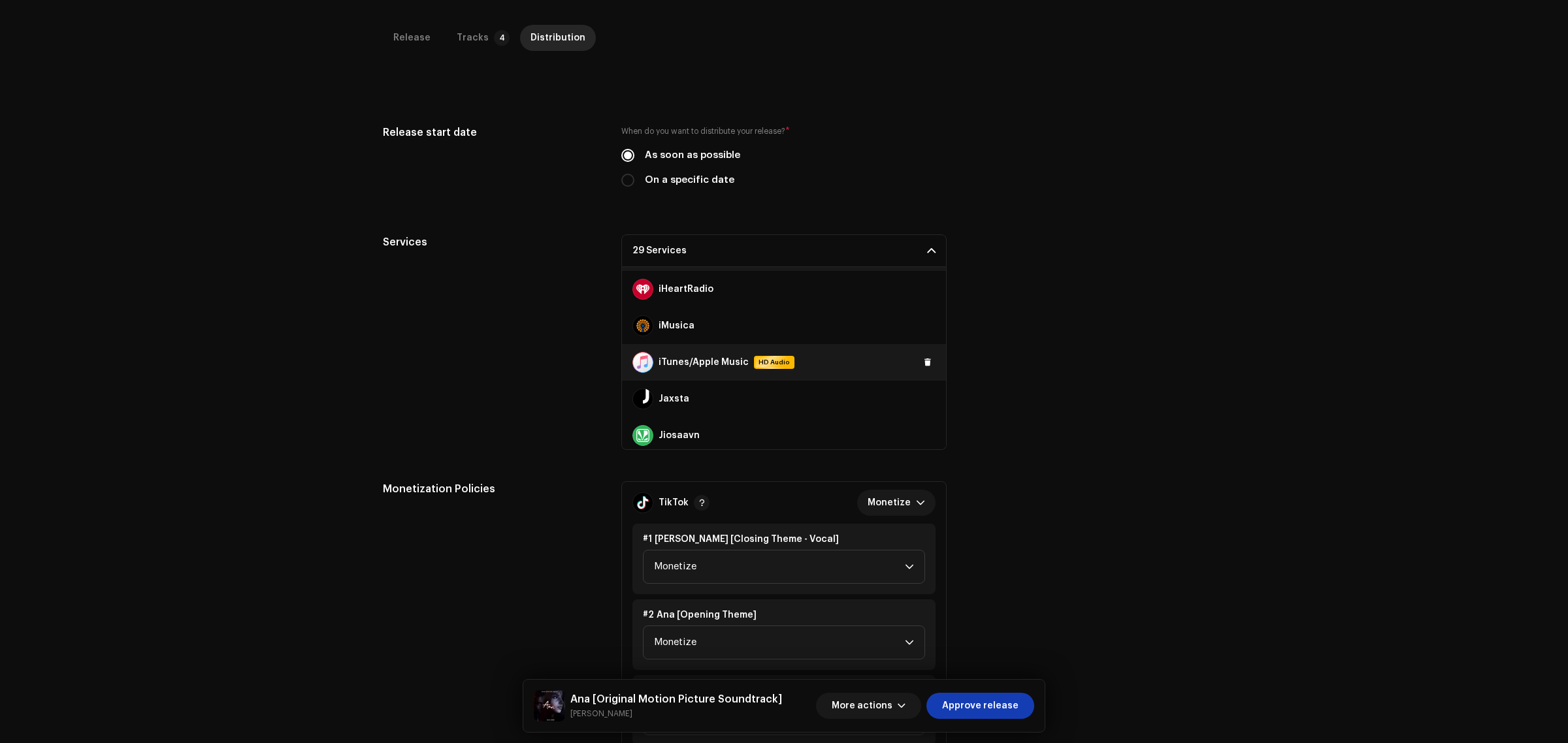
scroll to position [327, 0]
drag, startPoint x: 919, startPoint y: 325, endPoint x: 919, endPoint y: 371, distance: 46.0
click at [924, 328] on span at bounding box center [927, 324] width 8 height 11
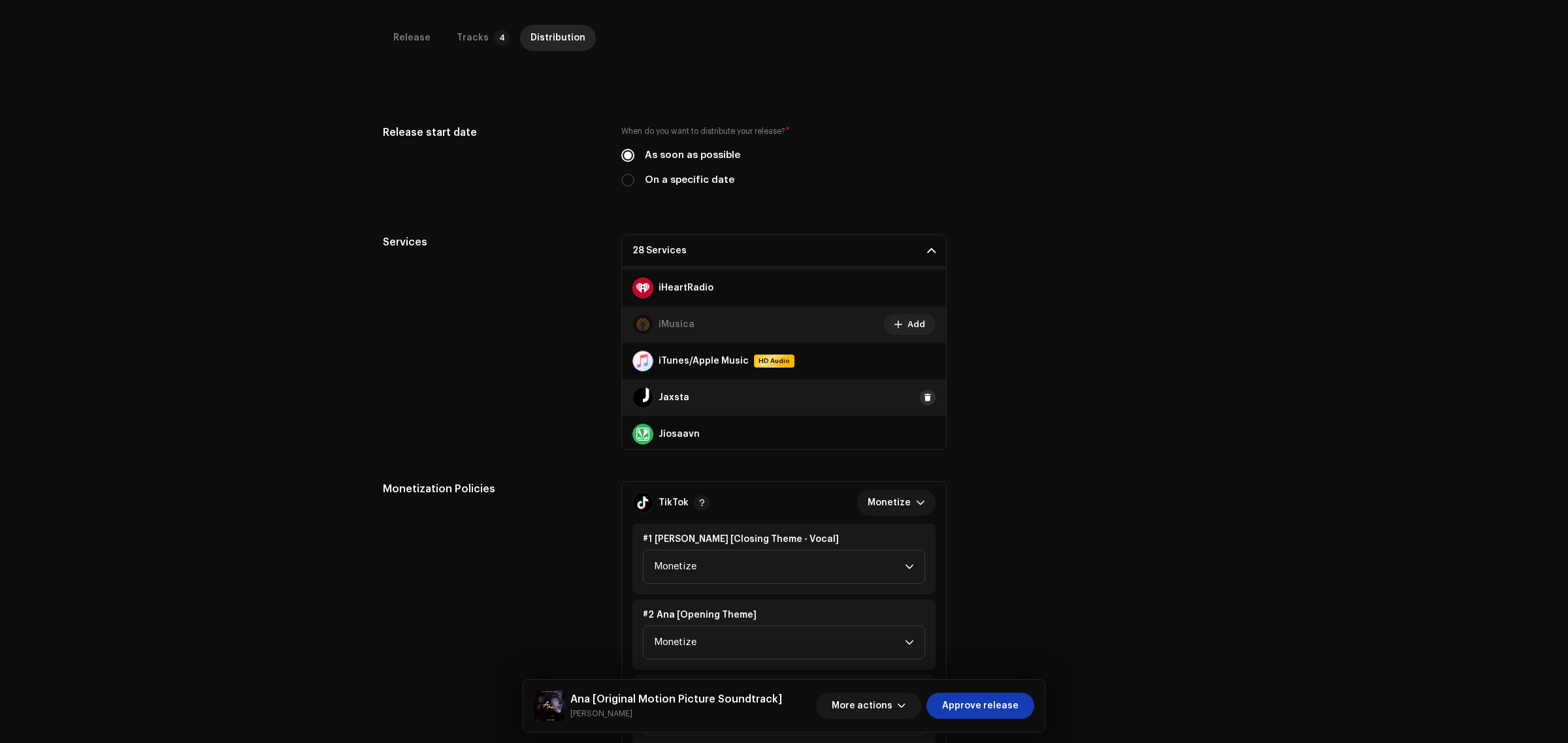
click at [924, 399] on span at bounding box center [927, 398] width 8 height 11
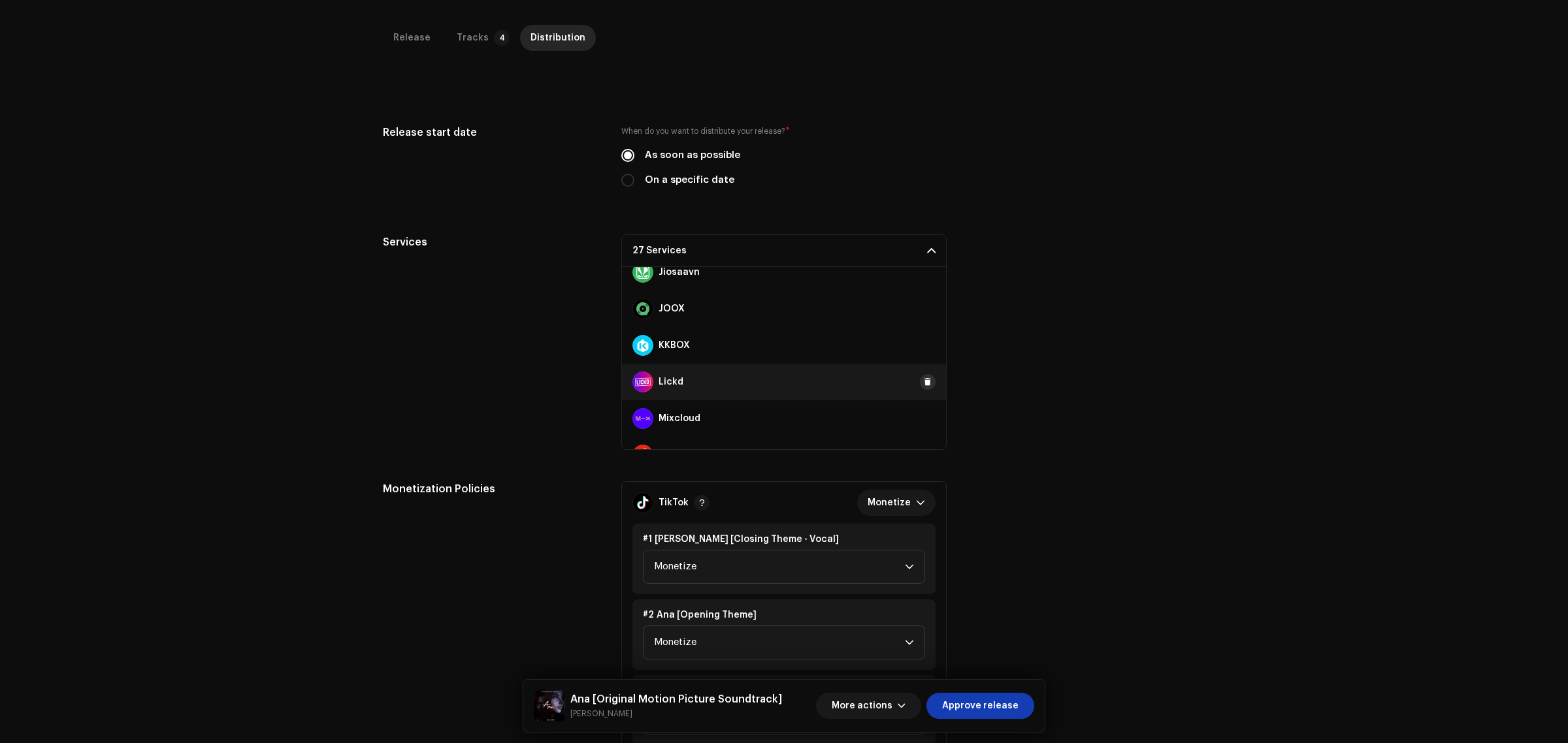
scroll to position [490, 0]
click at [919, 374] on button at bounding box center [927, 380] width 16 height 16
click at [924, 412] on span at bounding box center [927, 417] width 8 height 11
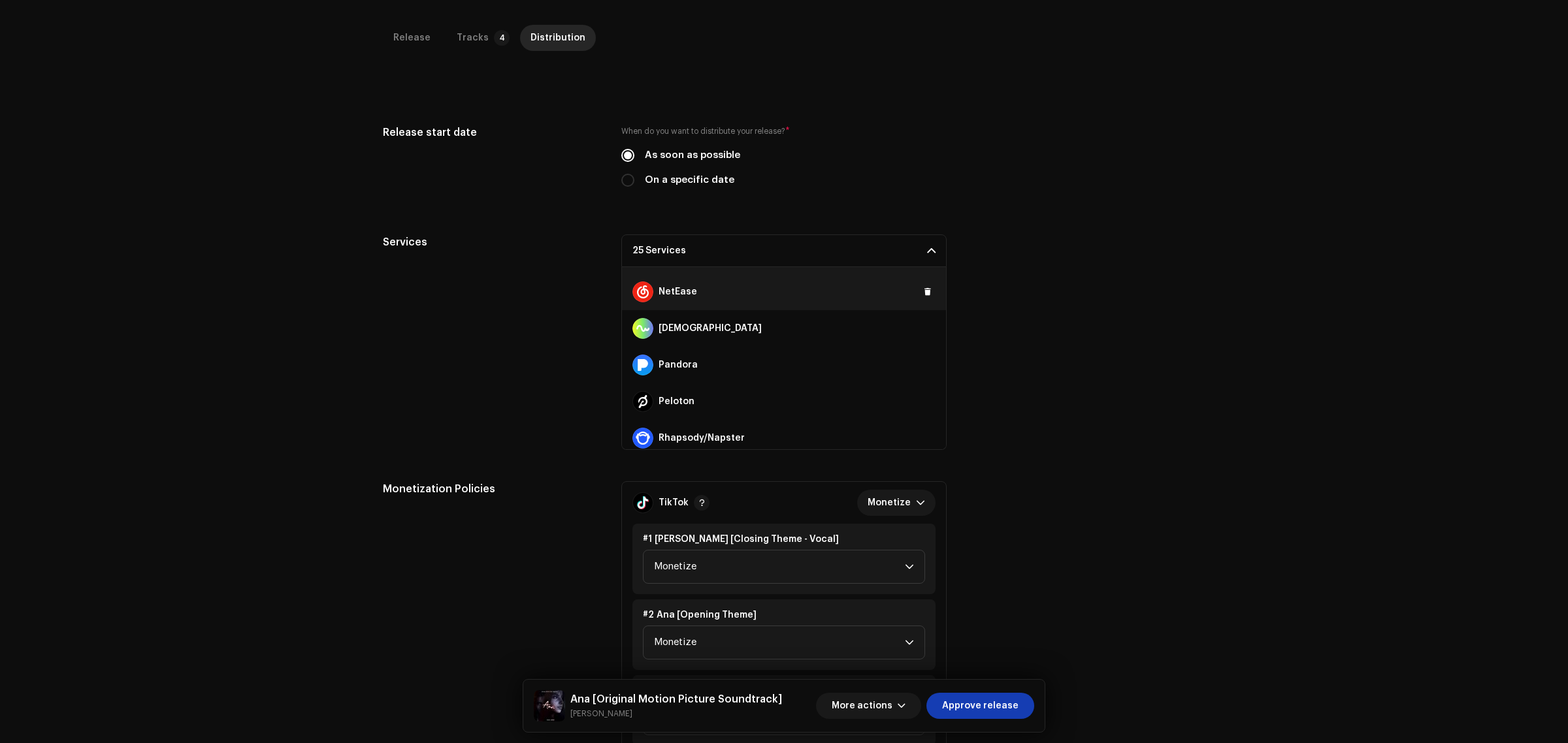
scroll to position [654, 0]
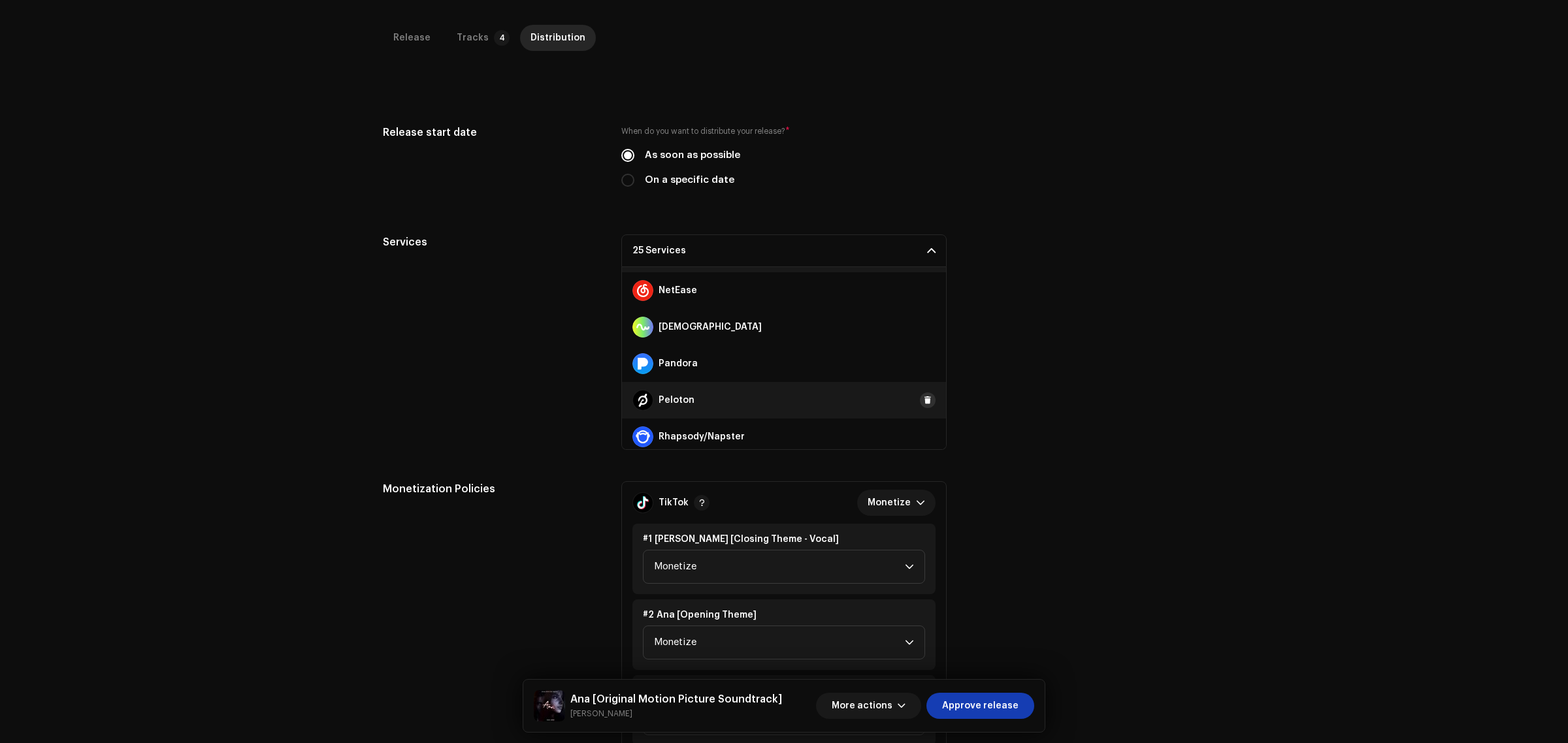
click at [924, 395] on span at bounding box center [927, 400] width 8 height 11
click at [925, 292] on span at bounding box center [927, 291] width 8 height 11
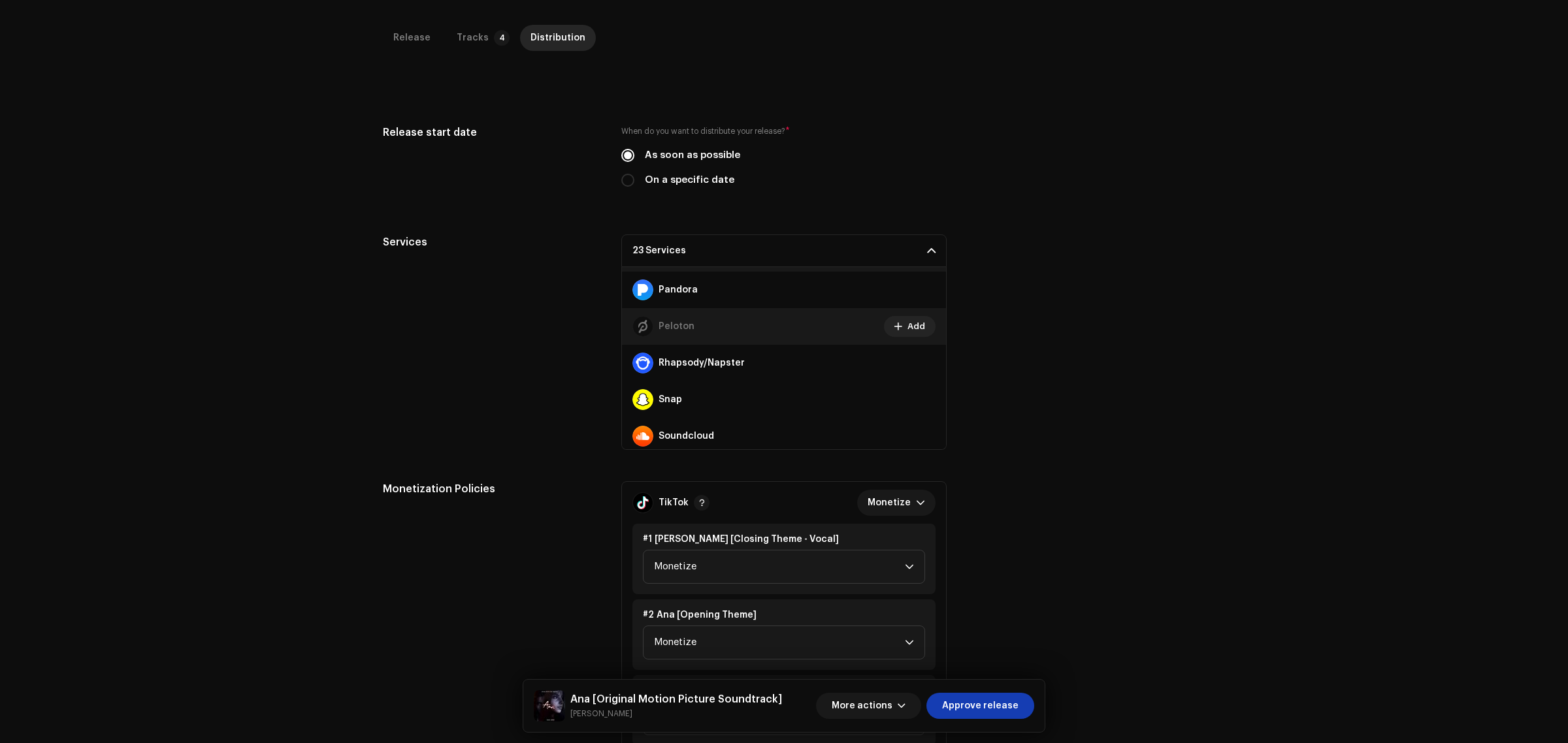
scroll to position [817, 0]
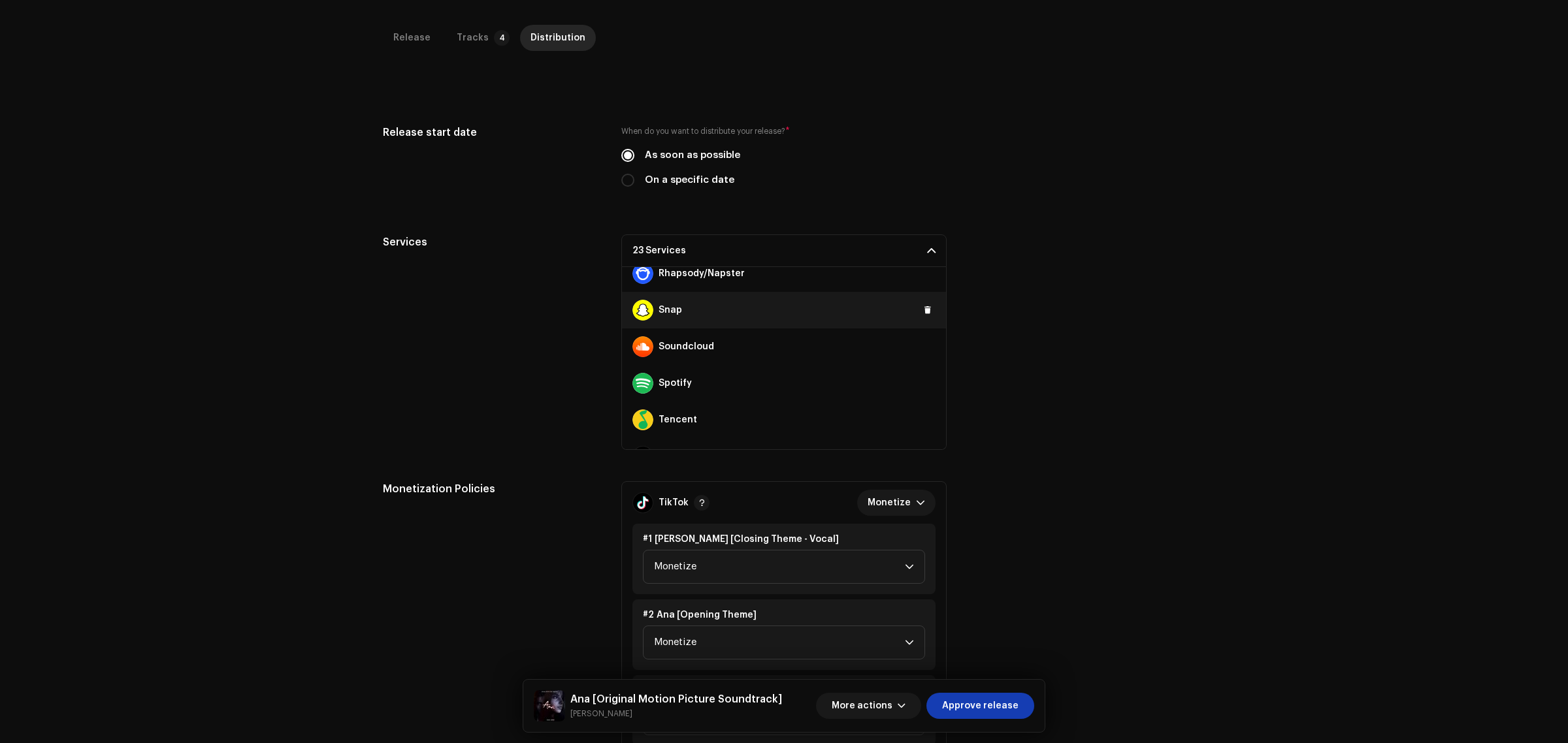
click at [913, 304] on div "Snap" at bounding box center [784, 310] width 324 height 37
click at [924, 308] on span at bounding box center [927, 310] width 8 height 11
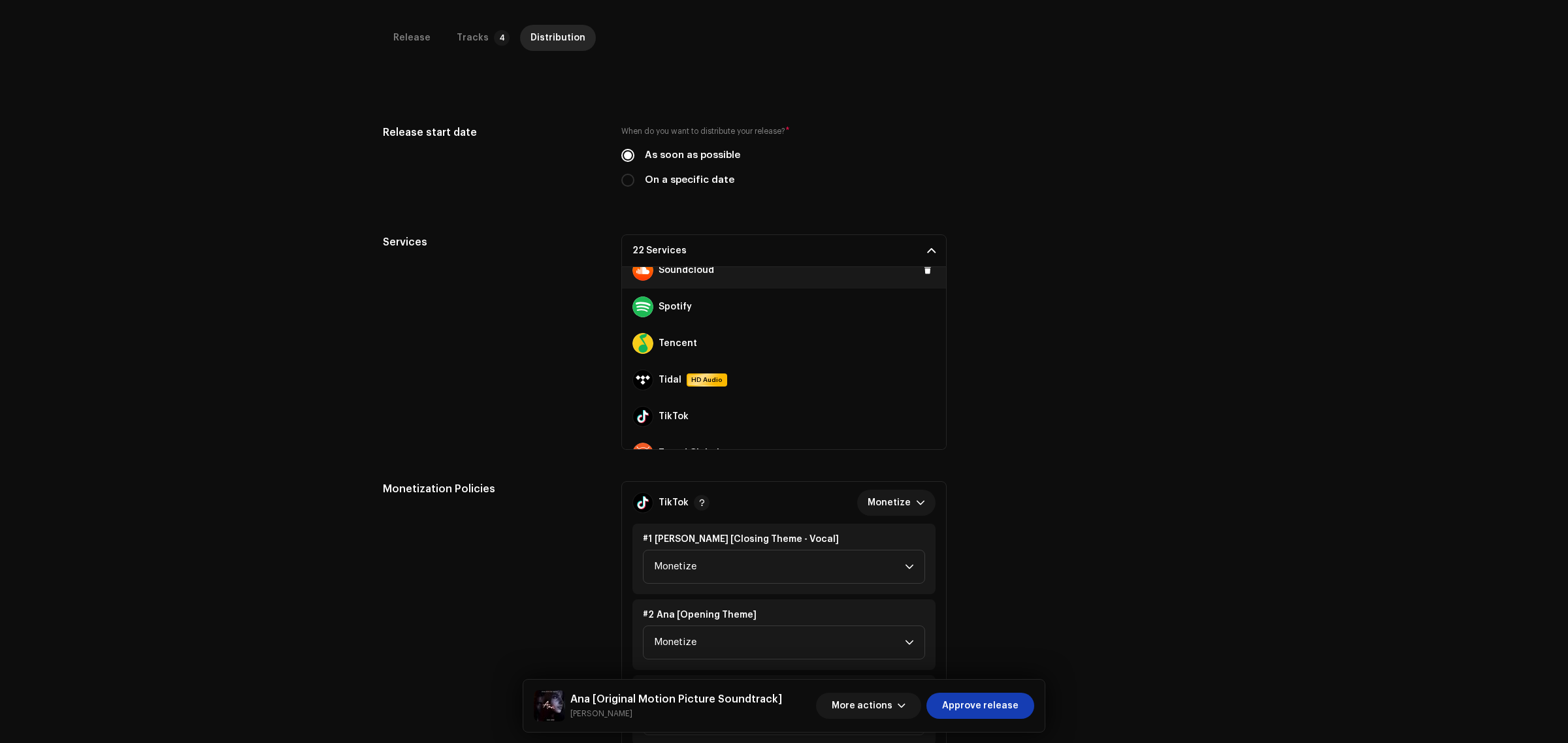
scroll to position [980, 0]
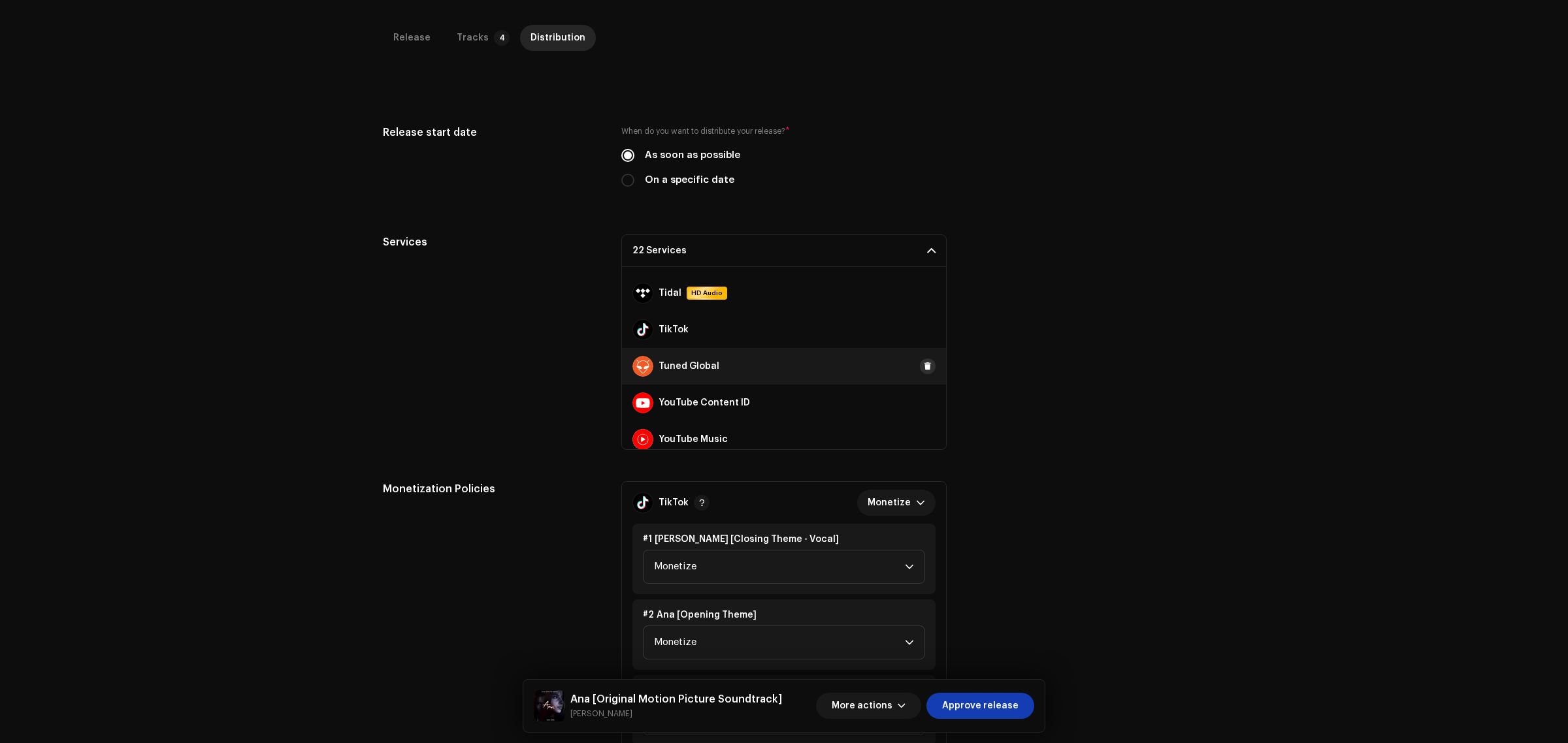
click at [924, 364] on span at bounding box center [927, 366] width 8 height 11
click at [924, 404] on span at bounding box center [927, 403] width 8 height 11
click at [924, 327] on span at bounding box center [927, 329] width 8 height 11
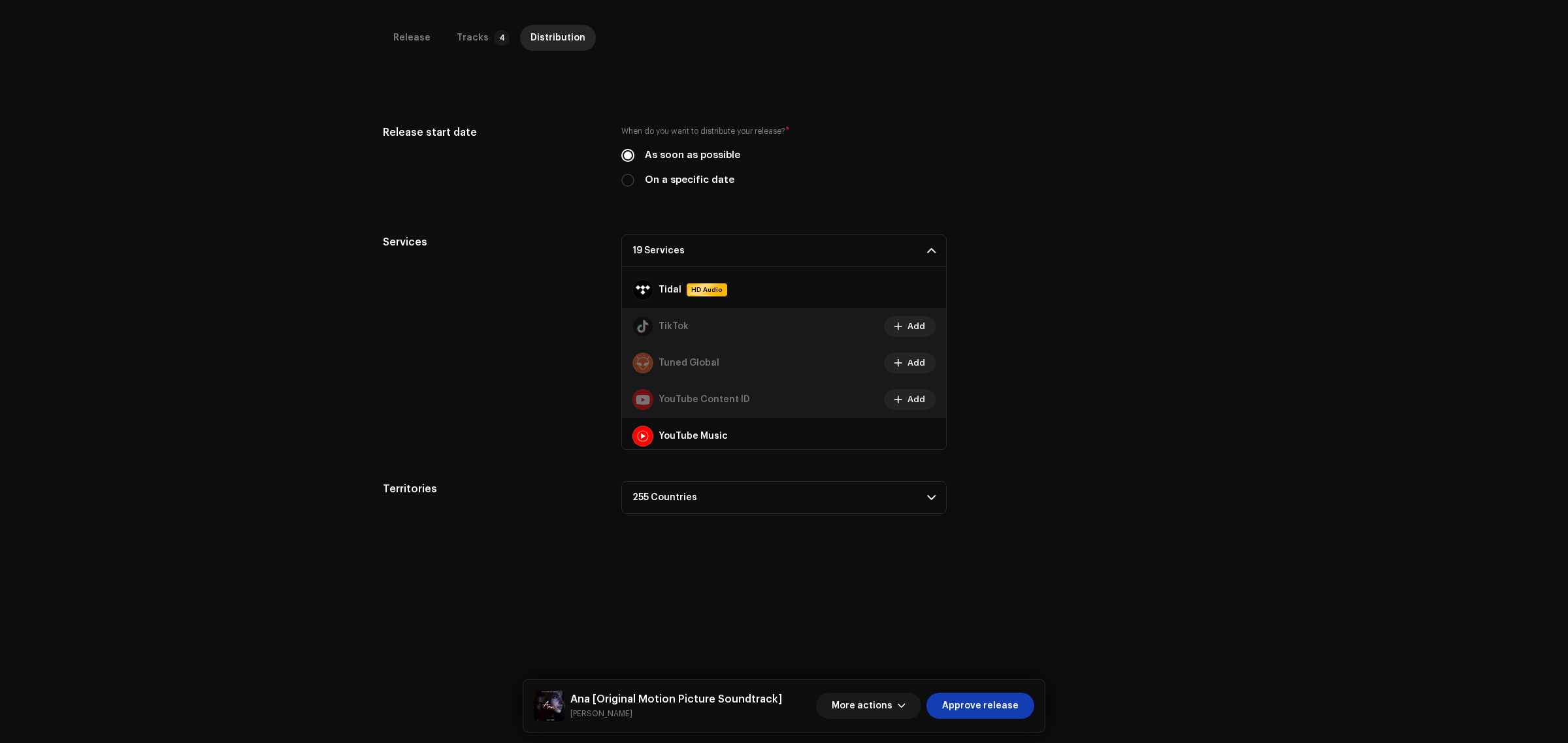
scroll to position [988, 0]
click at [877, 258] on p-accordion-header "19 Services" at bounding box center [783, 251] width 325 height 33
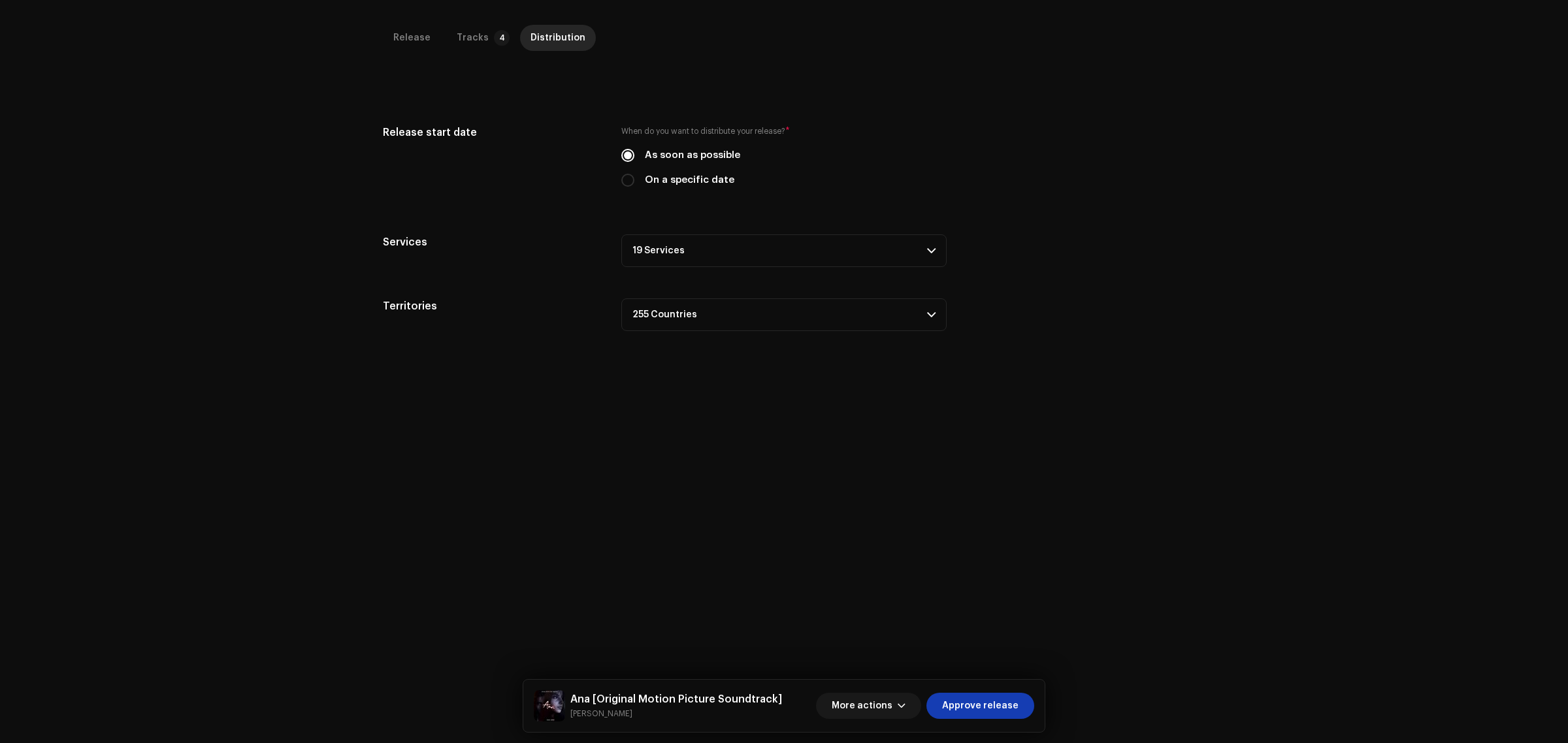
drag, startPoint x: 1033, startPoint y: 302, endPoint x: 1036, endPoint y: 312, distance: 10.4
click at [1033, 303] on div "Territories 255 Countries [GEOGRAPHIC_DATA] [GEOGRAPHIC_DATA] [GEOGRAPHIC_DATA]…" at bounding box center [784, 314] width 802 height 33
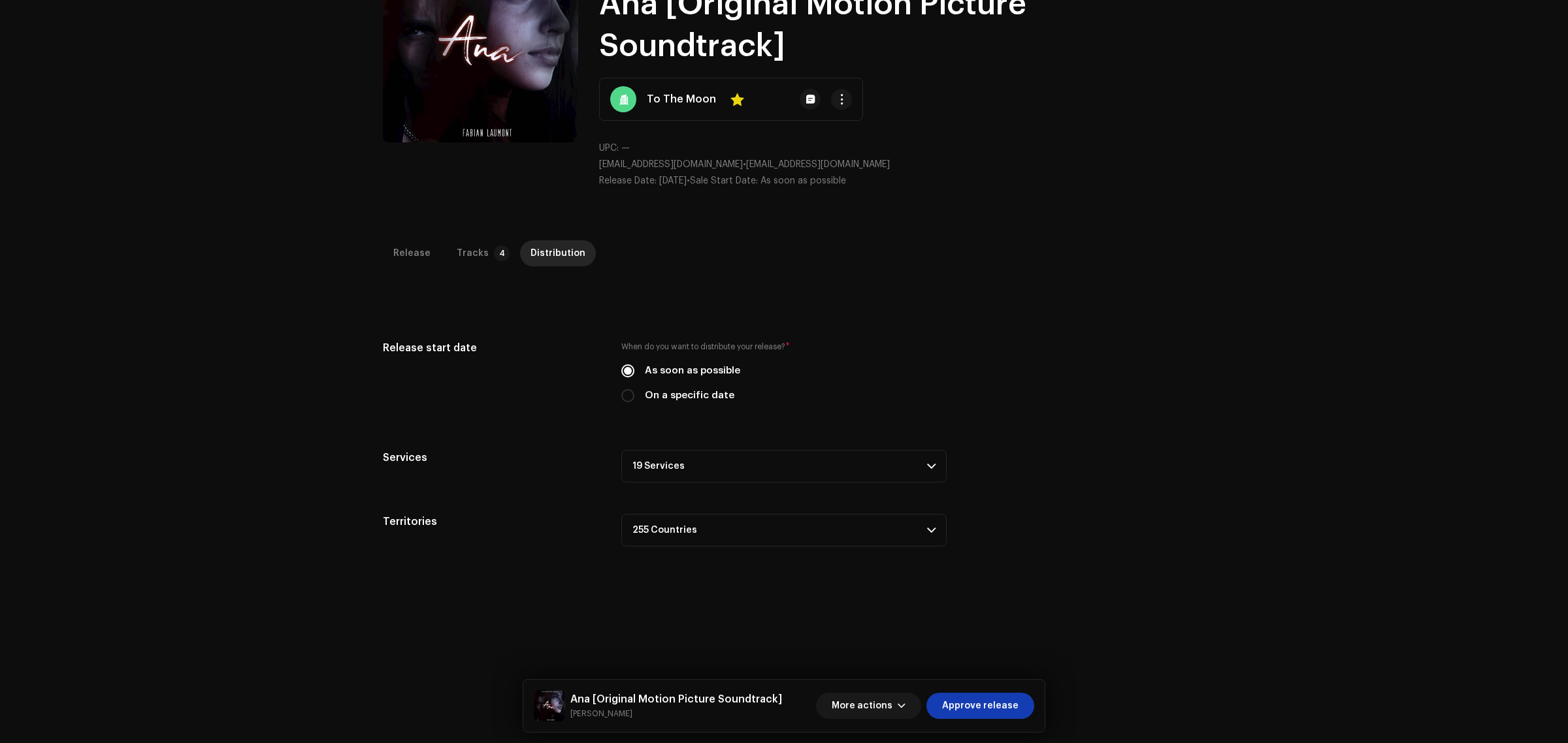
scroll to position [0, 0]
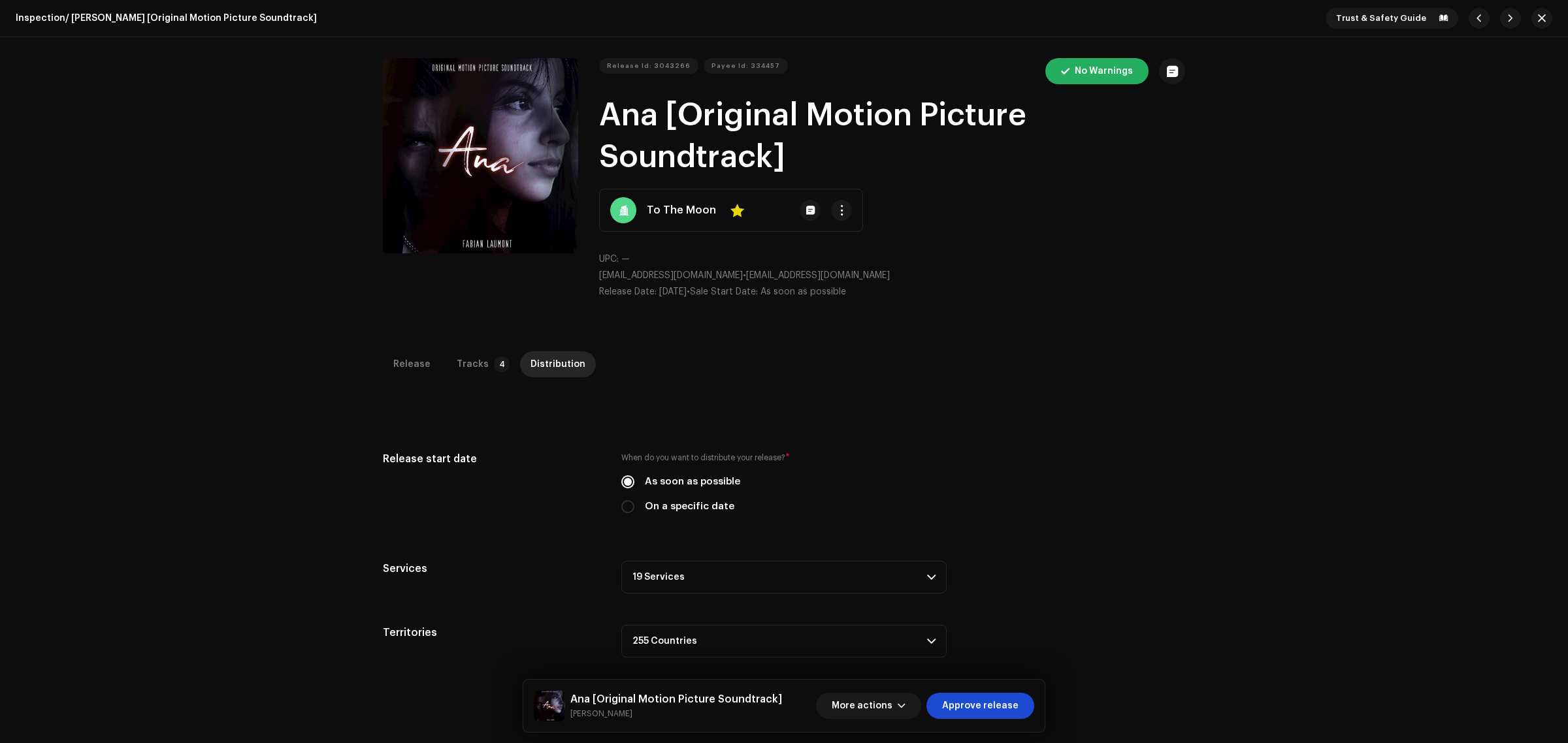
click at [1004, 699] on span "Approve release" at bounding box center [980, 705] width 76 height 26
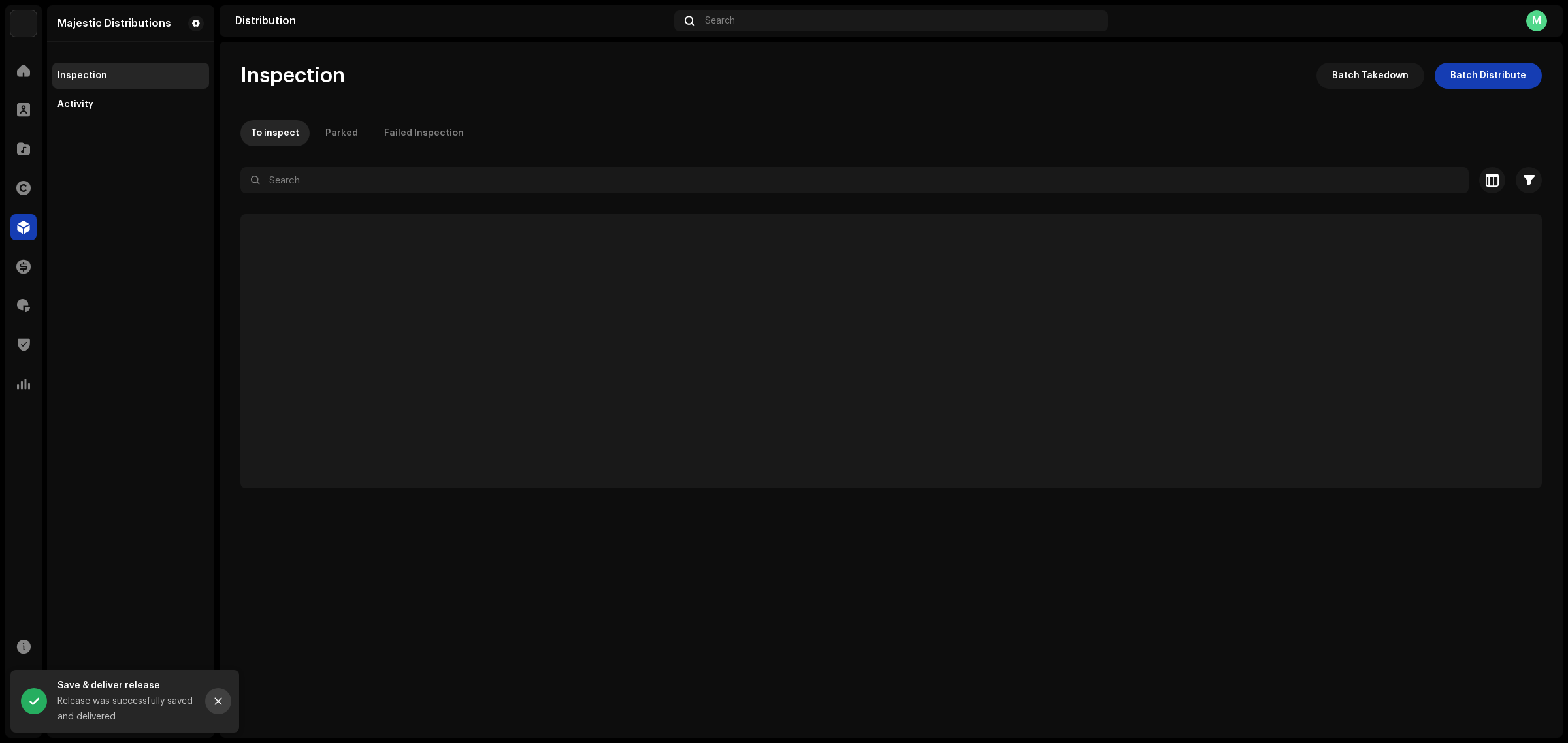
click at [214, 705] on icon "Close" at bounding box center [218, 701] width 9 height 9
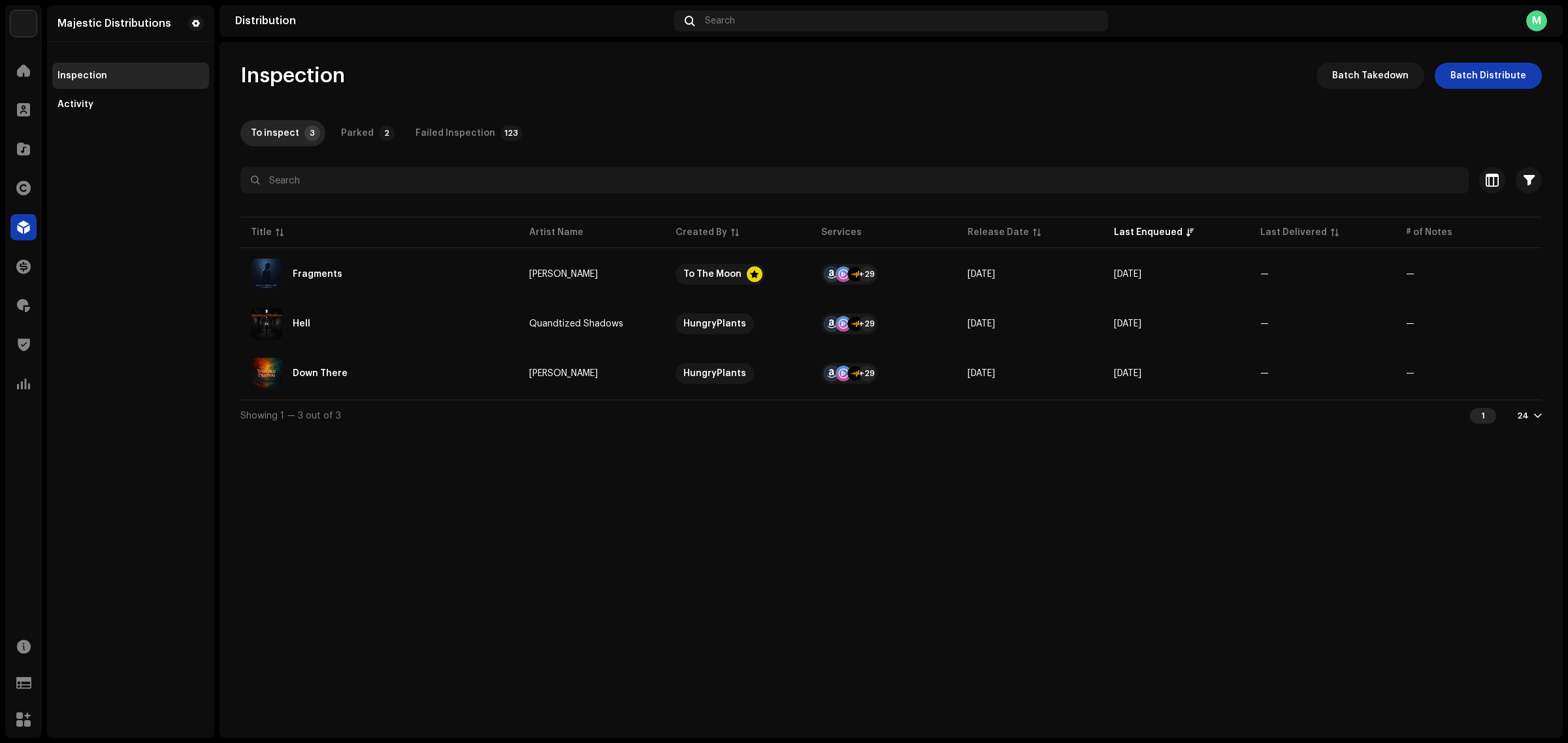
click at [1097, 661] on div "Inspection Batch Takedown Batch Distribute To inspect 3 Parked 2 Failed Inspect…" at bounding box center [891, 389] width 1343 height 696
click at [28, 384] on span at bounding box center [23, 384] width 13 height 11
click at [30, 377] on div at bounding box center [23, 384] width 26 height 26
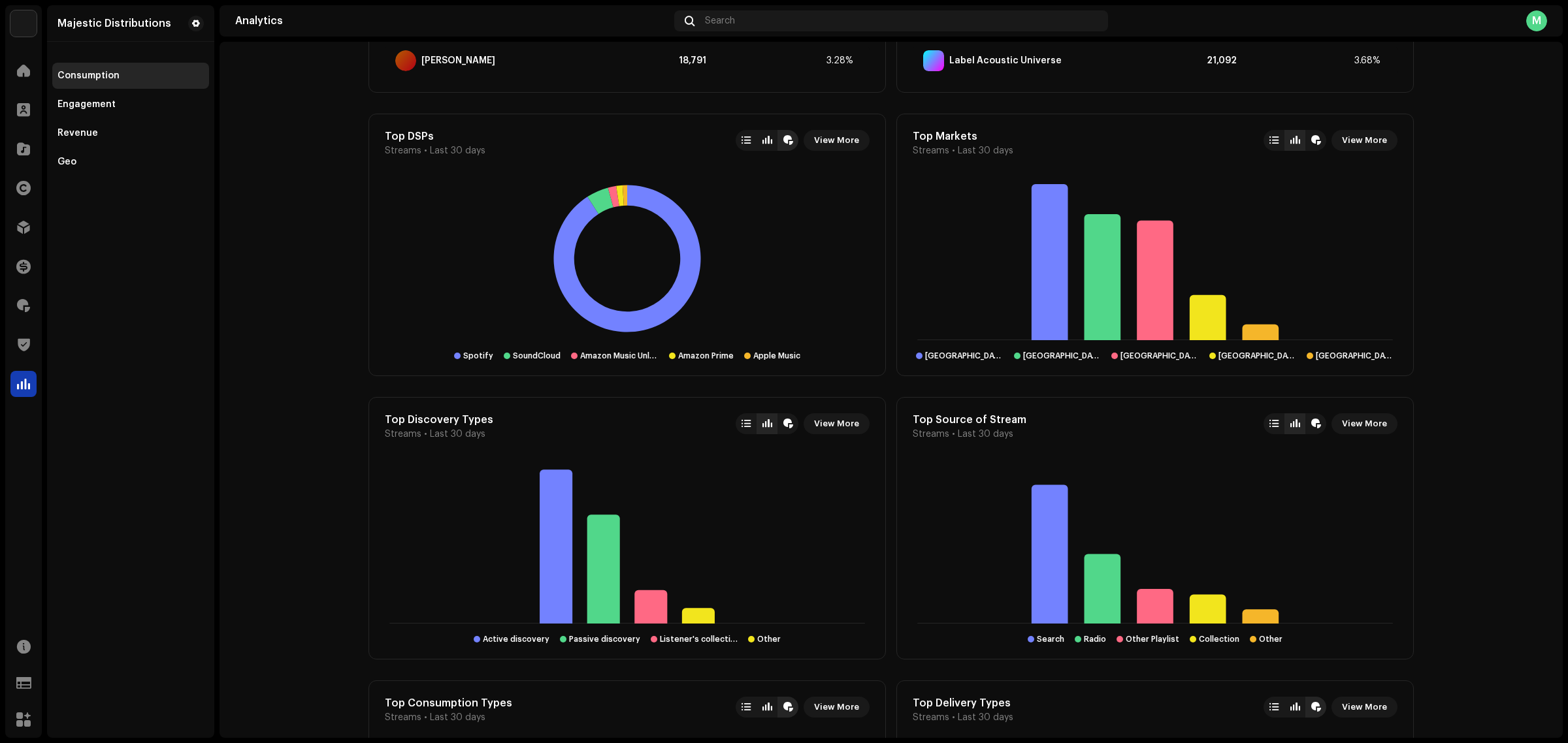
scroll to position [980, 0]
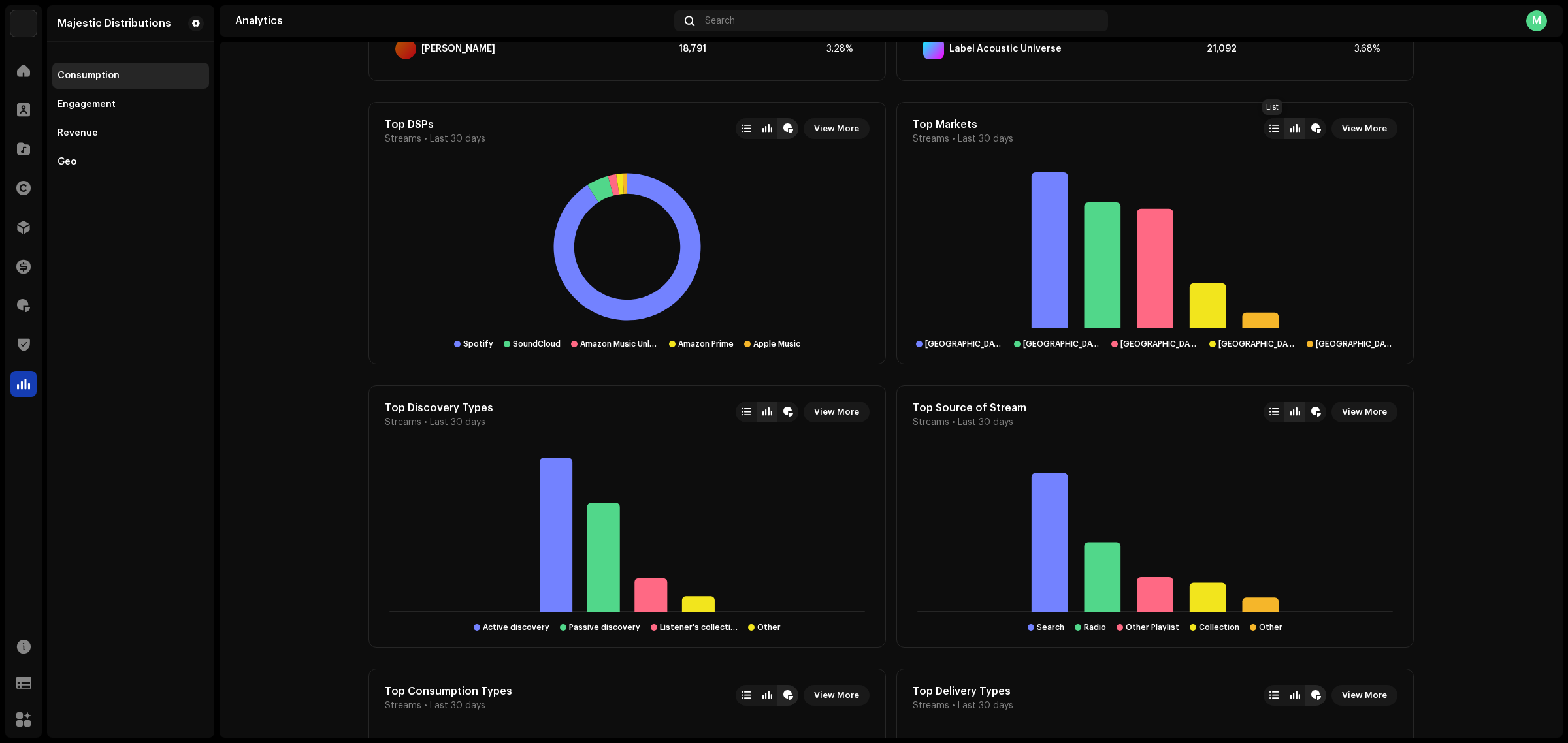
click at [1279, 130] on div at bounding box center [1274, 128] width 21 height 21
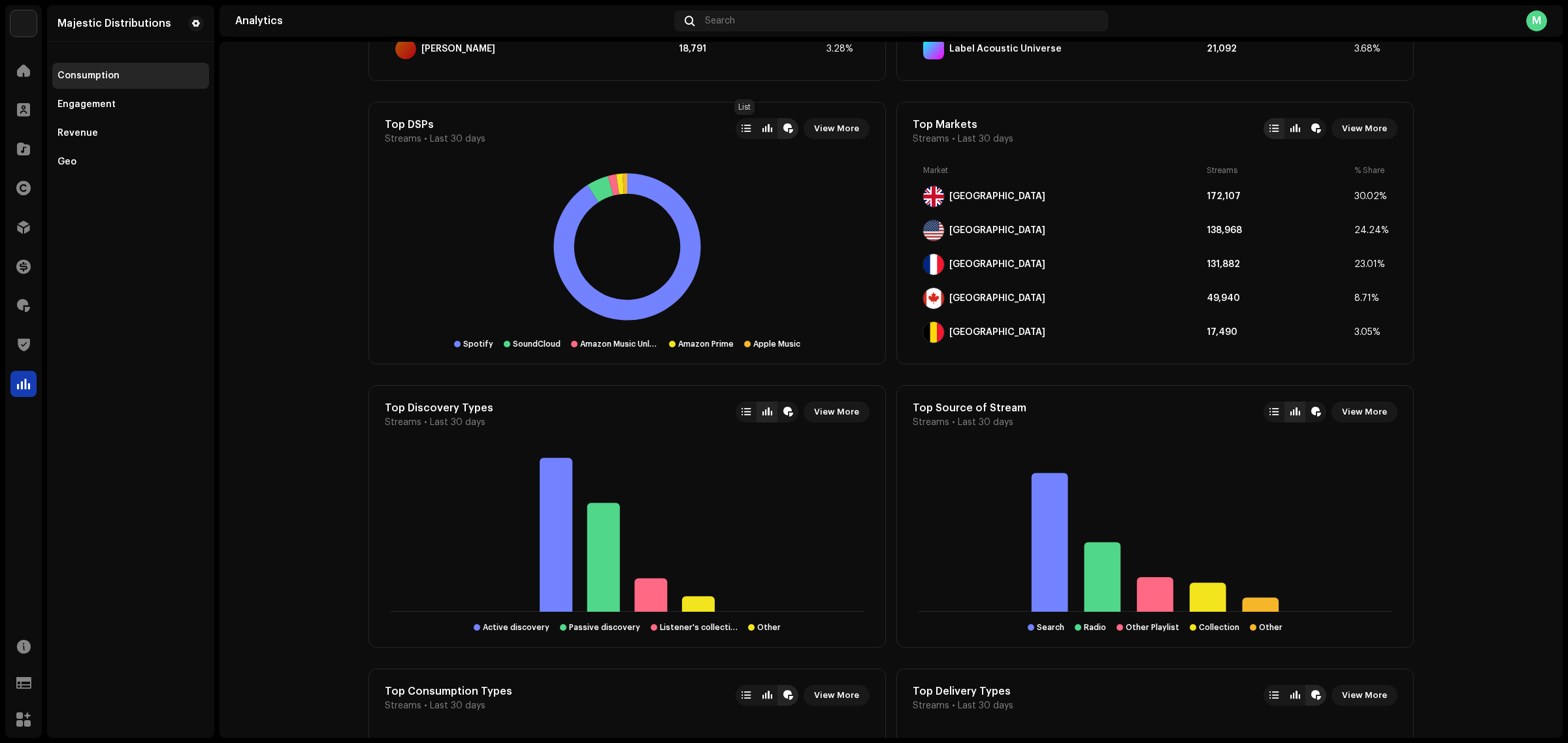
click at [745, 130] on div at bounding box center [746, 129] width 9 height 11
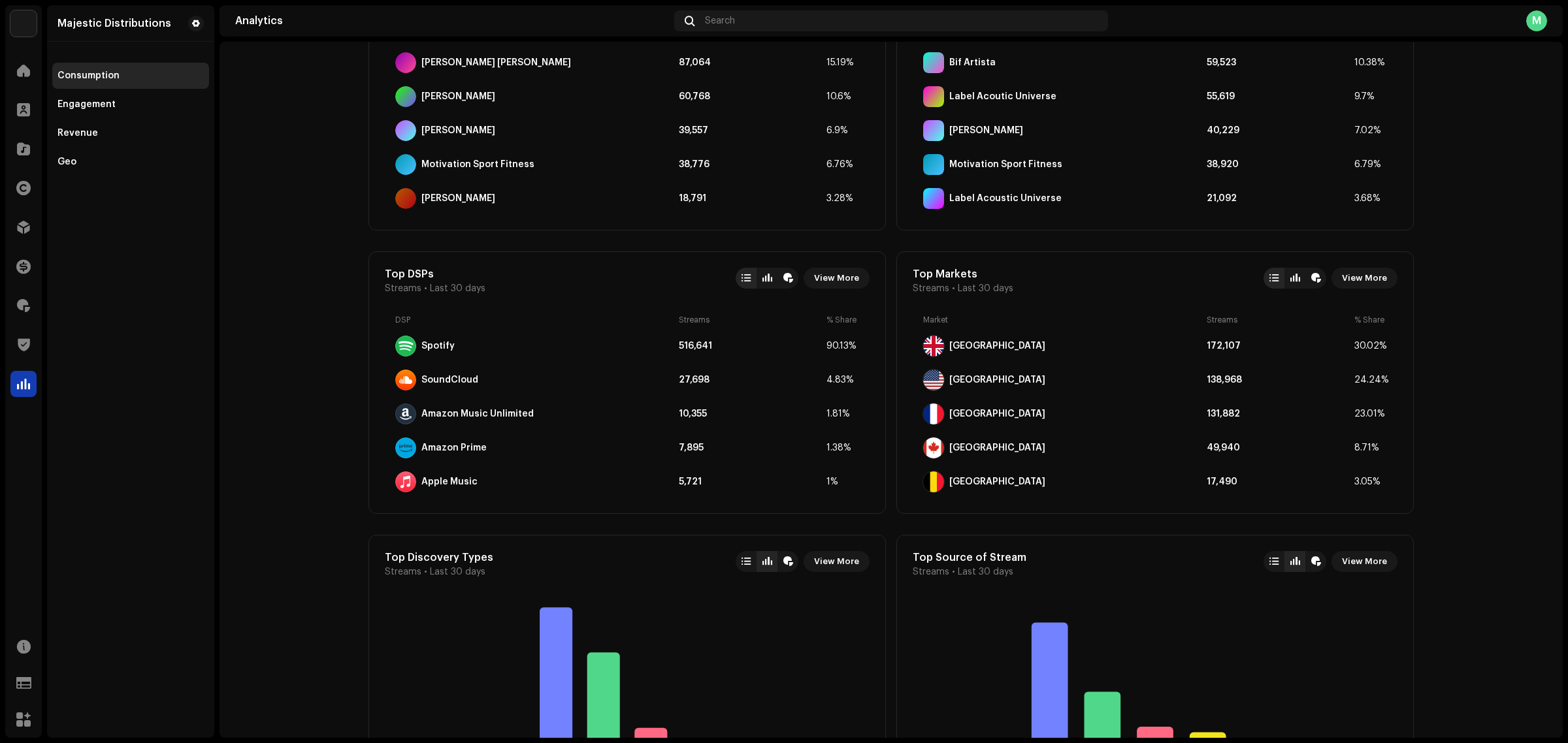
scroll to position [490, 0]
